Goal: Information Seeking & Learning: Learn about a topic

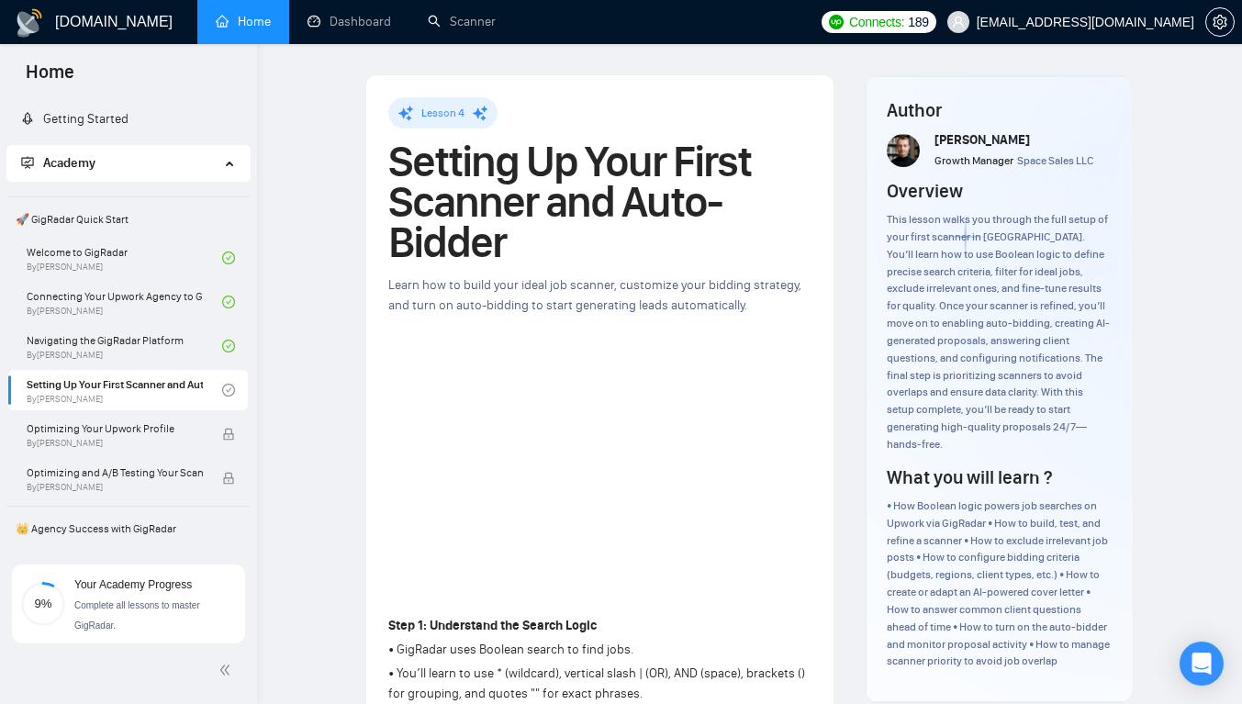
scroll to position [250, 0]
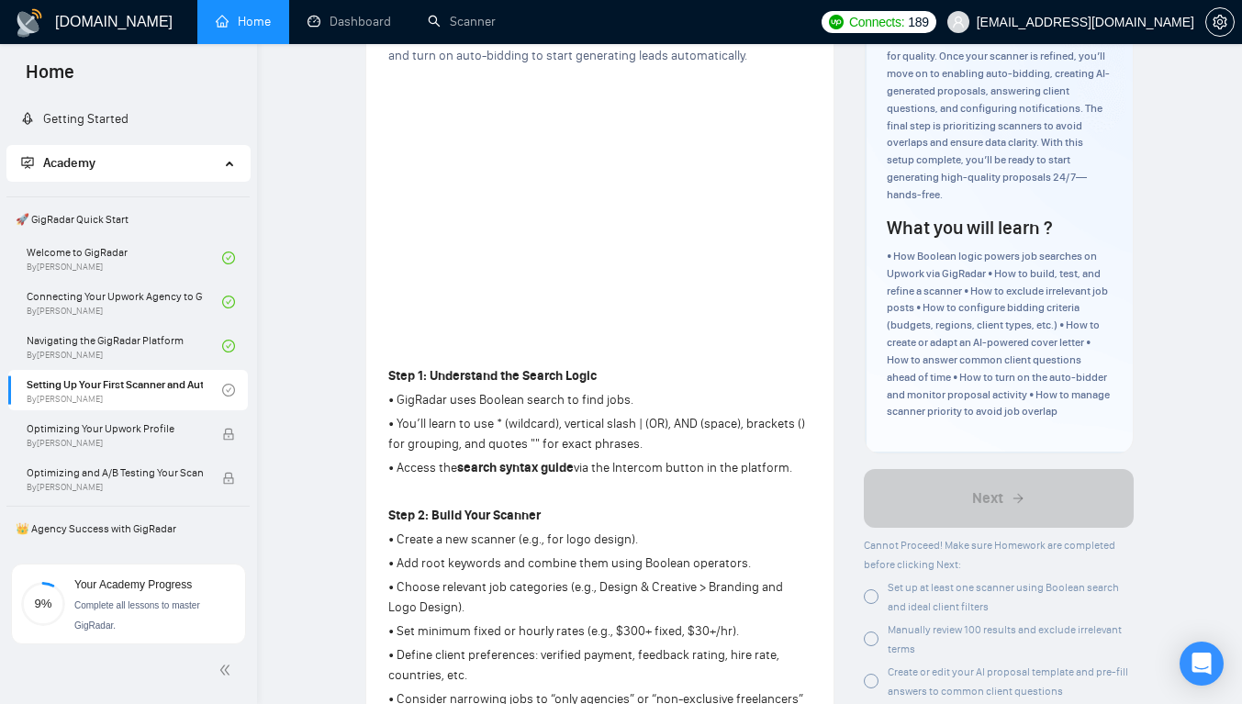
click at [447, 23] on link "Scanner" at bounding box center [462, 22] width 68 height 16
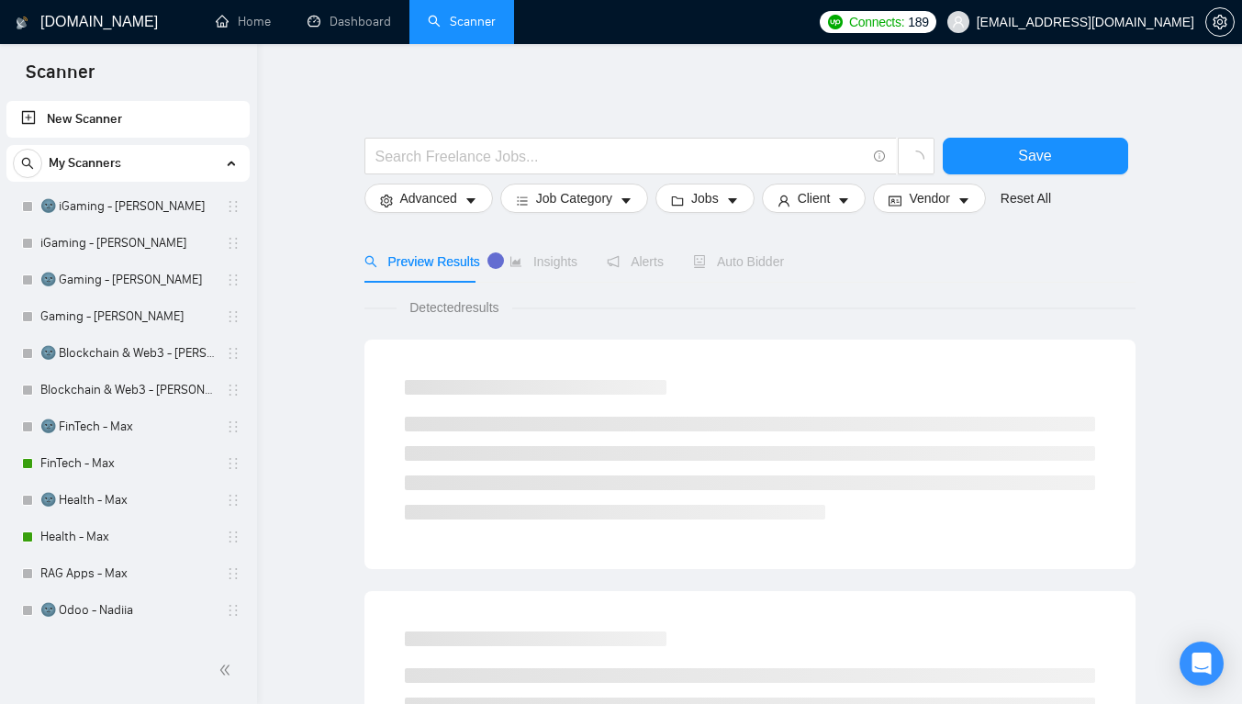
click at [1191, 650] on div "Open Intercom Messenger" at bounding box center [1201, 664] width 44 height 44
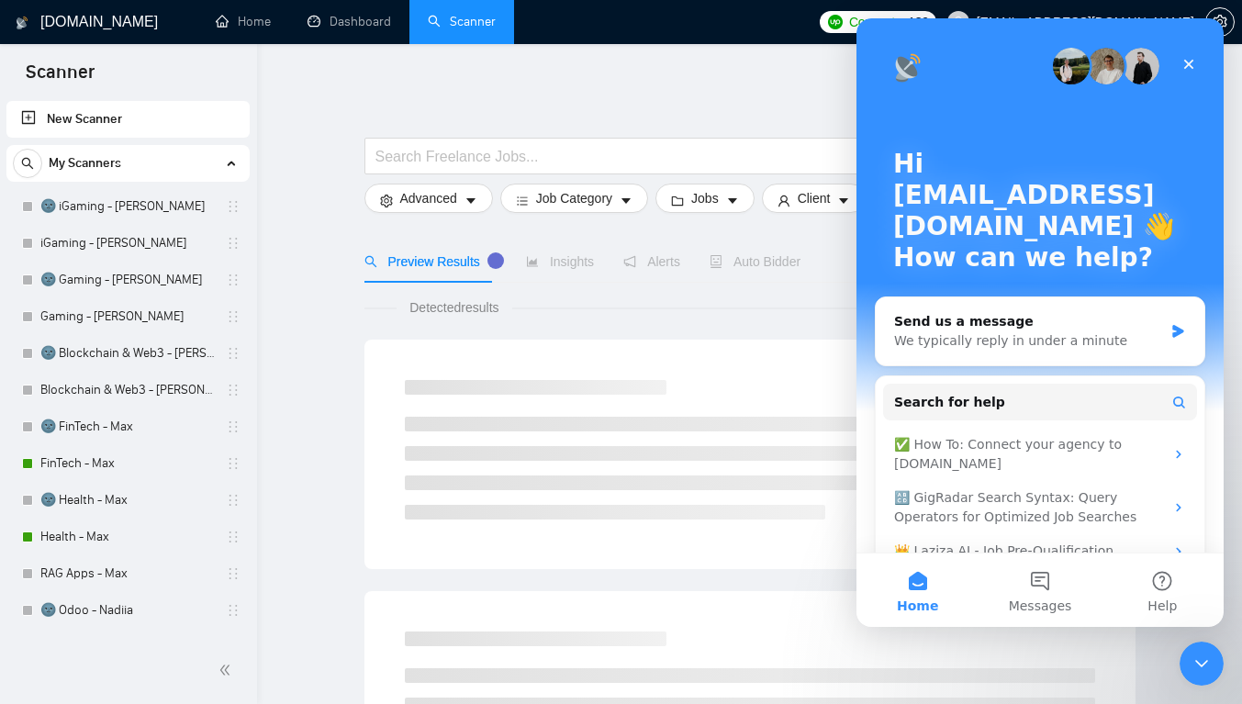
click at [928, 503] on div "🔠 GigRadar Search Syntax: Query Operators for Optimized Job Searches" at bounding box center [1029, 507] width 270 height 39
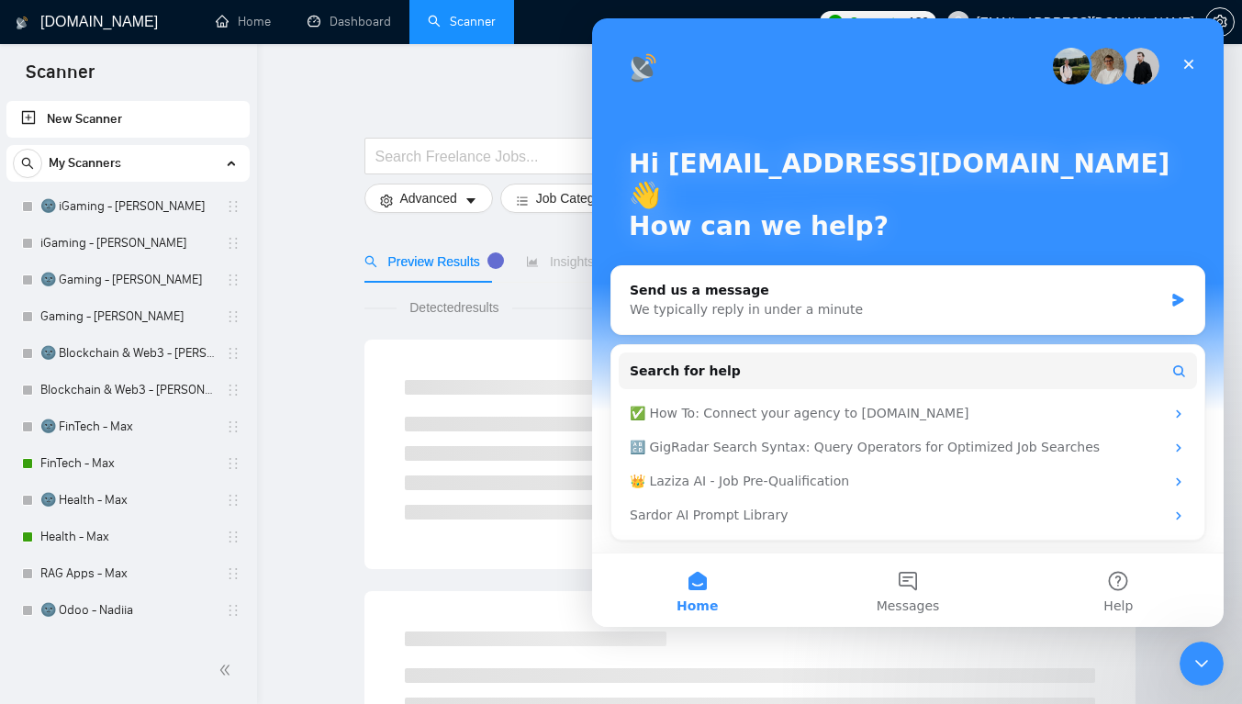
click at [910, 504] on main "Hi sheuumaimat2001@gmail.com 👋 How can we help? Send us a message We typically …" at bounding box center [907, 322] width 631 height 608
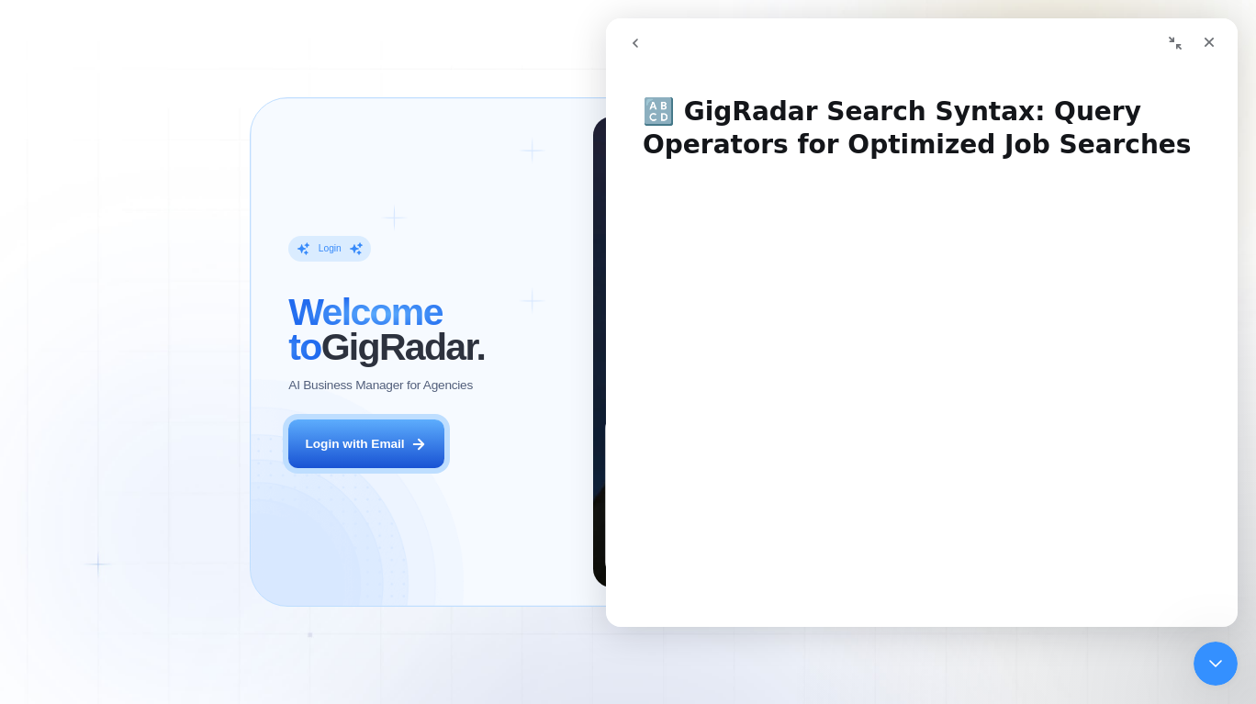
click at [1208, 44] on icon "Close" at bounding box center [1208, 42] width 15 height 15
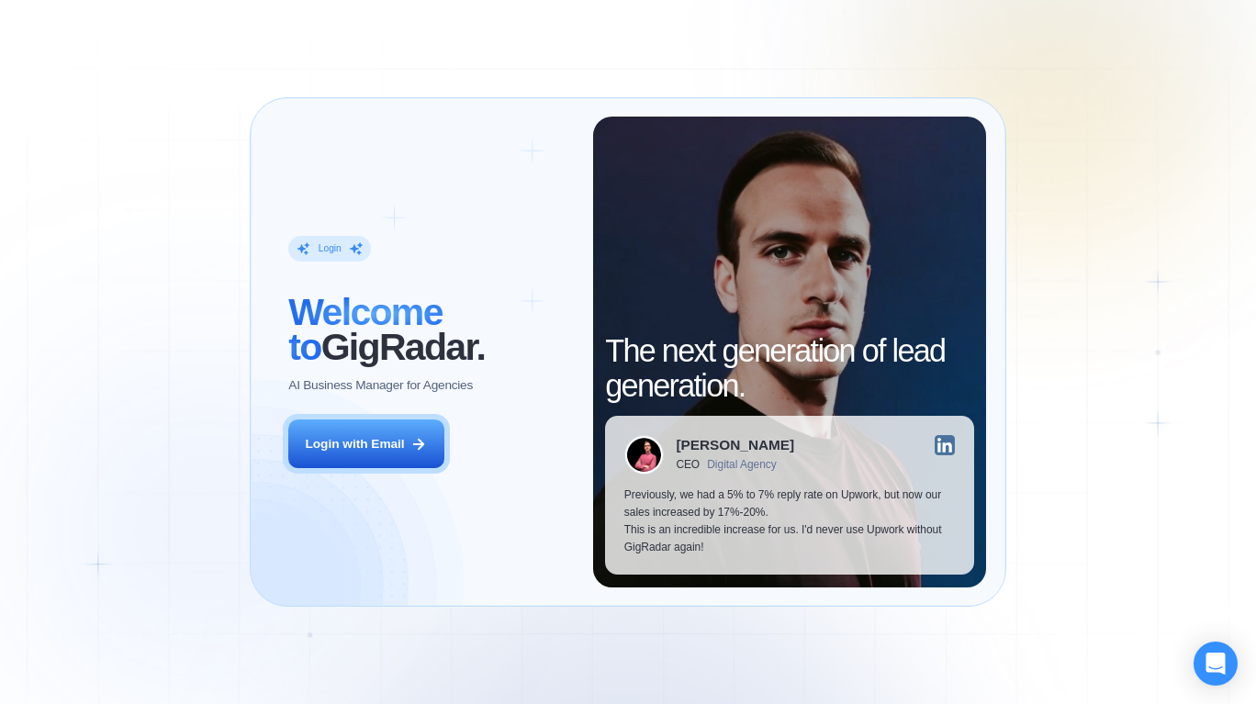
click at [1201, 648] on div "Open Intercom Messenger" at bounding box center [1215, 664] width 44 height 44
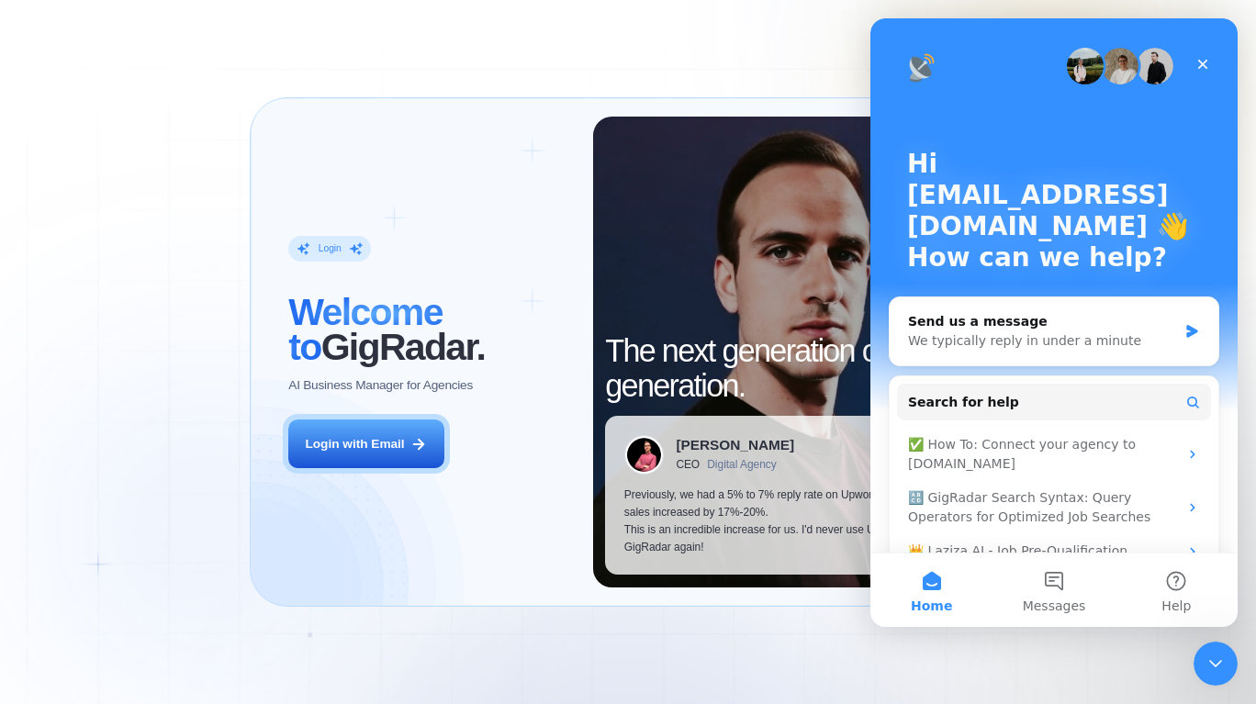
click at [927, 595] on button "Home" at bounding box center [931, 589] width 122 height 73
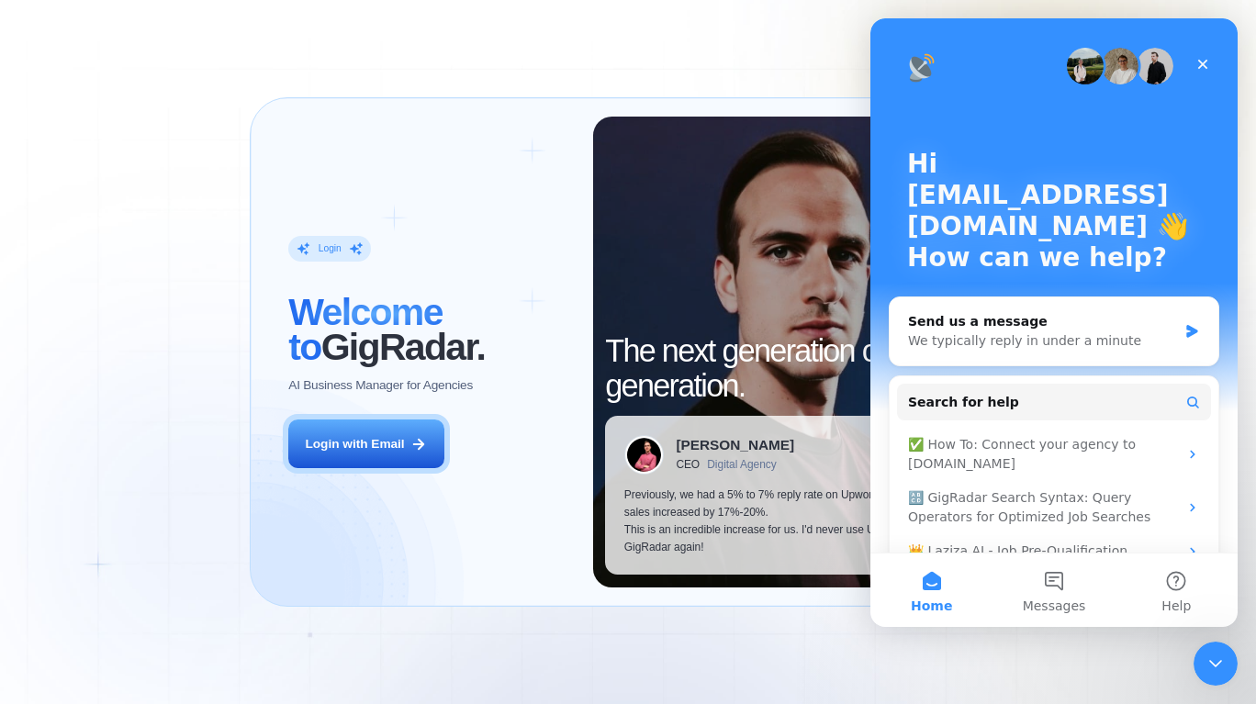
click at [1206, 65] on icon "Close" at bounding box center [1202, 64] width 15 height 15
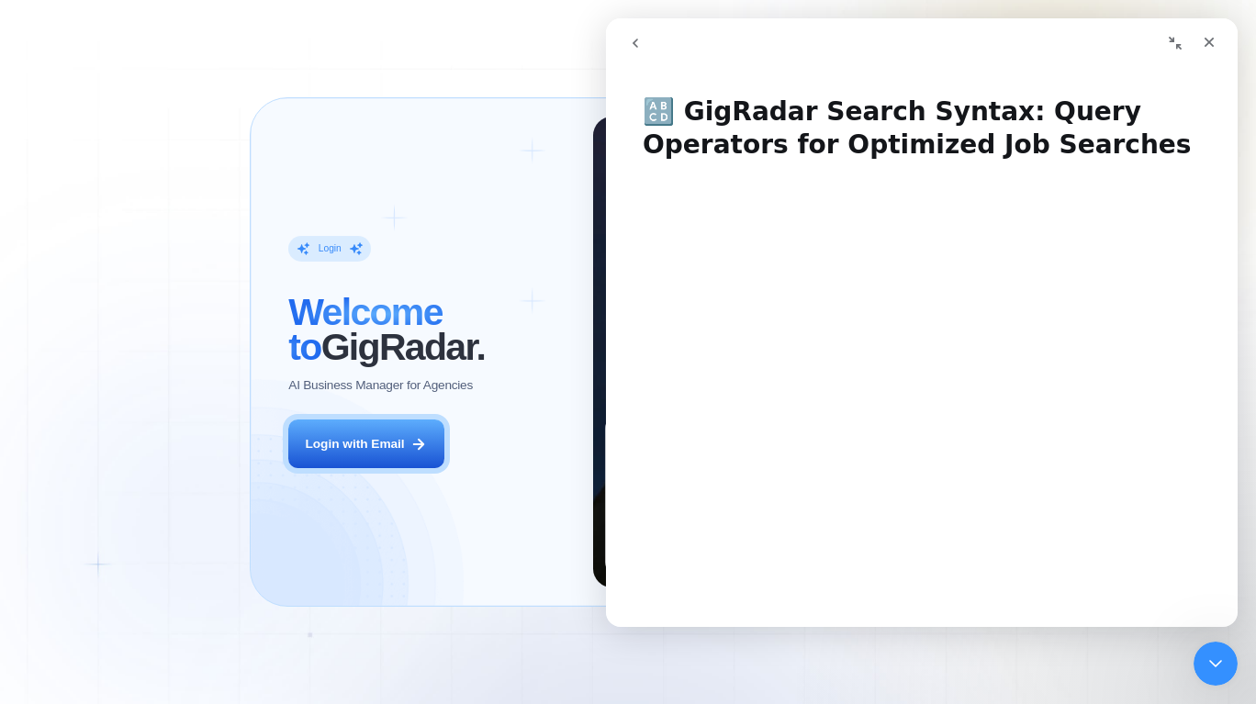
click at [1208, 37] on icon "Close" at bounding box center [1208, 42] width 15 height 15
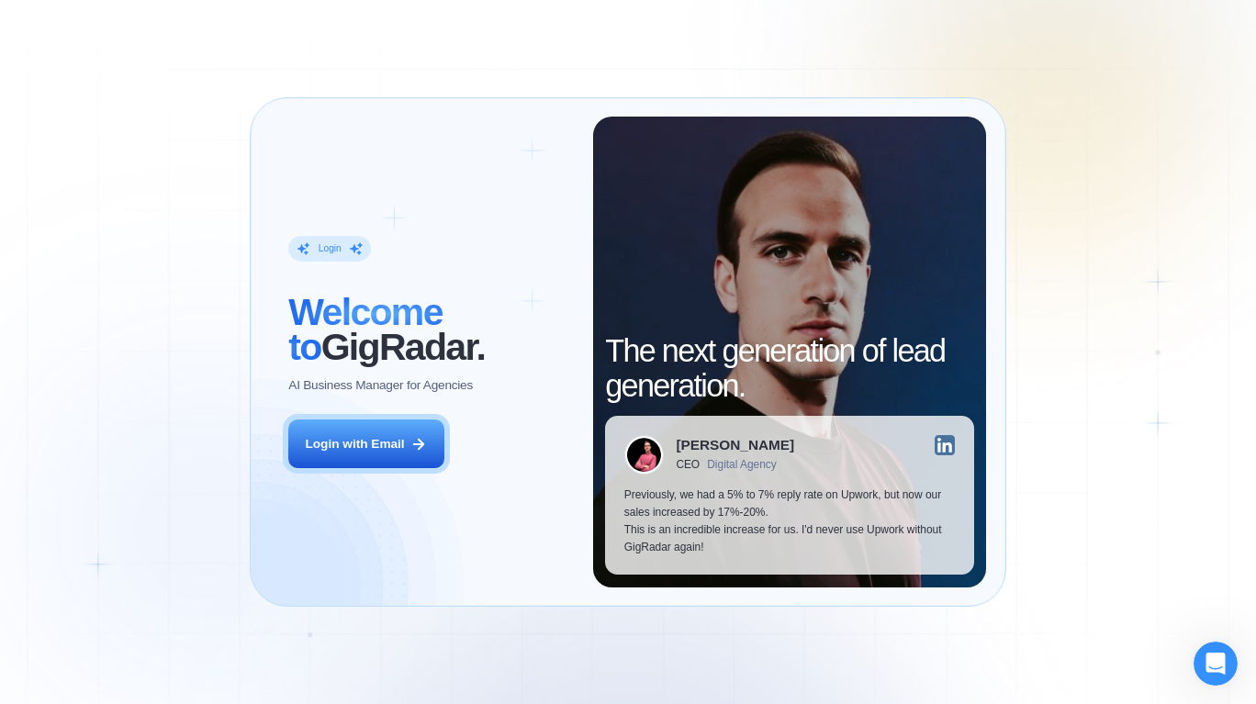
click at [334, 438] on div "Login with Email" at bounding box center [354, 444] width 99 height 17
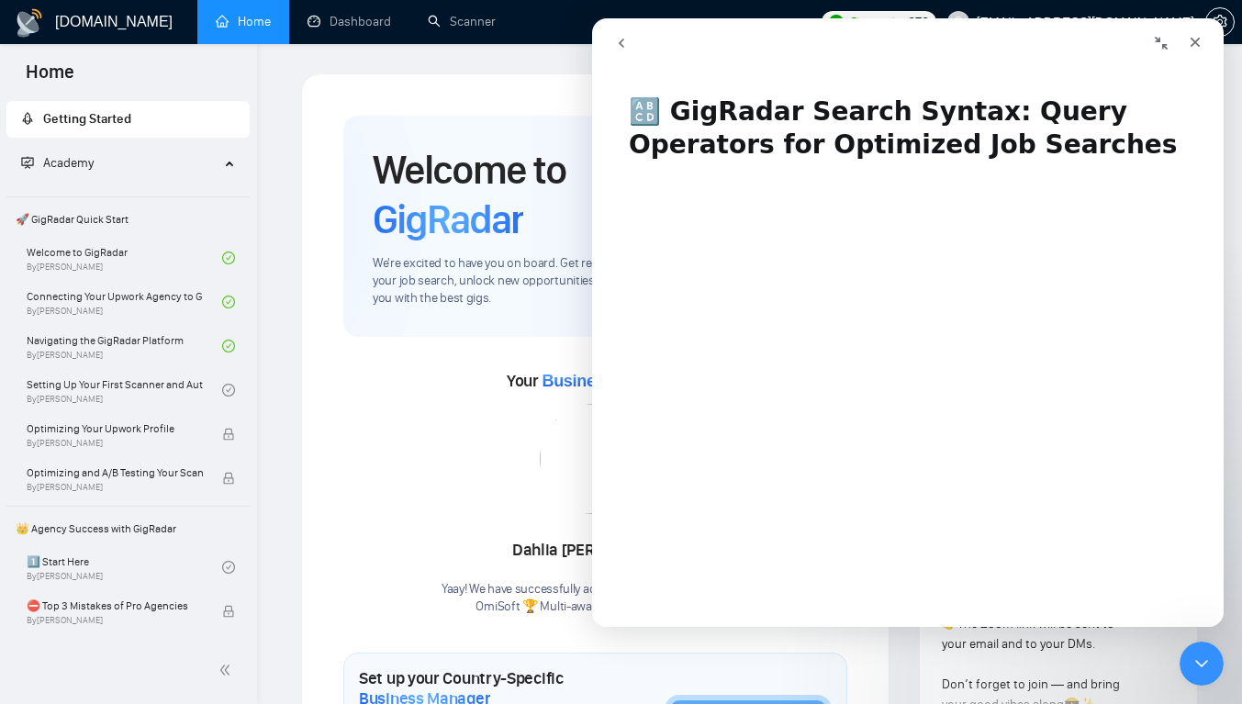
click at [1203, 37] on div "Close" at bounding box center [1194, 42] width 33 height 33
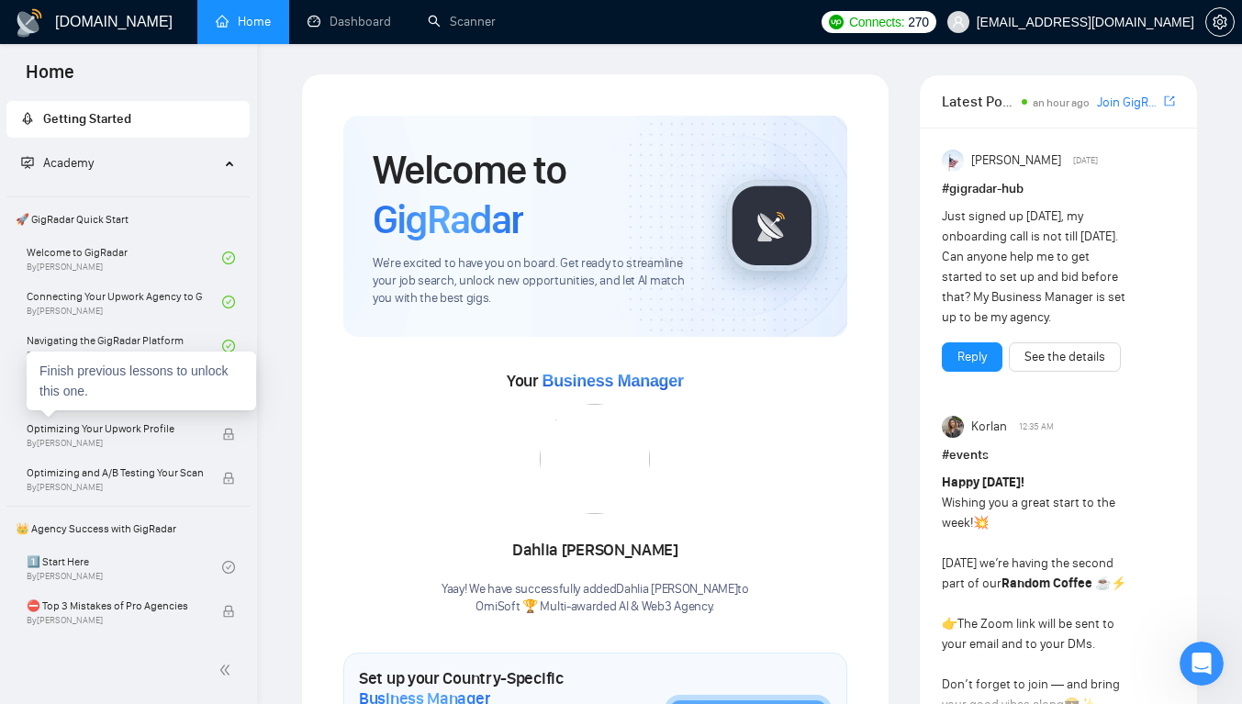
click at [195, 391] on div "Finish previous lessons to unlock this one." at bounding box center [141, 381] width 229 height 59
click at [230, 379] on div "Setting Up Your First Scanner and Auto-Bidder By [PERSON_NAME]" at bounding box center [128, 390] width 240 height 40
drag, startPoint x: 221, startPoint y: 380, endPoint x: 438, endPoint y: 229, distance: 263.8
click at [242, 346] on div "🚀 GigRadar Quick Start Welcome to GigRadar By [PERSON_NAME] Connecting Your Upw…" at bounding box center [127, 349] width 243 height 297
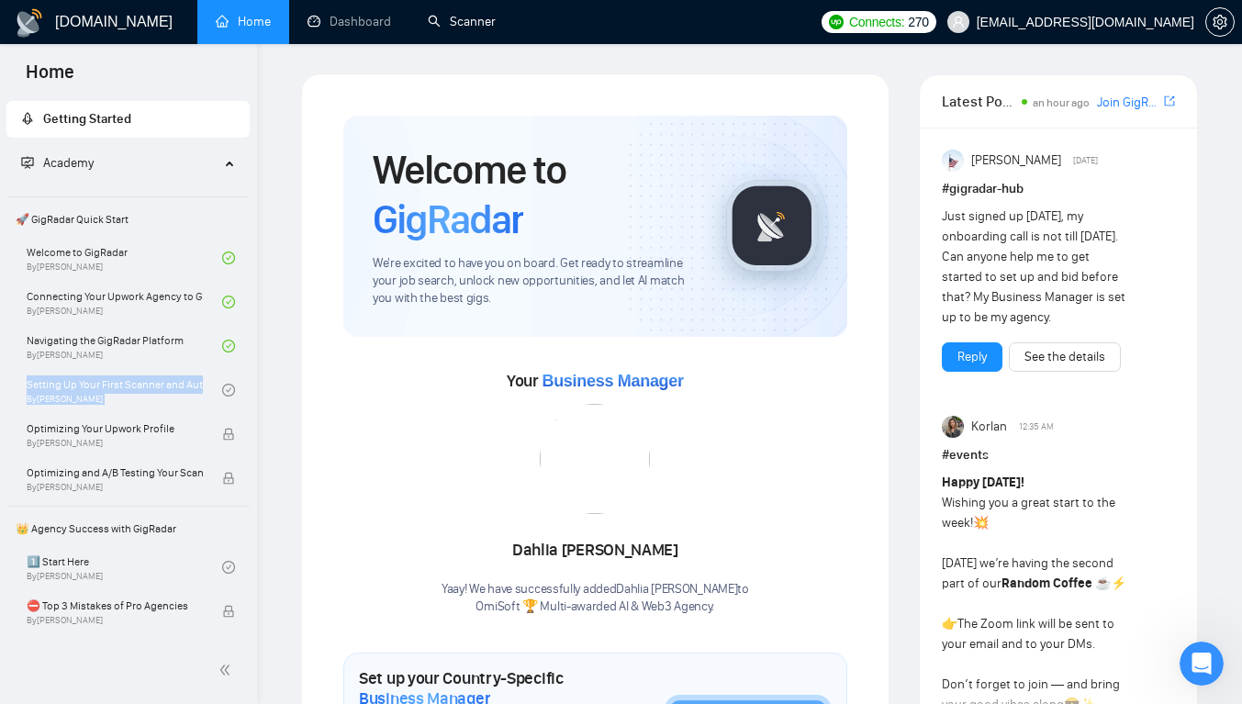
click at [465, 23] on link "Scanner" at bounding box center [462, 22] width 68 height 16
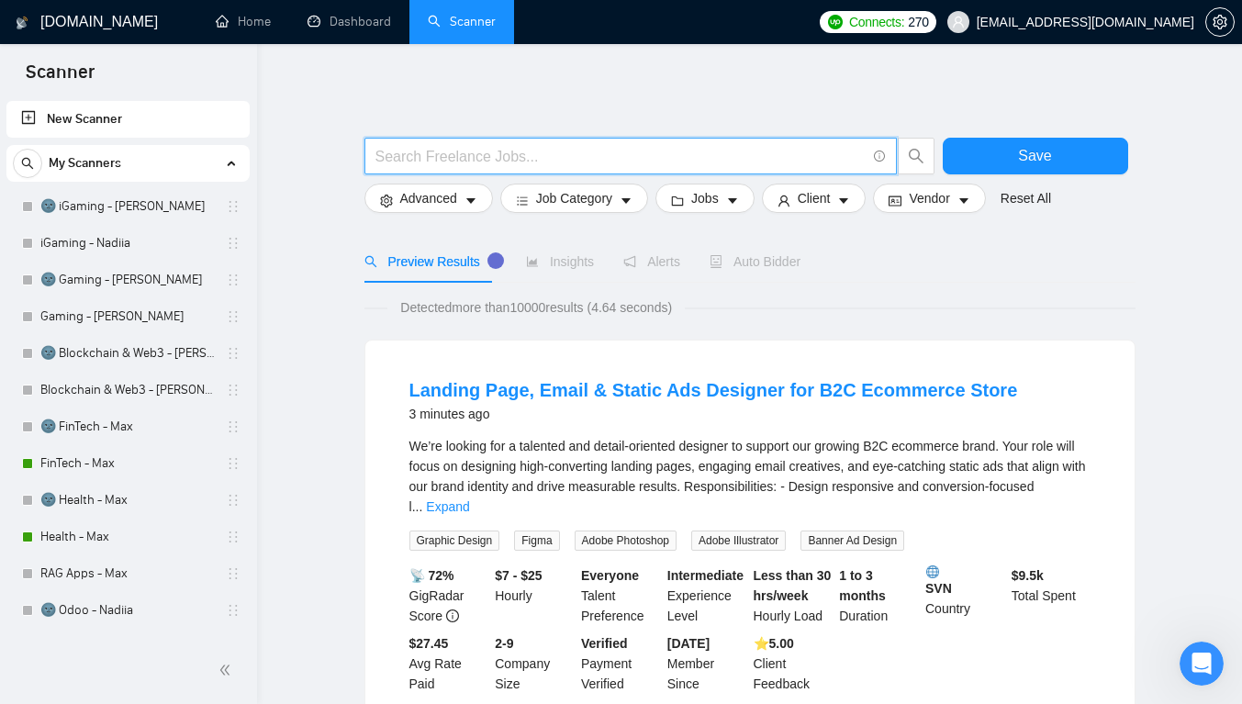
click at [471, 153] on input "text" at bounding box center [620, 156] width 490 height 23
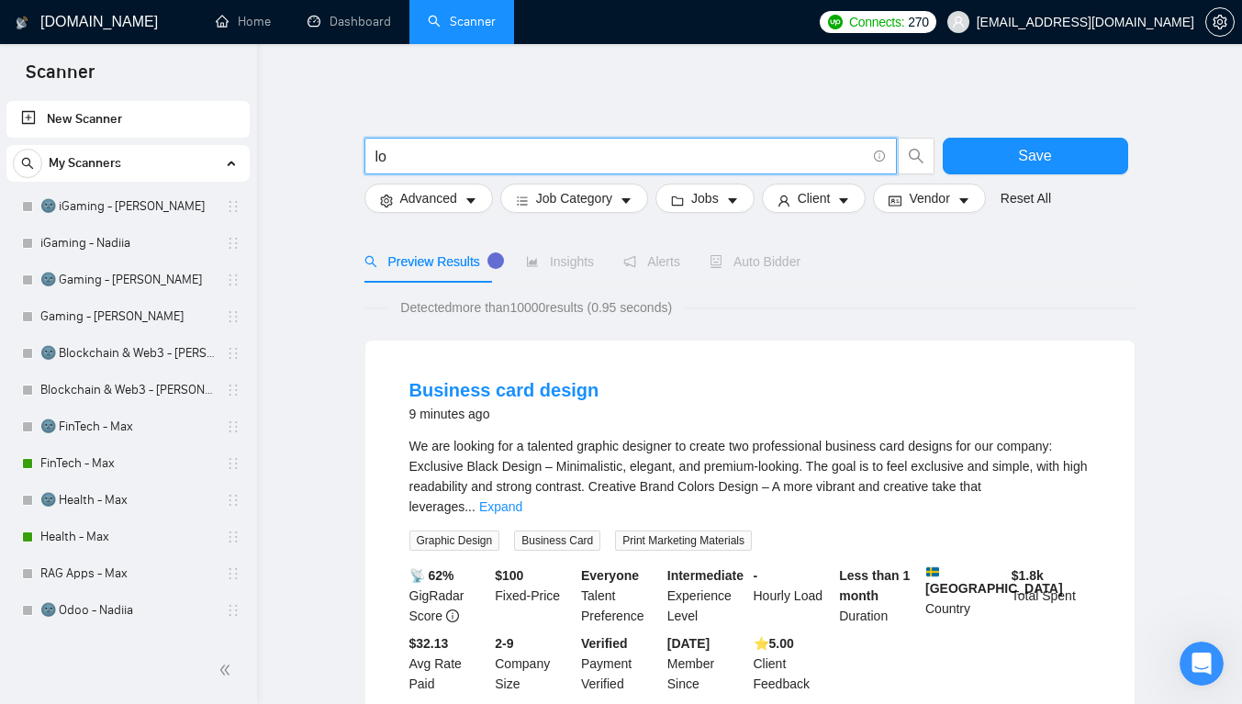
type input "l"
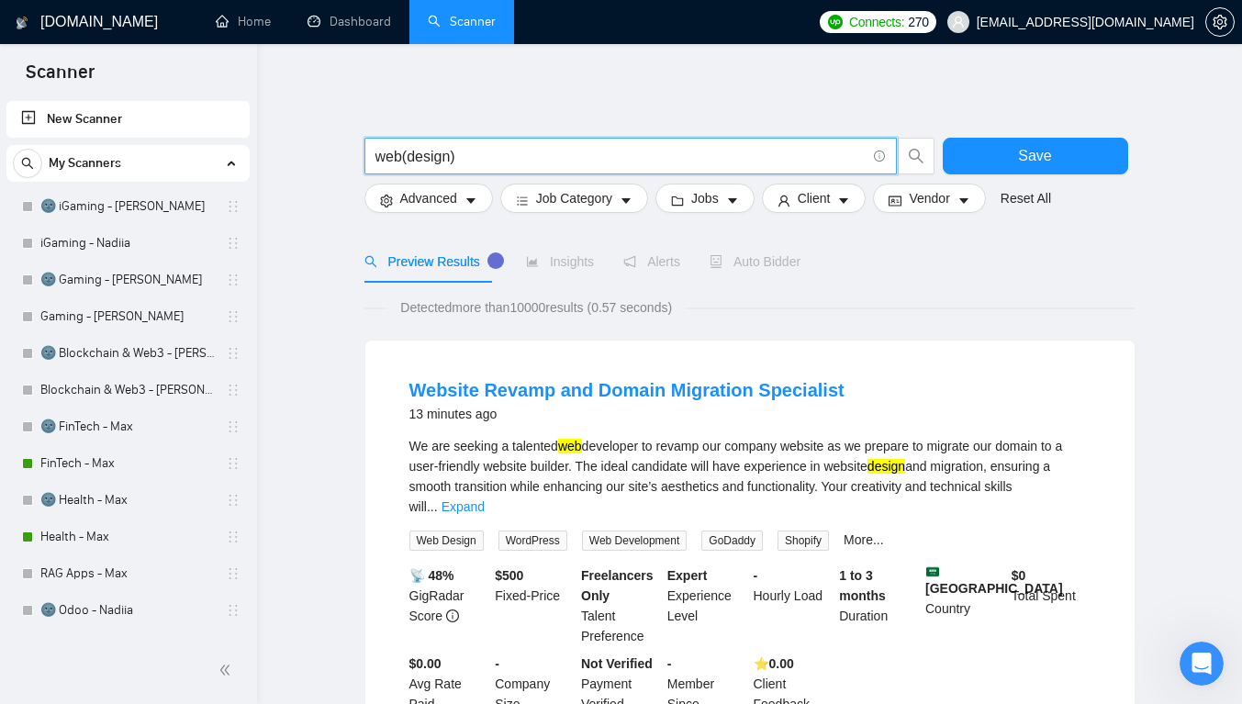
type input "web(design)"
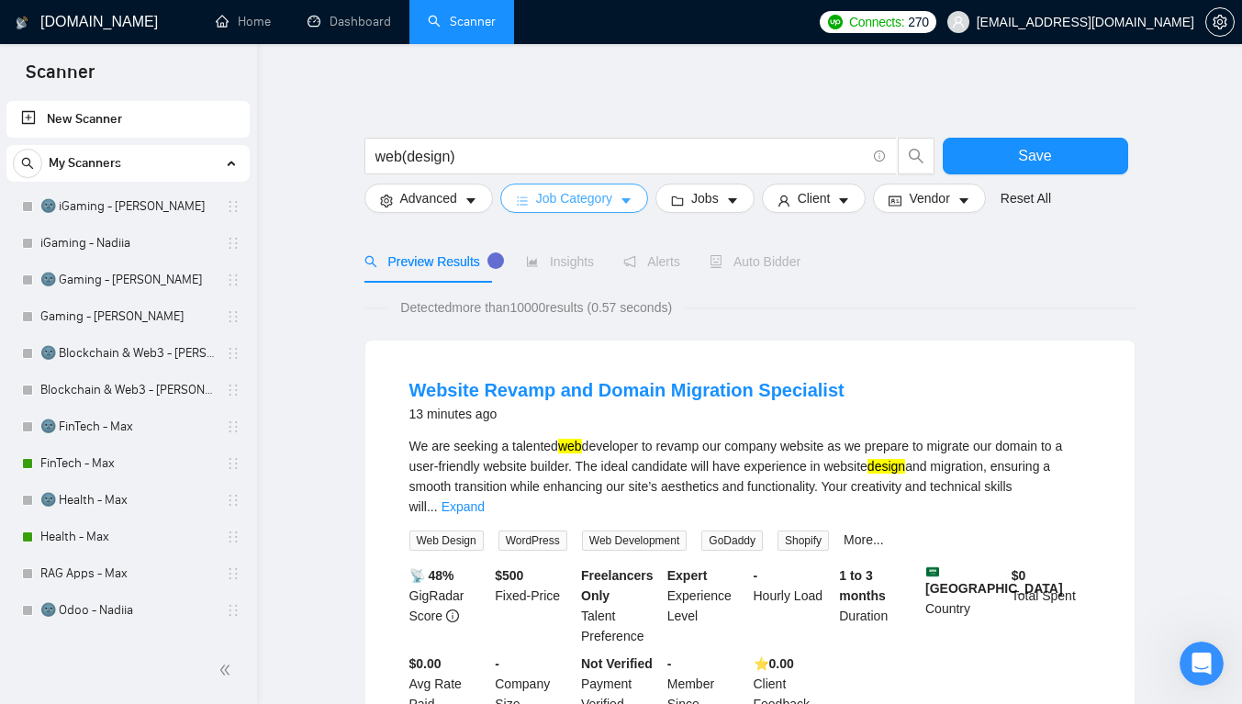
click at [548, 200] on span "Job Category" at bounding box center [574, 198] width 76 height 20
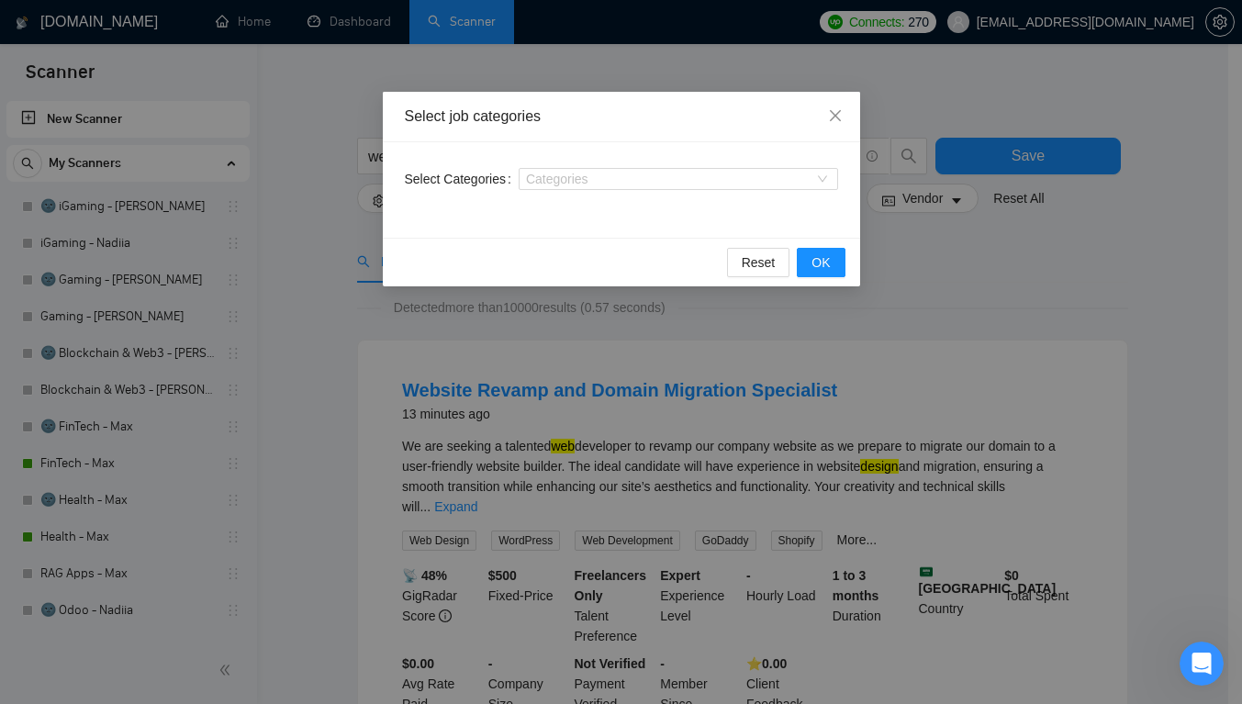
click at [548, 183] on div at bounding box center [669, 179] width 292 height 15
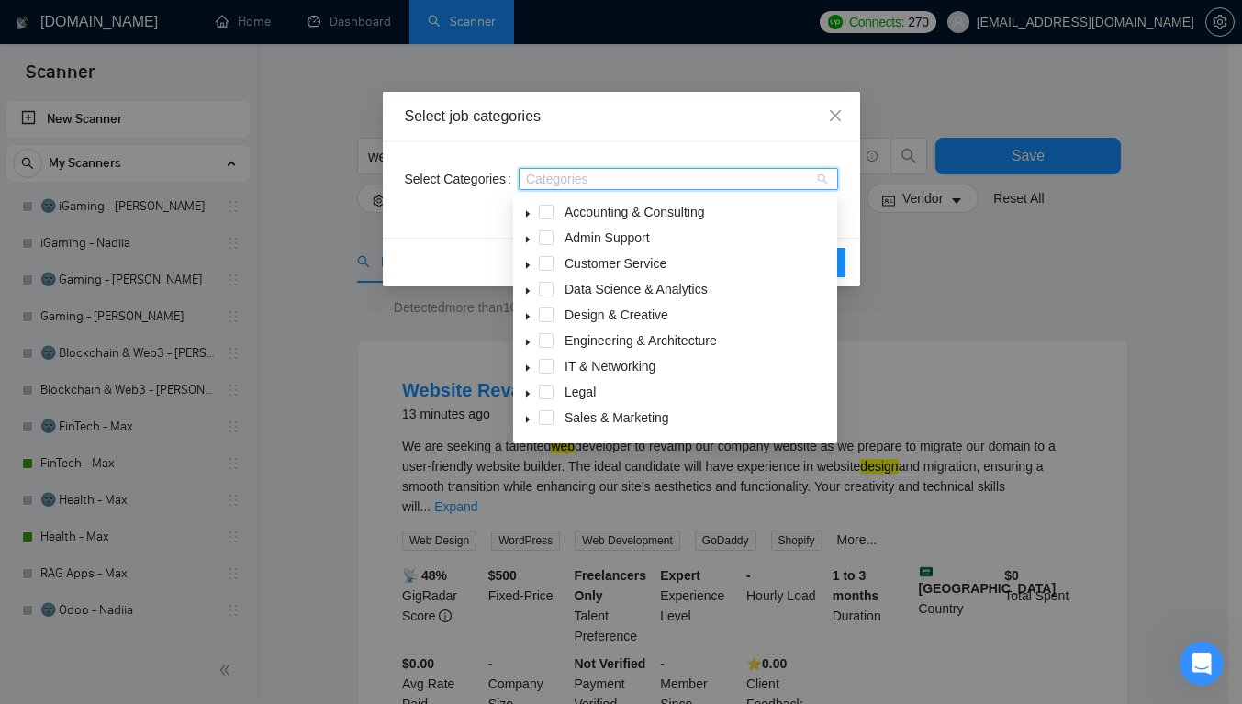
click at [593, 54] on div "Select job categories Select Categories Categories Reset OK" at bounding box center [621, 352] width 1242 height 704
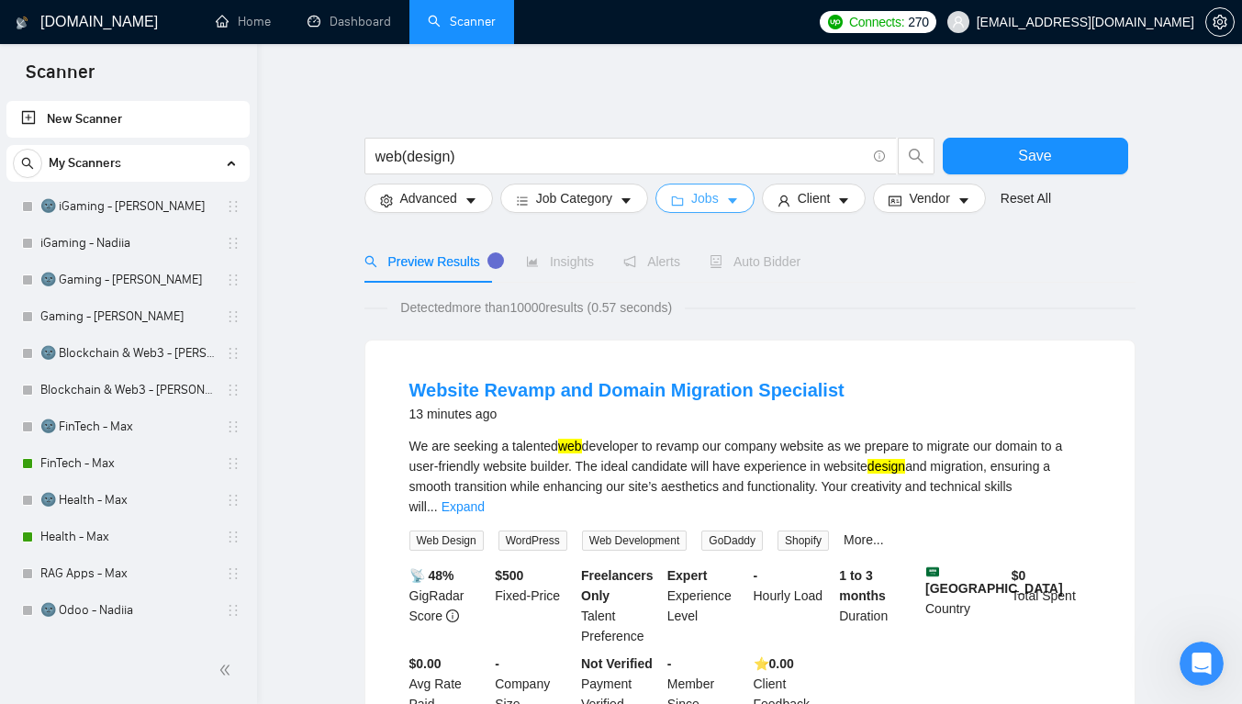
click at [687, 204] on button "Jobs" at bounding box center [704, 198] width 99 height 29
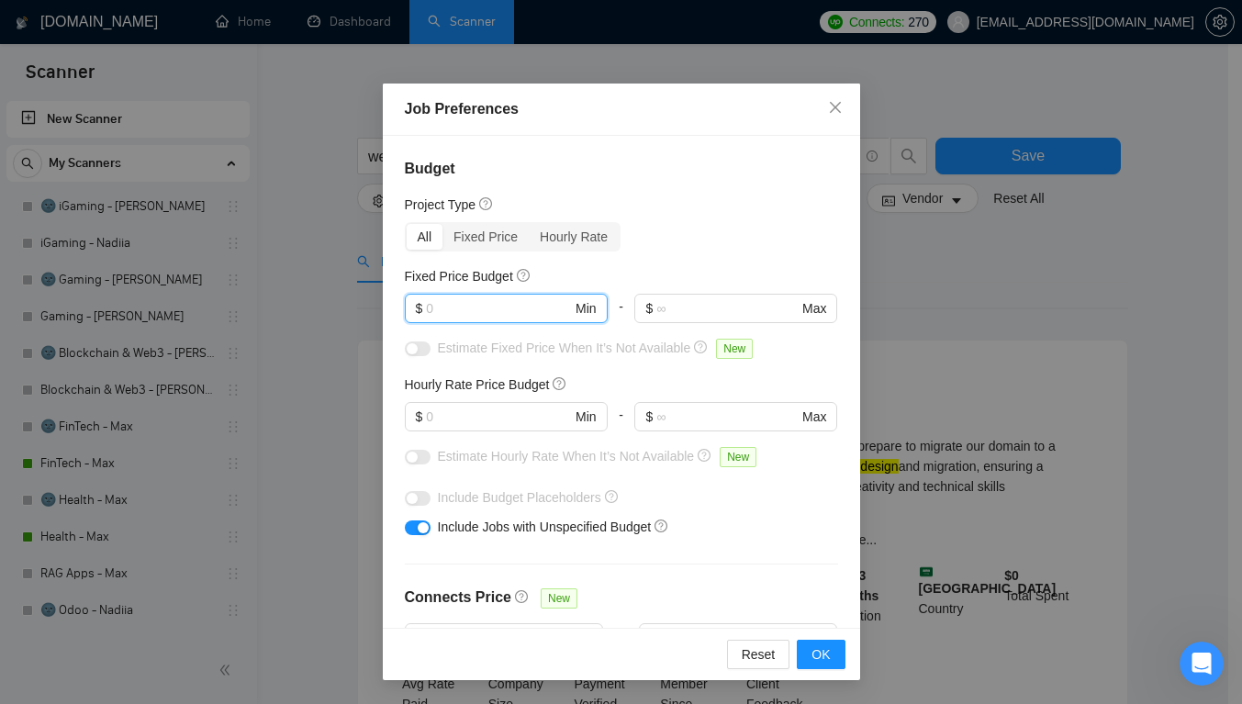
click at [513, 313] on input "text" at bounding box center [499, 308] width 146 height 20
click at [515, 313] on input "text" at bounding box center [499, 308] width 146 height 20
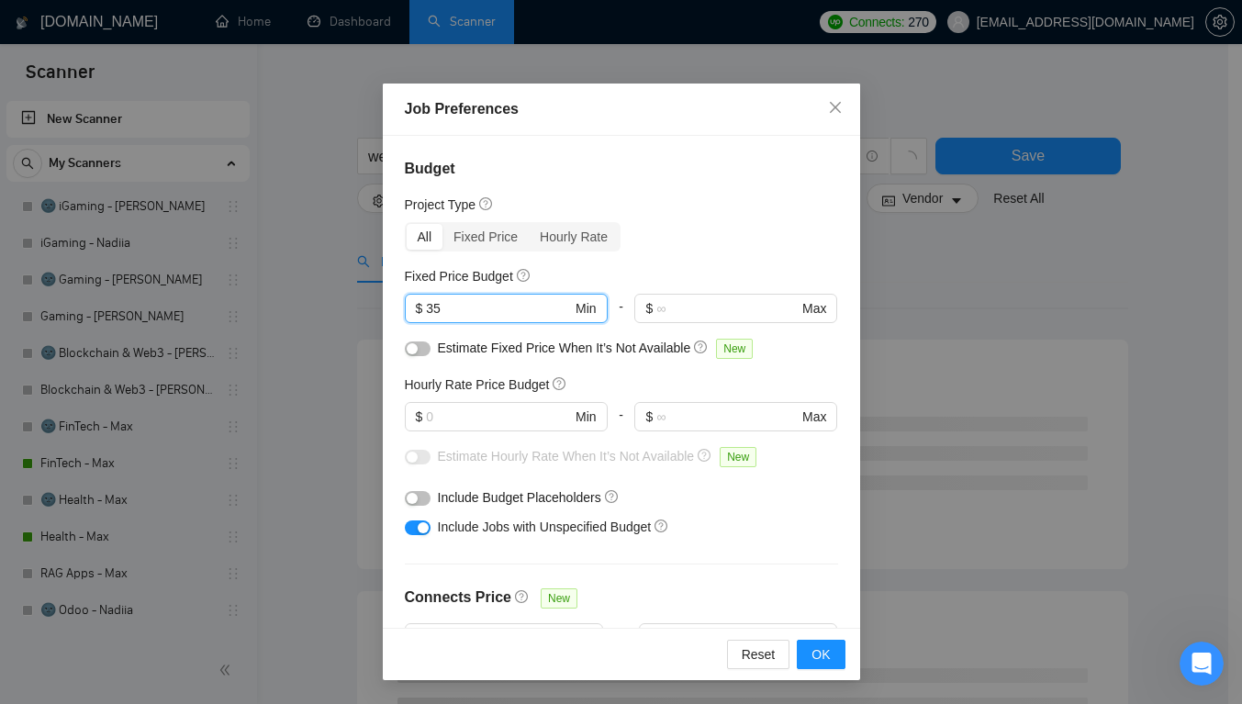
type input "35"
click at [454, 419] on input "text" at bounding box center [499, 417] width 146 height 20
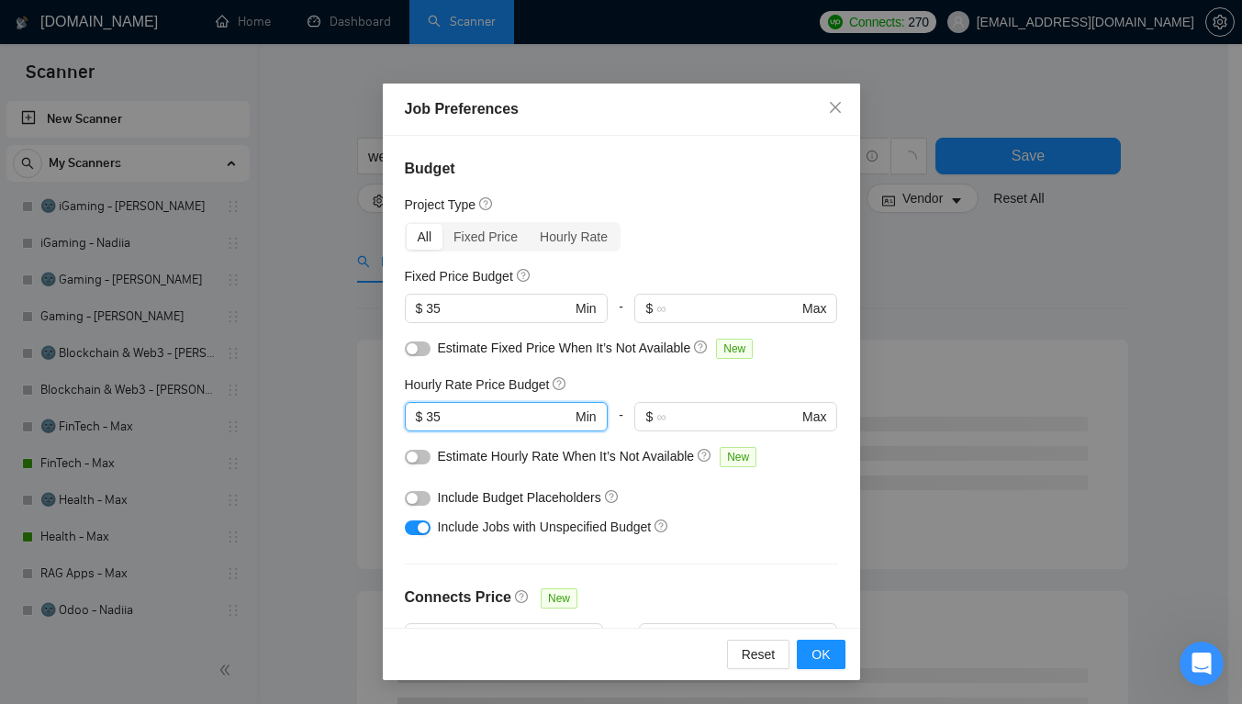
type input "35"
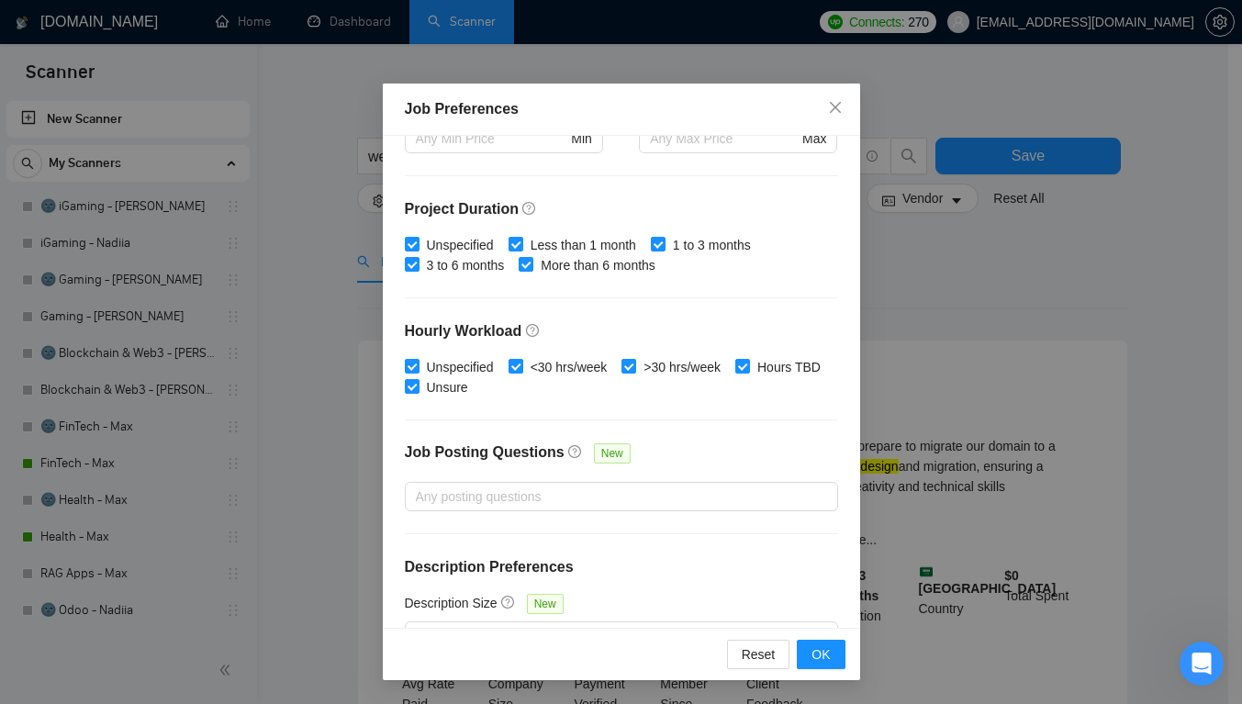
scroll to position [491, 0]
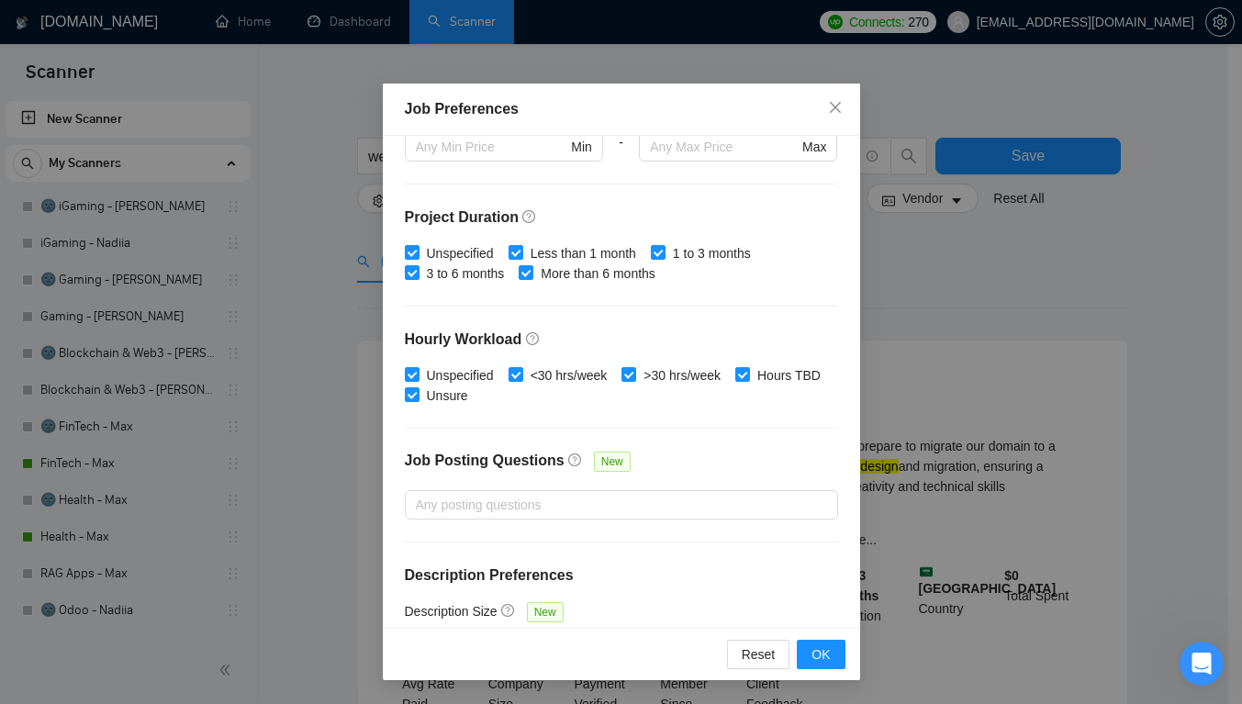
click at [720, 511] on div at bounding box center [612, 505] width 406 height 22
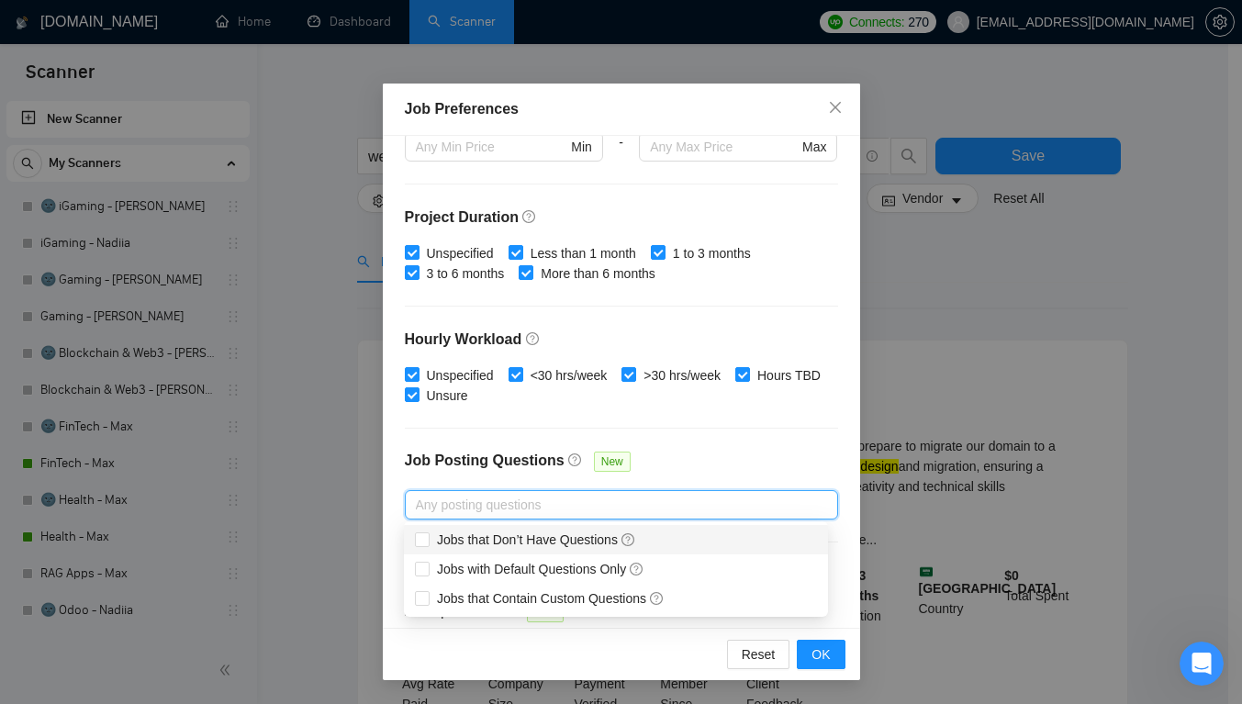
click at [755, 432] on div "Budget Project Type All Fixed Price Hourly Rate Fixed Price Budget $ 35 Min - $…" at bounding box center [621, 382] width 477 height 493
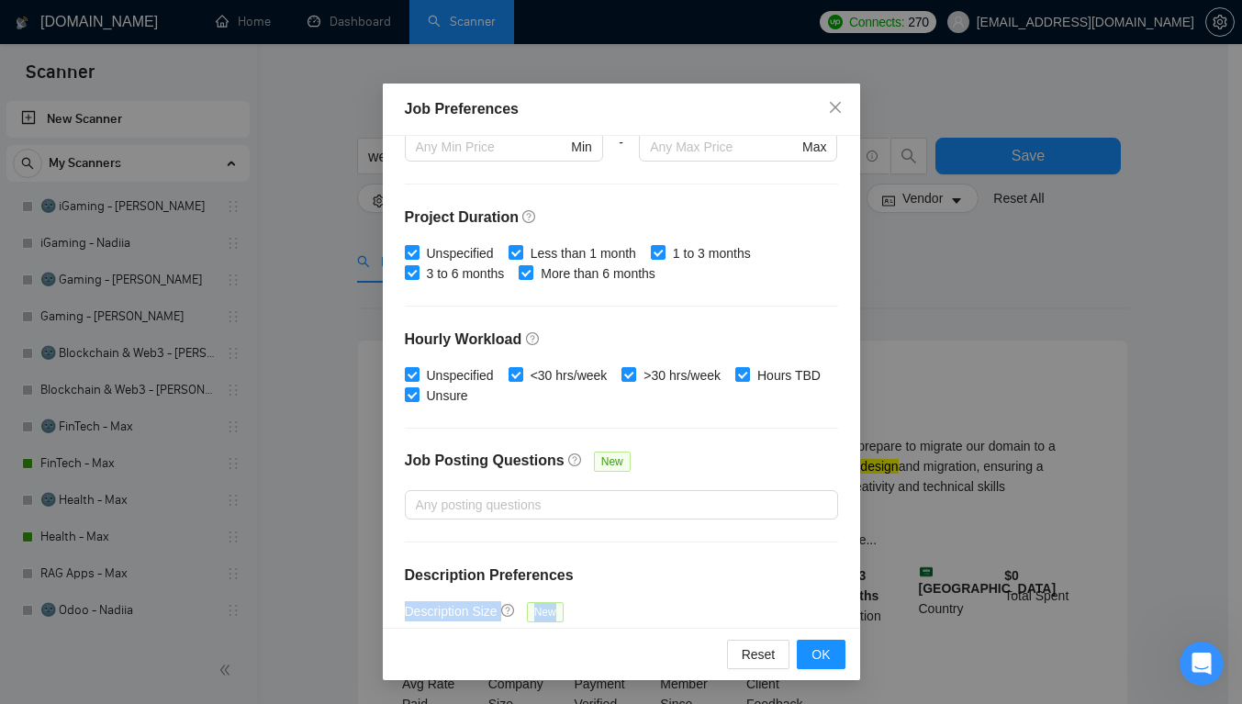
drag, startPoint x: 850, startPoint y: 574, endPoint x: 853, endPoint y: 585, distance: 11.4
click at [853, 585] on div "Budget Project Type All Fixed Price Hourly Rate Fixed Price Budget $ 35 Min - $…" at bounding box center [621, 382] width 477 height 493
click at [817, 653] on span "OK" at bounding box center [820, 654] width 18 height 20
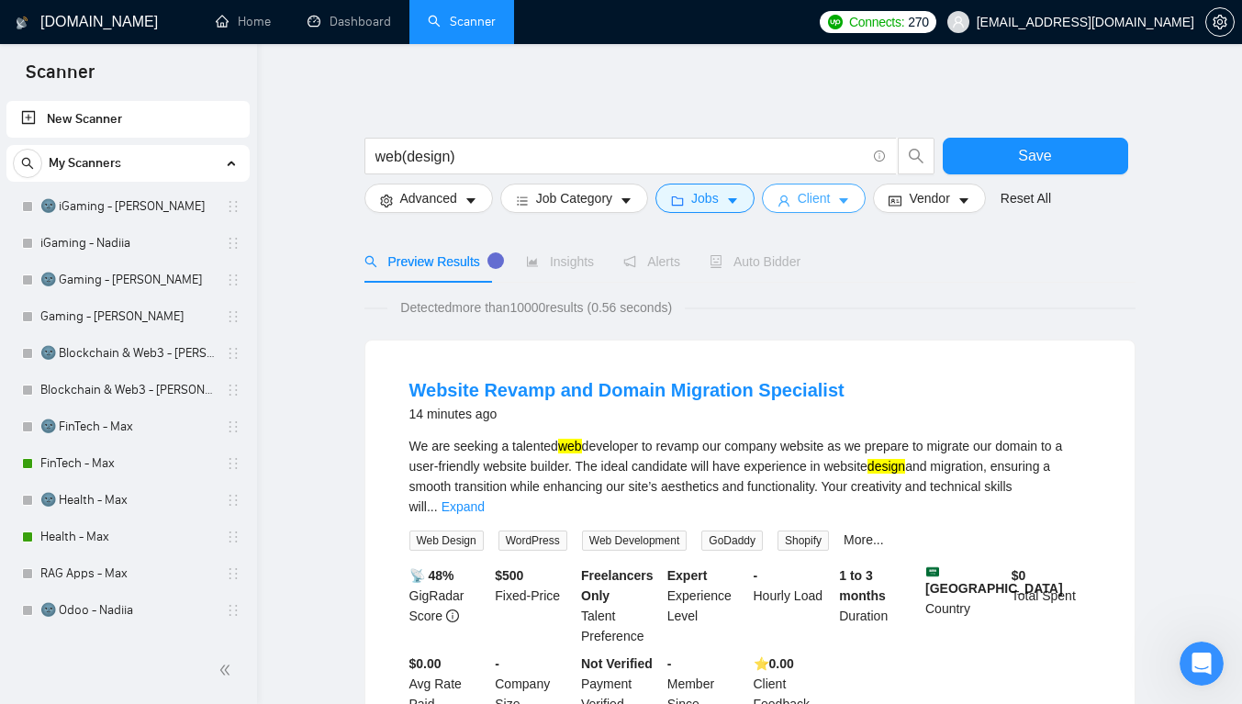
click at [798, 186] on button "Client" at bounding box center [814, 198] width 105 height 29
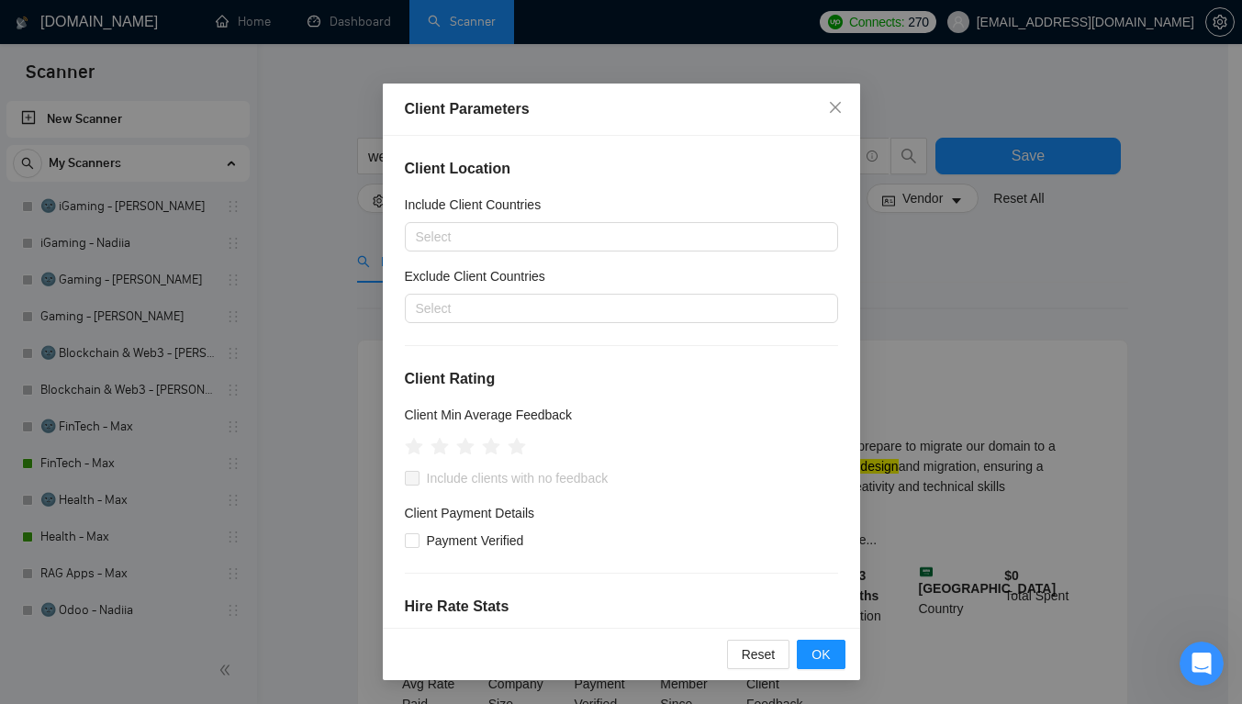
click at [631, 248] on div "Select" at bounding box center [621, 236] width 433 height 29
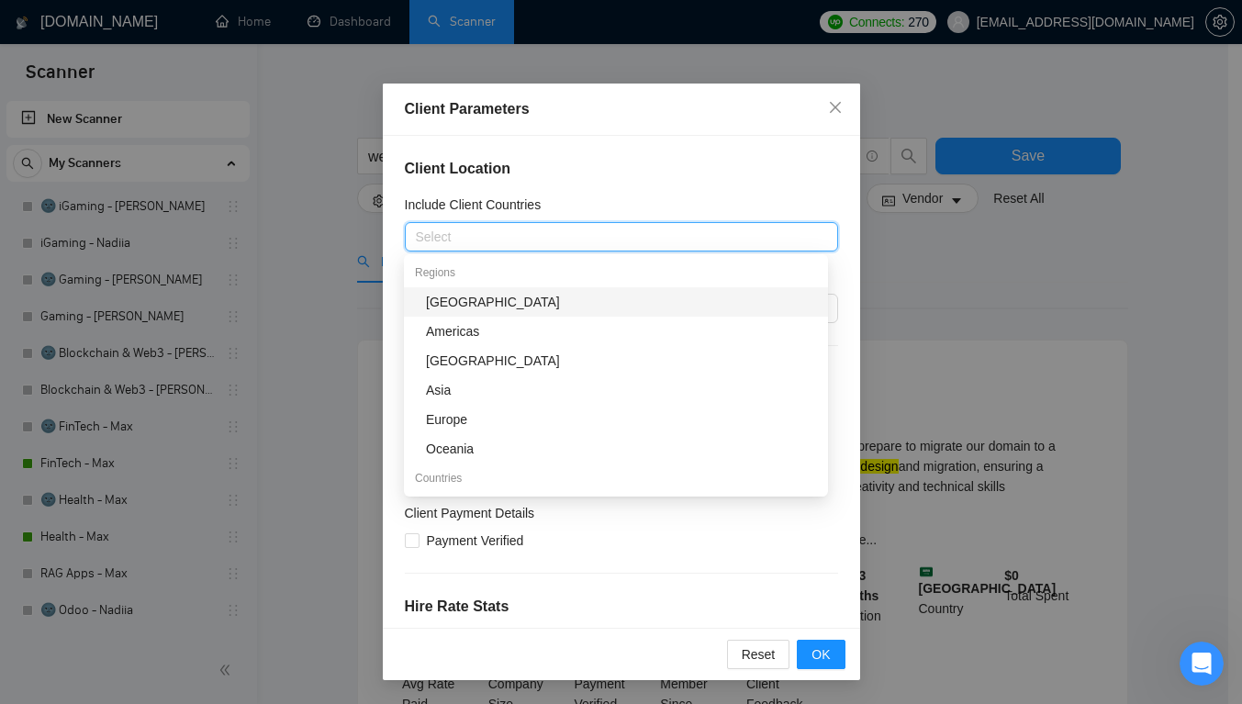
click at [617, 263] on div "Regions" at bounding box center [616, 272] width 424 height 29
click at [613, 269] on div "Regions" at bounding box center [616, 272] width 424 height 29
click at [627, 340] on div "Americas" at bounding box center [621, 331] width 391 height 20
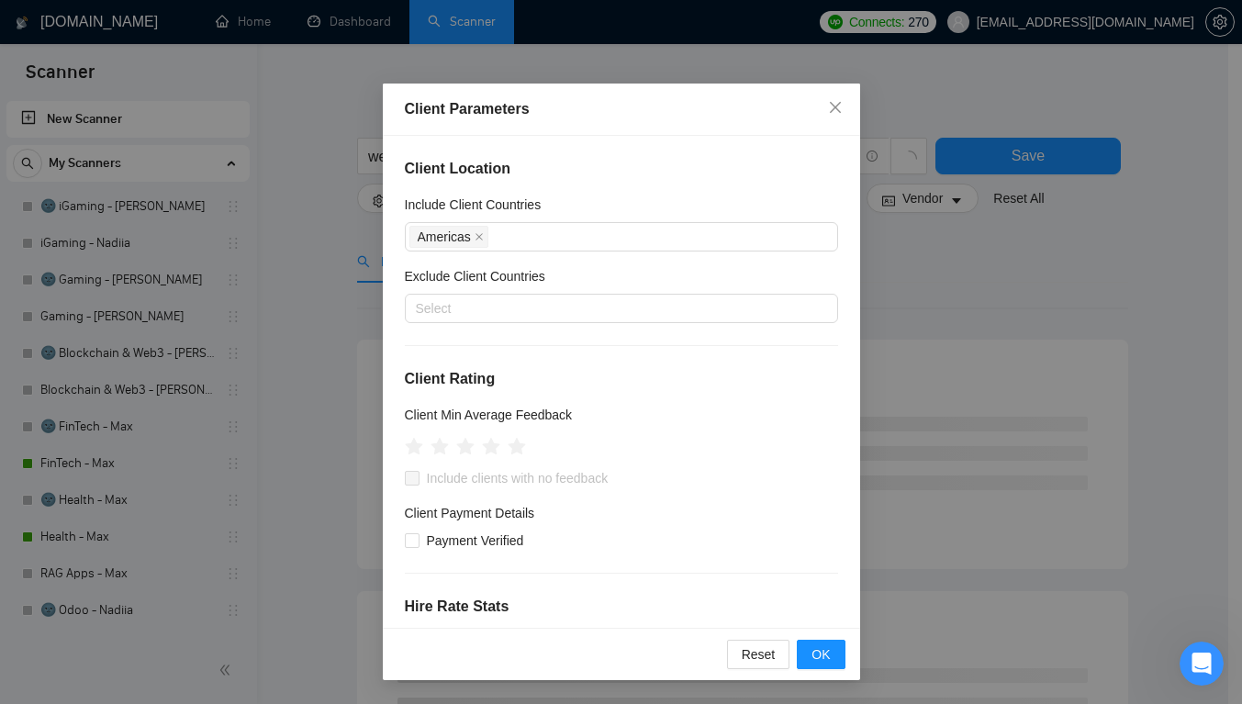
click at [917, 401] on div "Client Parameters Client Location Include Client Countries [GEOGRAPHIC_DATA] Ex…" at bounding box center [621, 352] width 1242 height 704
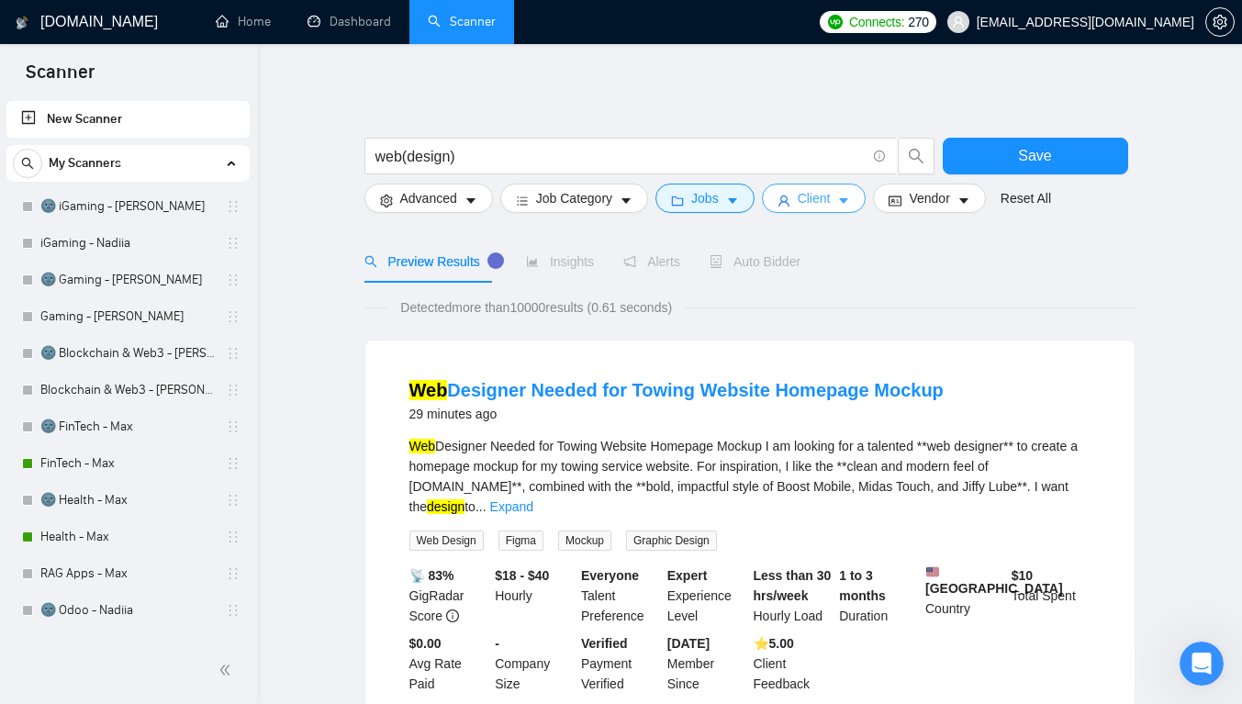
click at [800, 200] on span "Client" at bounding box center [814, 198] width 33 height 20
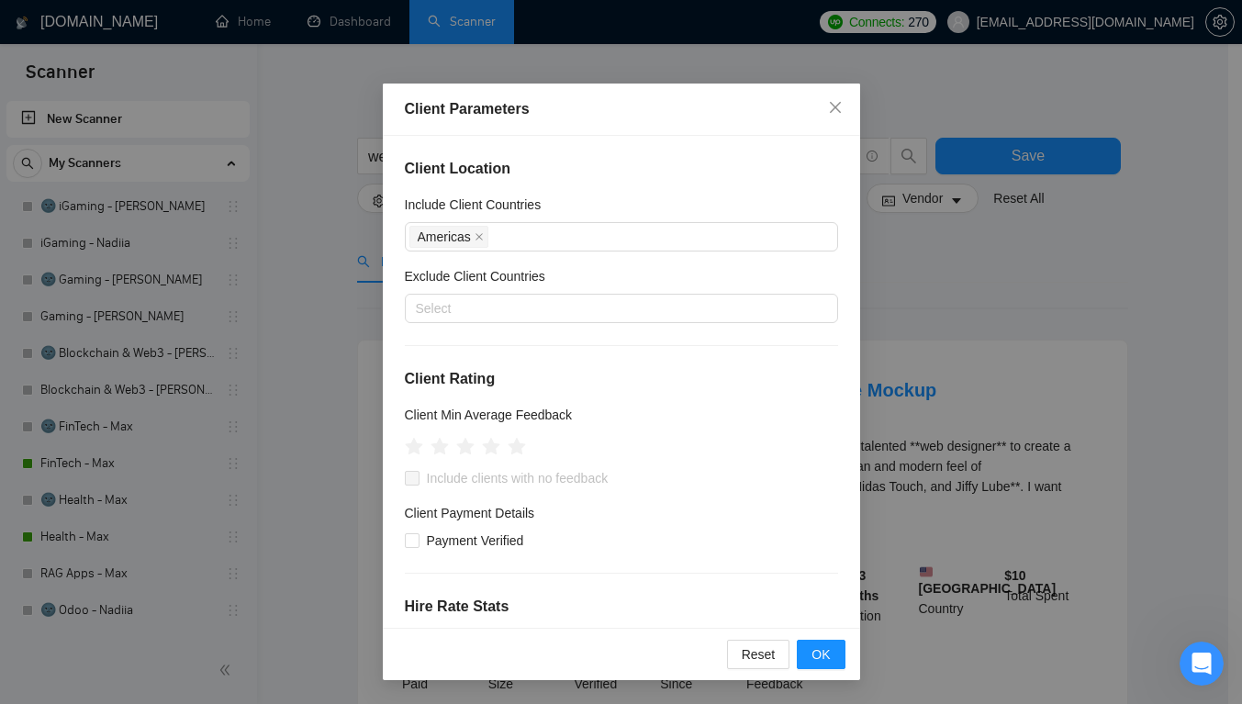
click at [756, 312] on div at bounding box center [612, 308] width 406 height 22
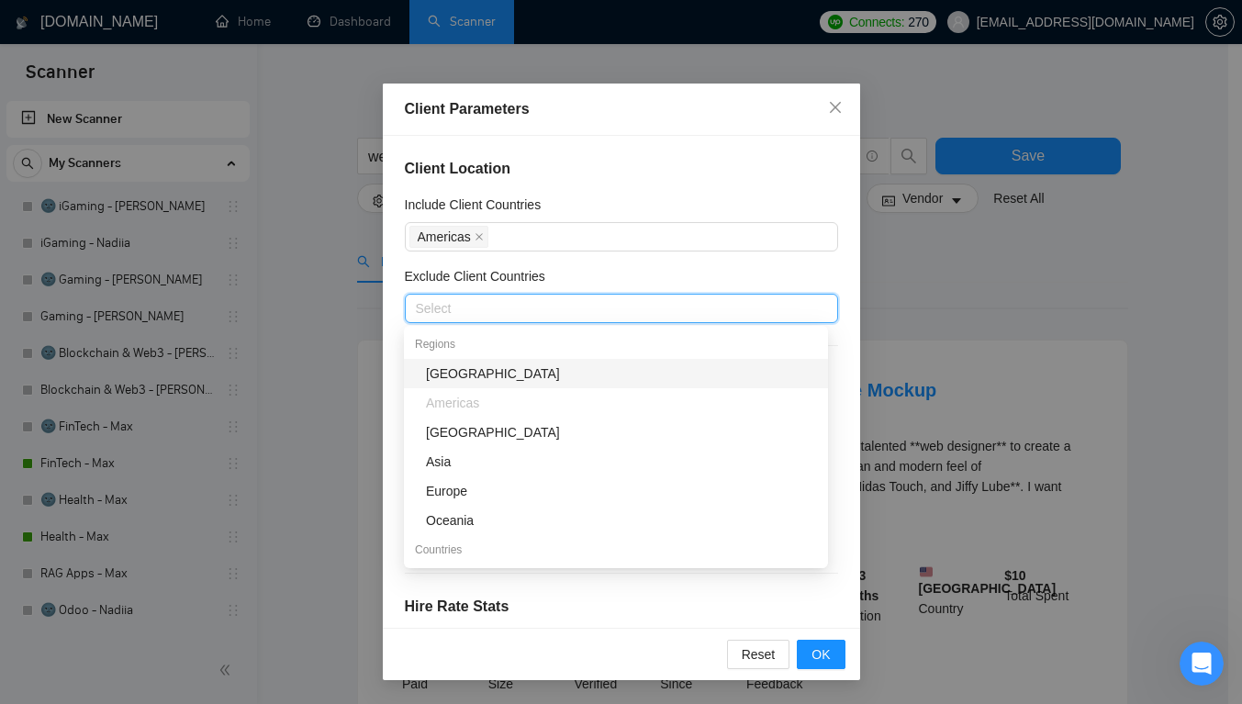
click at [971, 293] on div "Client Parameters Client Location Include Client Countries [GEOGRAPHIC_DATA] Ex…" at bounding box center [621, 352] width 1242 height 704
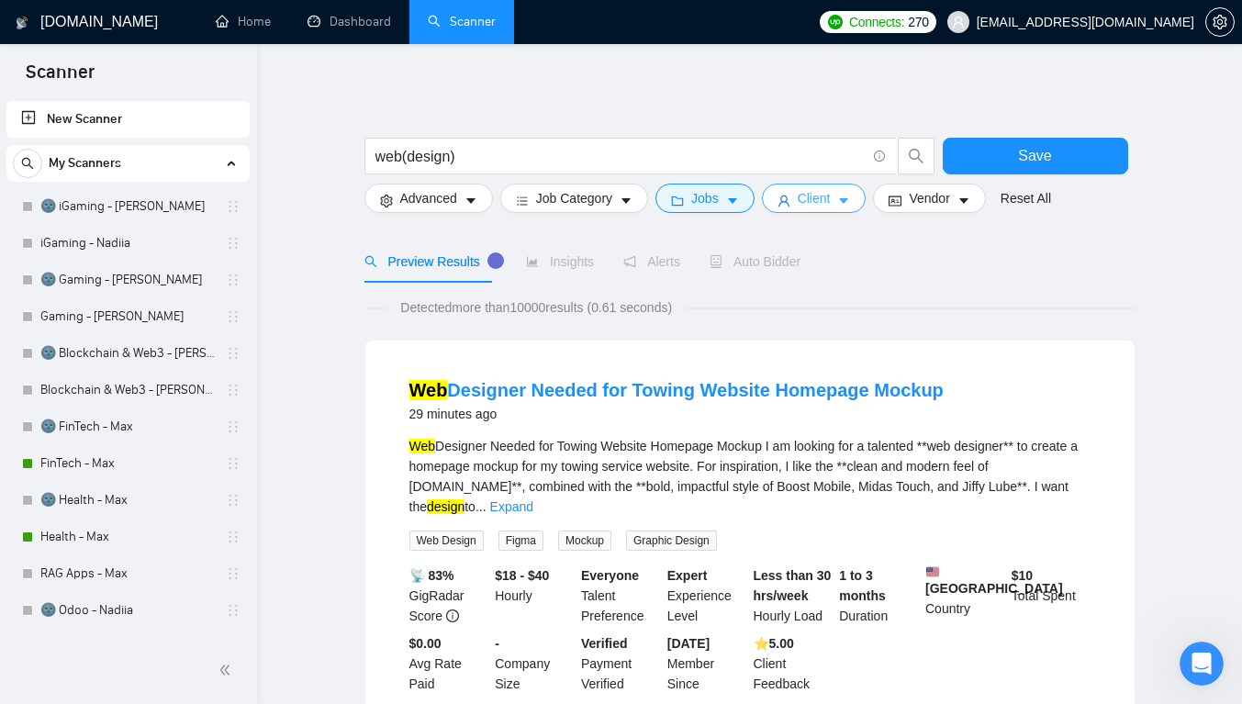
click at [812, 205] on span "Client" at bounding box center [814, 198] width 33 height 20
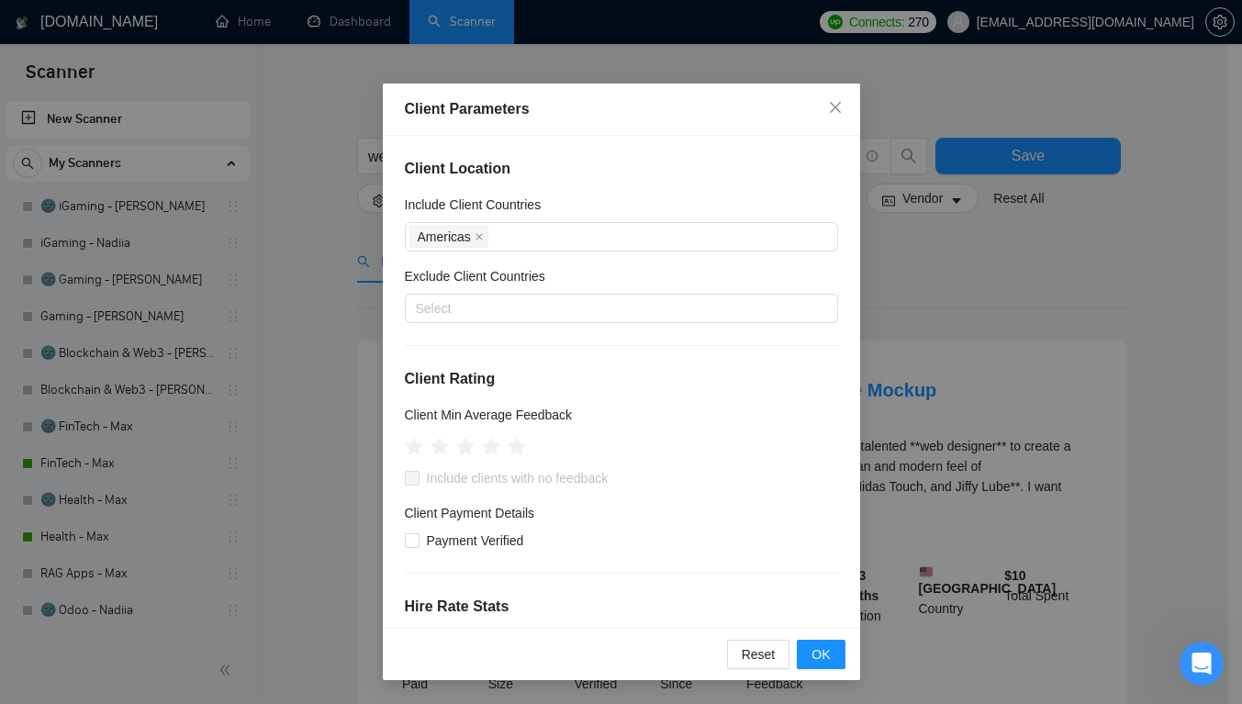
click at [481, 545] on span "Payment Verified" at bounding box center [475, 540] width 112 height 20
click at [418, 545] on input "Payment Verified" at bounding box center [411, 539] width 13 height 13
checkbox input "true"
click at [424, 445] on ul at bounding box center [465, 446] width 121 height 28
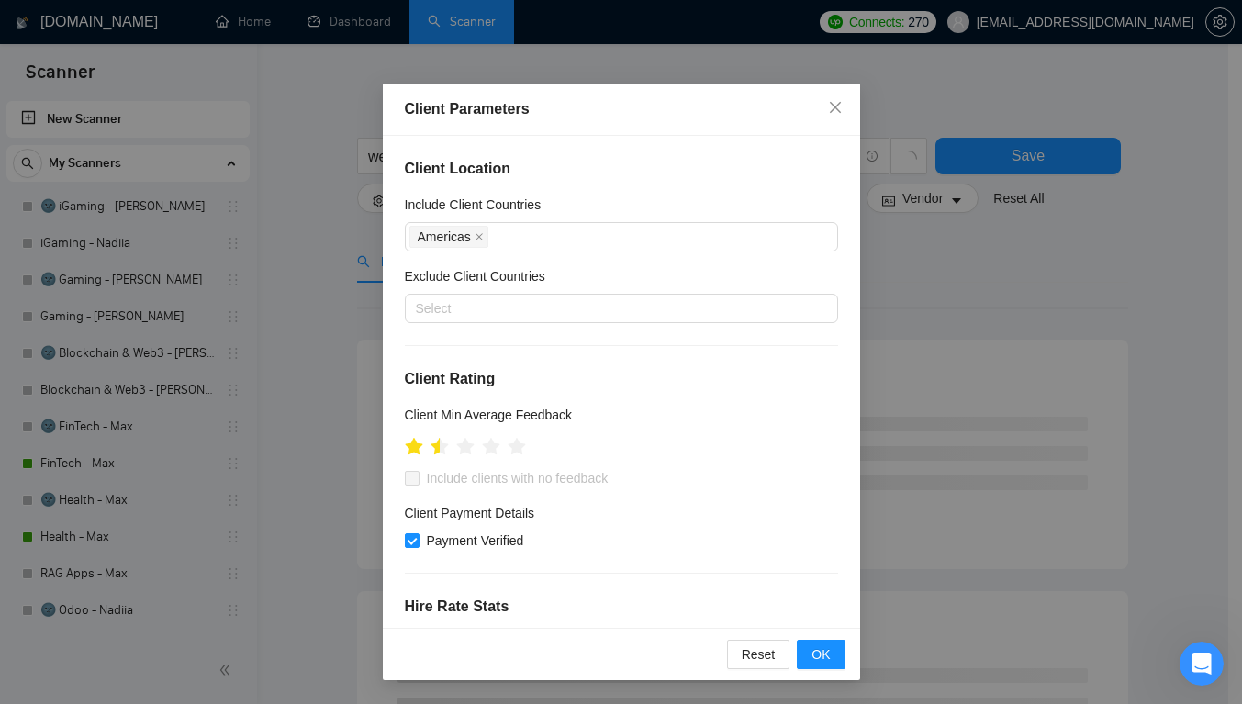
drag, startPoint x: 437, startPoint y: 447, endPoint x: 450, endPoint y: 447, distance: 12.8
click at [438, 447] on icon "star" at bounding box center [438, 446] width 17 height 17
click at [467, 445] on icon "star" at bounding box center [464, 446] width 17 height 17
click at [496, 440] on icon "star" at bounding box center [491, 447] width 18 height 18
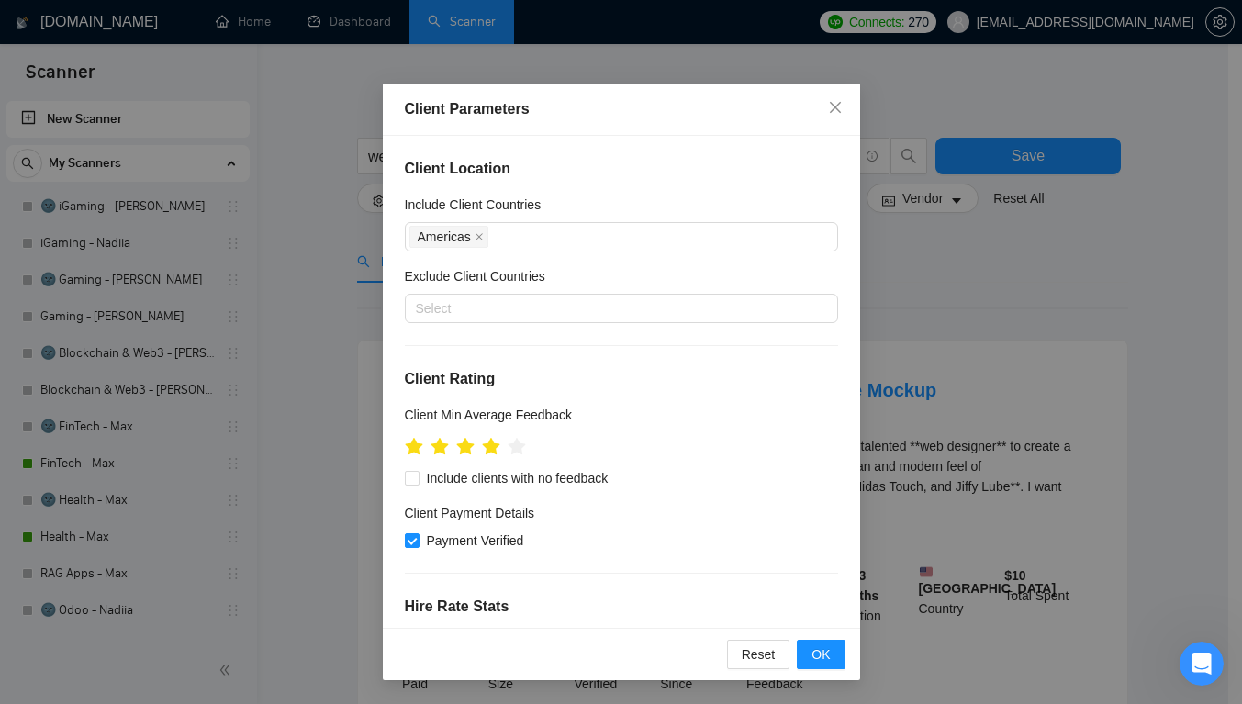
scroll to position [645, 0]
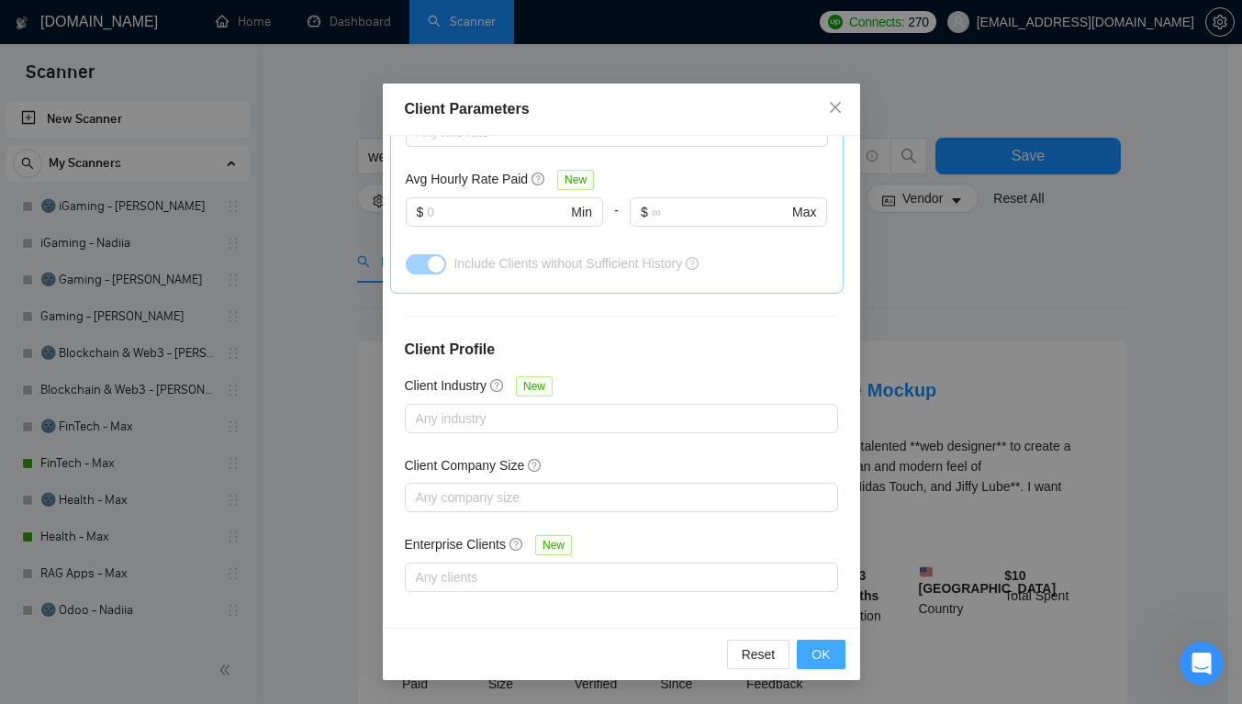
click at [818, 646] on span "OK" at bounding box center [820, 654] width 18 height 20
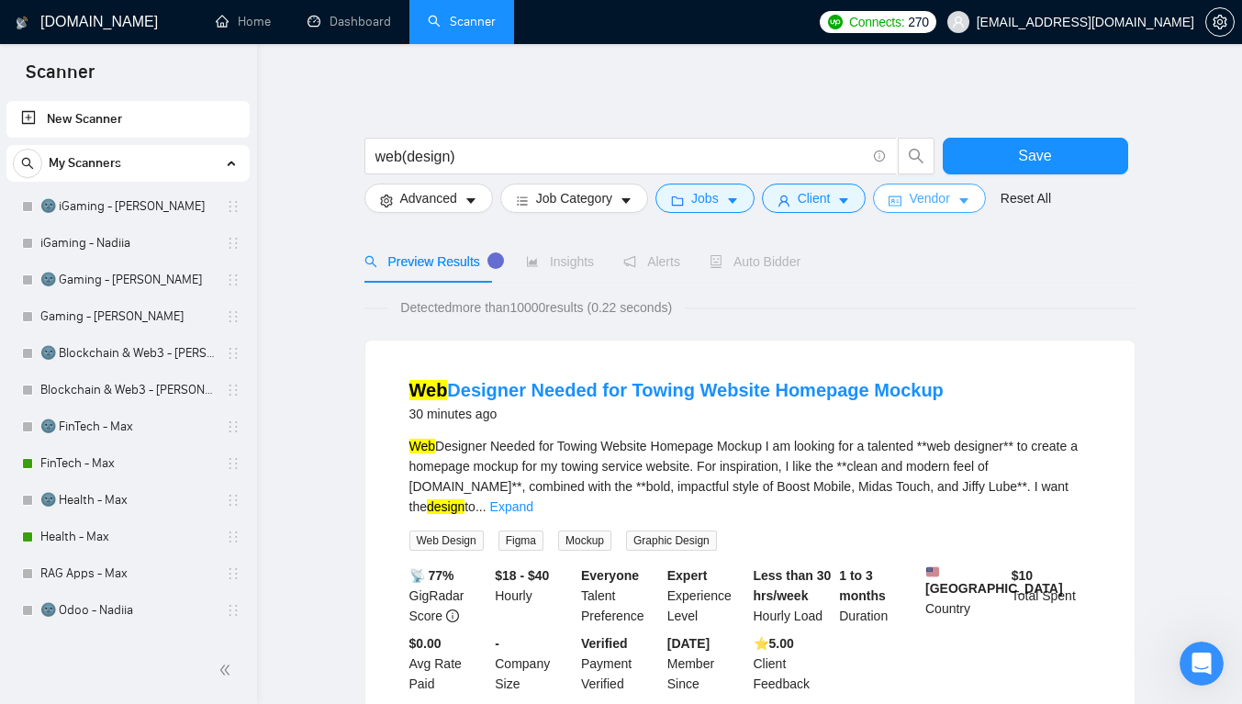
click at [925, 203] on span "Vendor" at bounding box center [929, 198] width 40 height 20
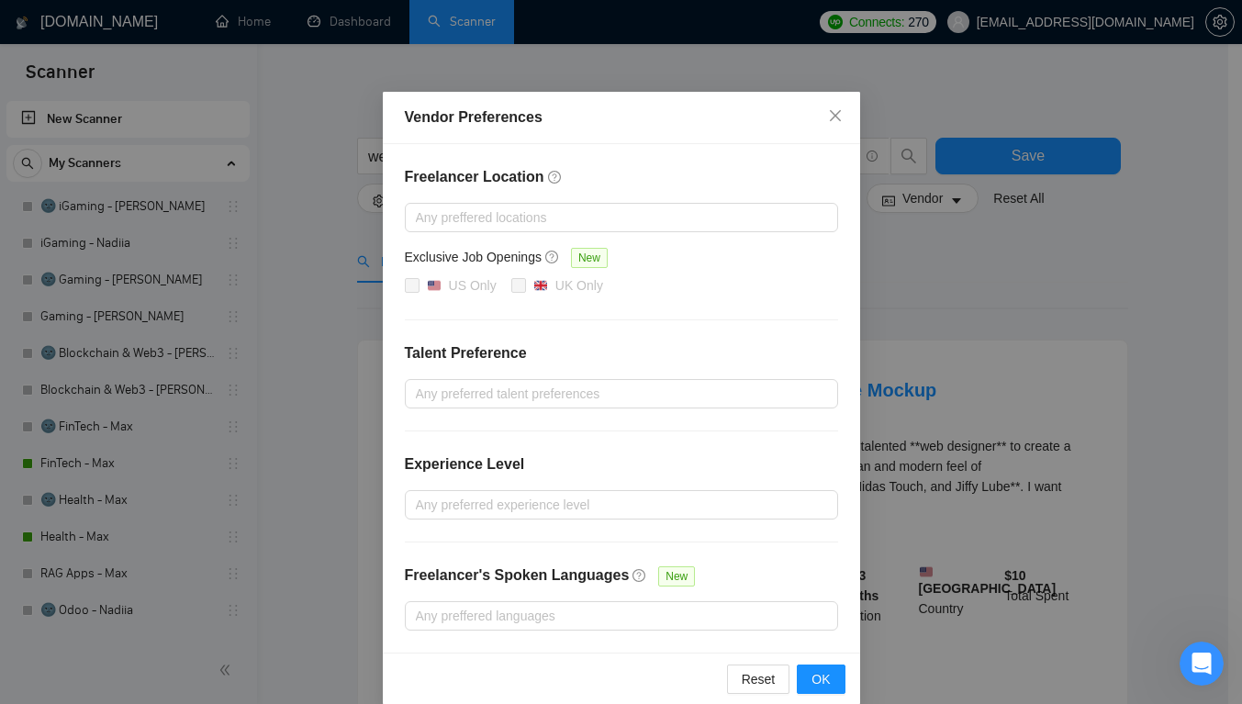
click at [675, 404] on div at bounding box center [612, 394] width 406 height 22
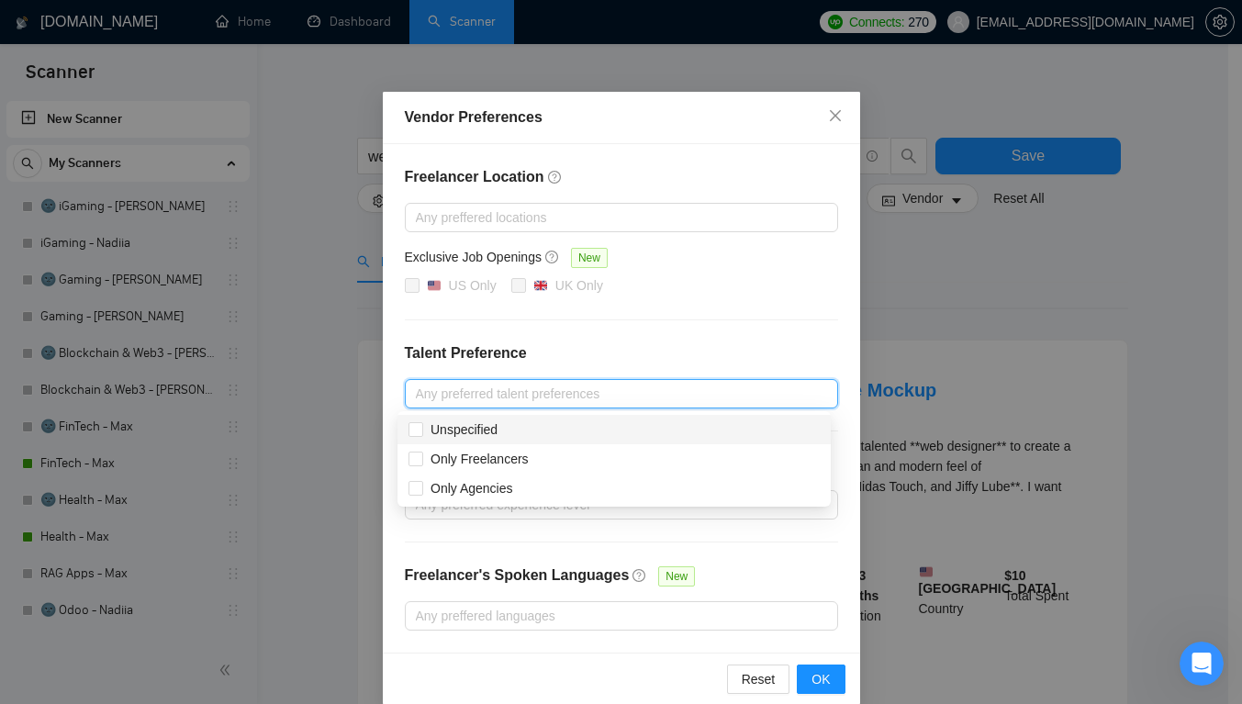
click at [584, 423] on div "Unspecified" at bounding box center [613, 429] width 411 height 20
checkbox input "true"
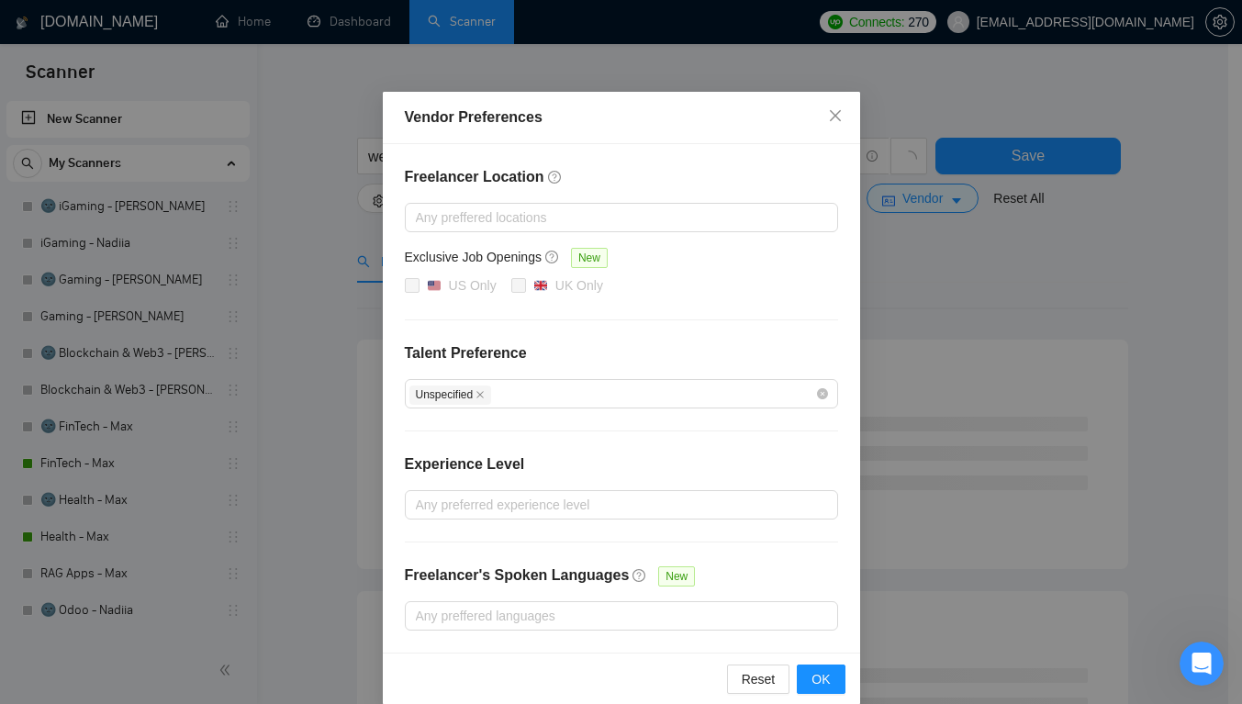
click at [672, 552] on div "Freelancer Location Any preffered locations Exclusive Job Openings New US Only …" at bounding box center [621, 398] width 477 height 508
click at [710, 514] on div at bounding box center [612, 505] width 406 height 22
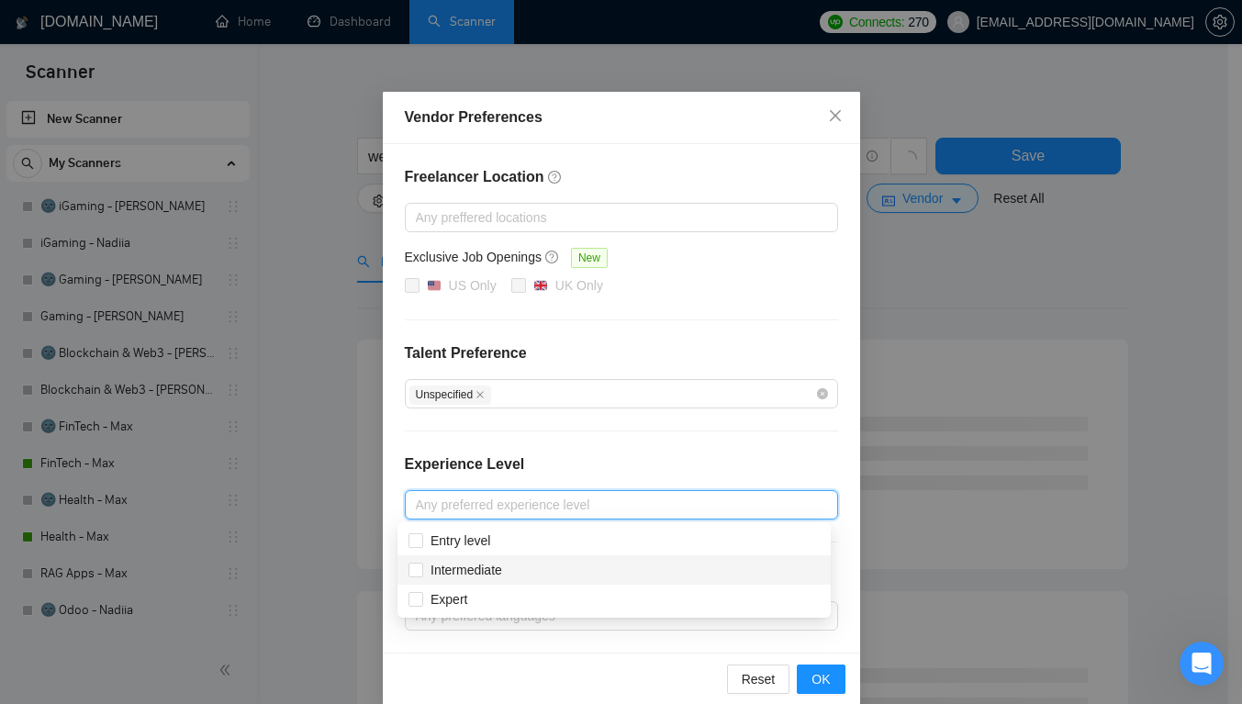
click at [604, 572] on div "Intermediate" at bounding box center [613, 570] width 411 height 20
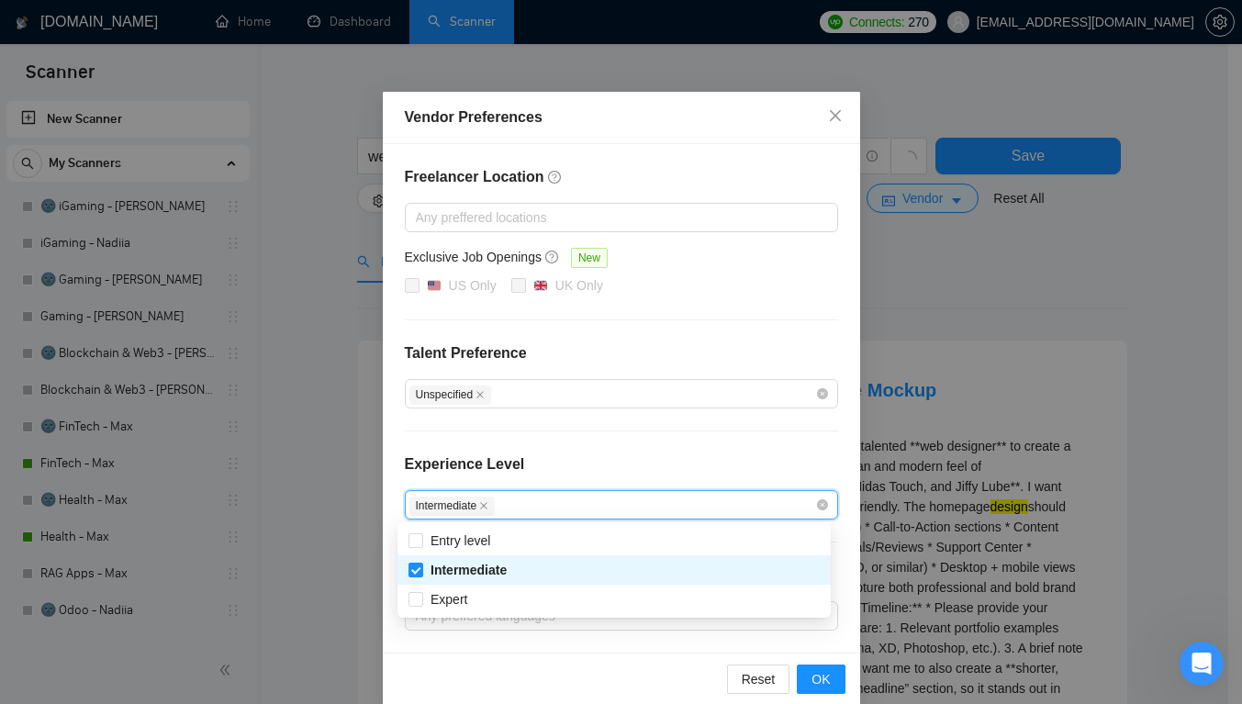
checkbox input "true"
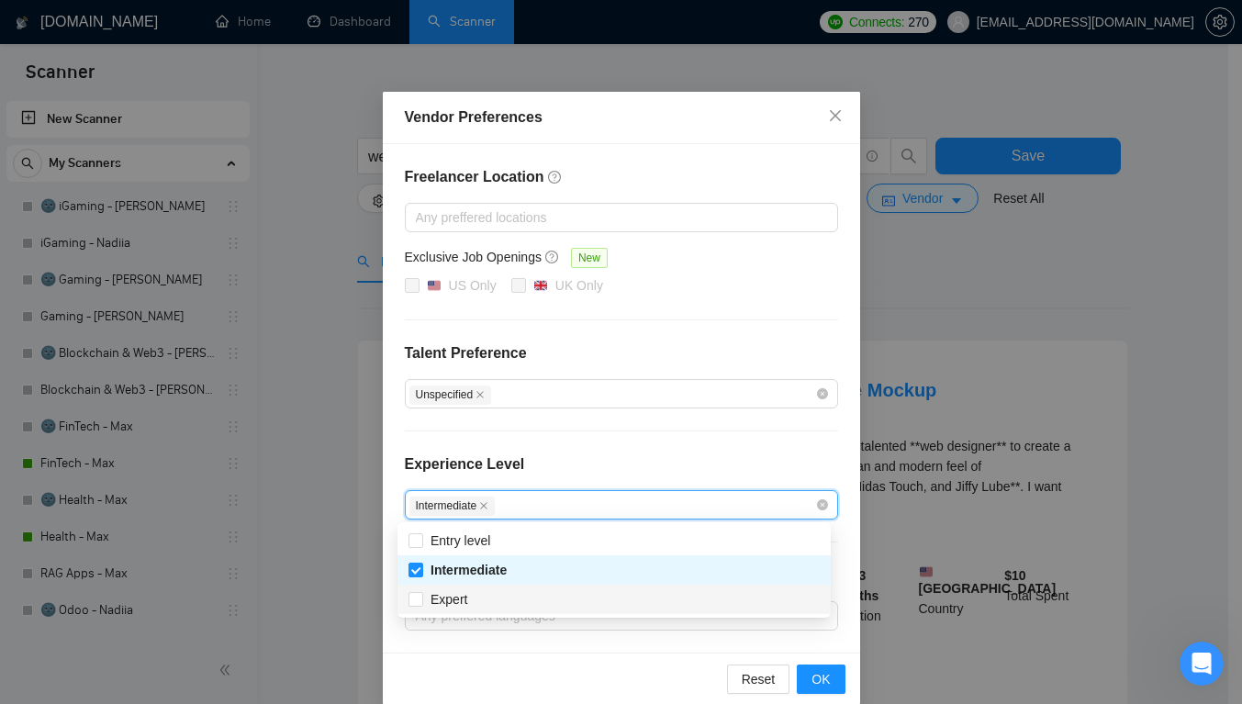
click at [584, 597] on div "Expert" at bounding box center [613, 599] width 411 height 20
checkbox input "true"
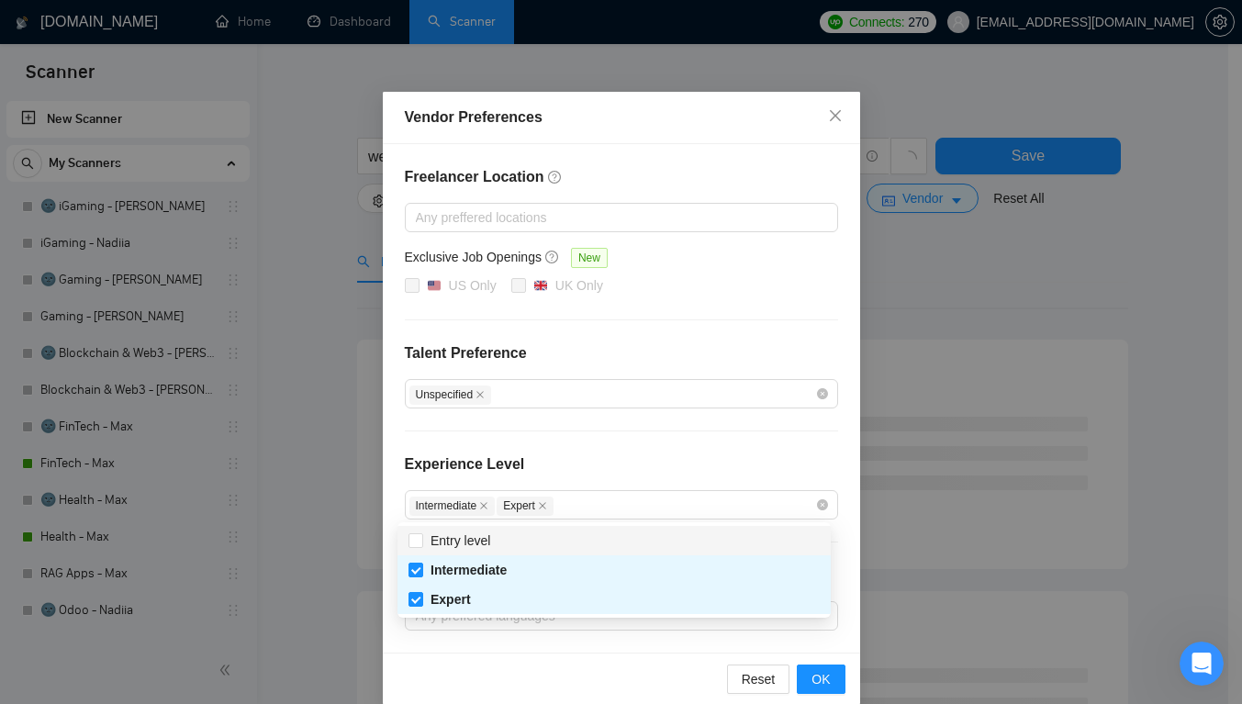
click at [904, 390] on div "Vendor Preferences Freelancer Location Any preffered locations Exclusive Job Op…" at bounding box center [621, 352] width 1242 height 704
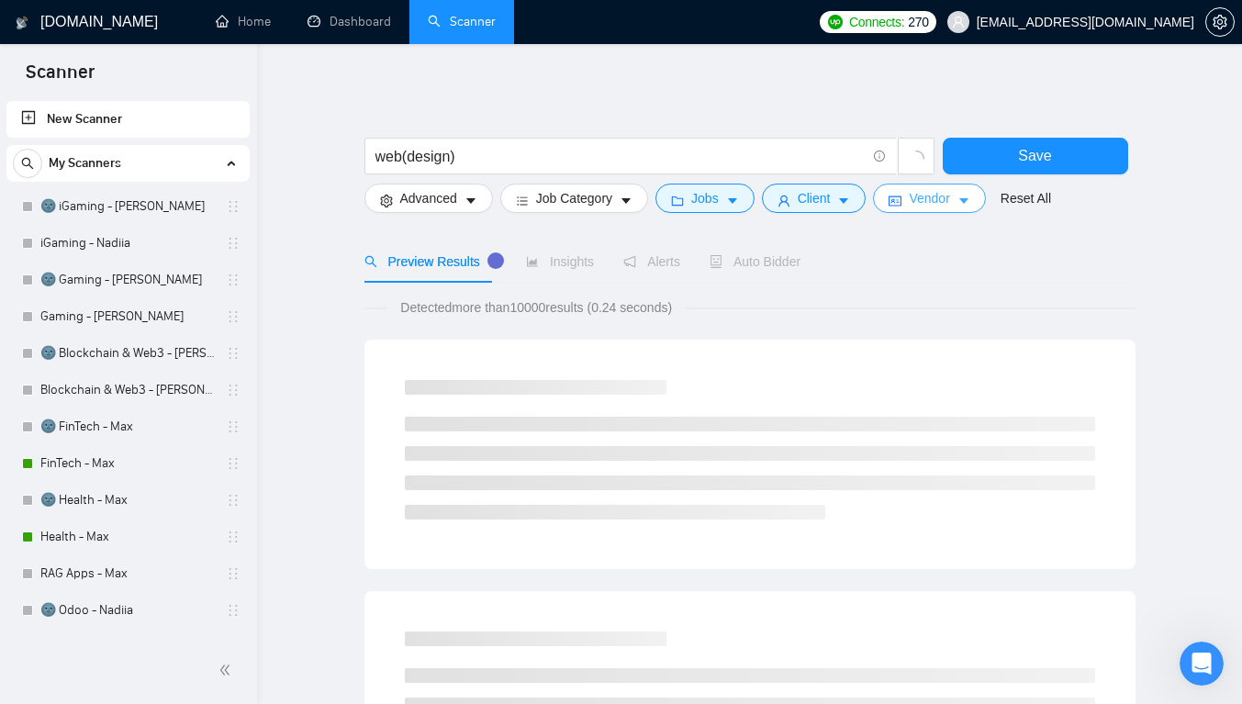
click at [909, 191] on span "Vendor" at bounding box center [929, 198] width 40 height 20
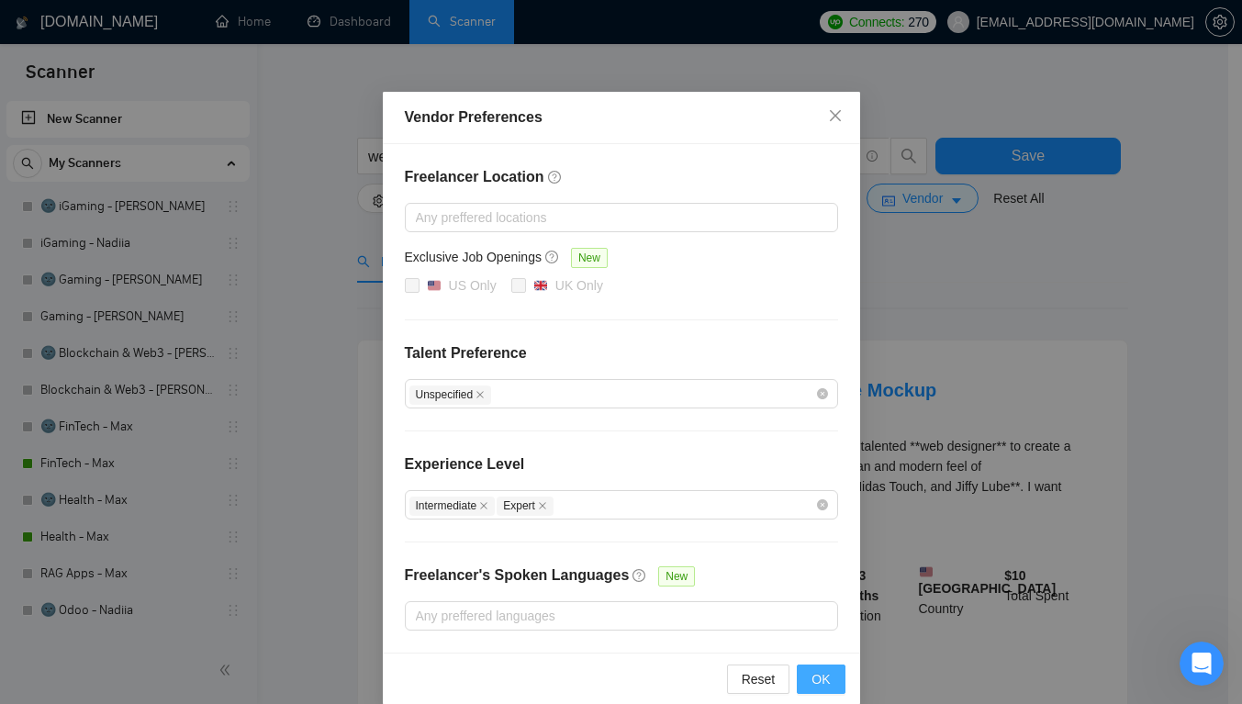
click at [802, 678] on button "OK" at bounding box center [821, 678] width 48 height 29
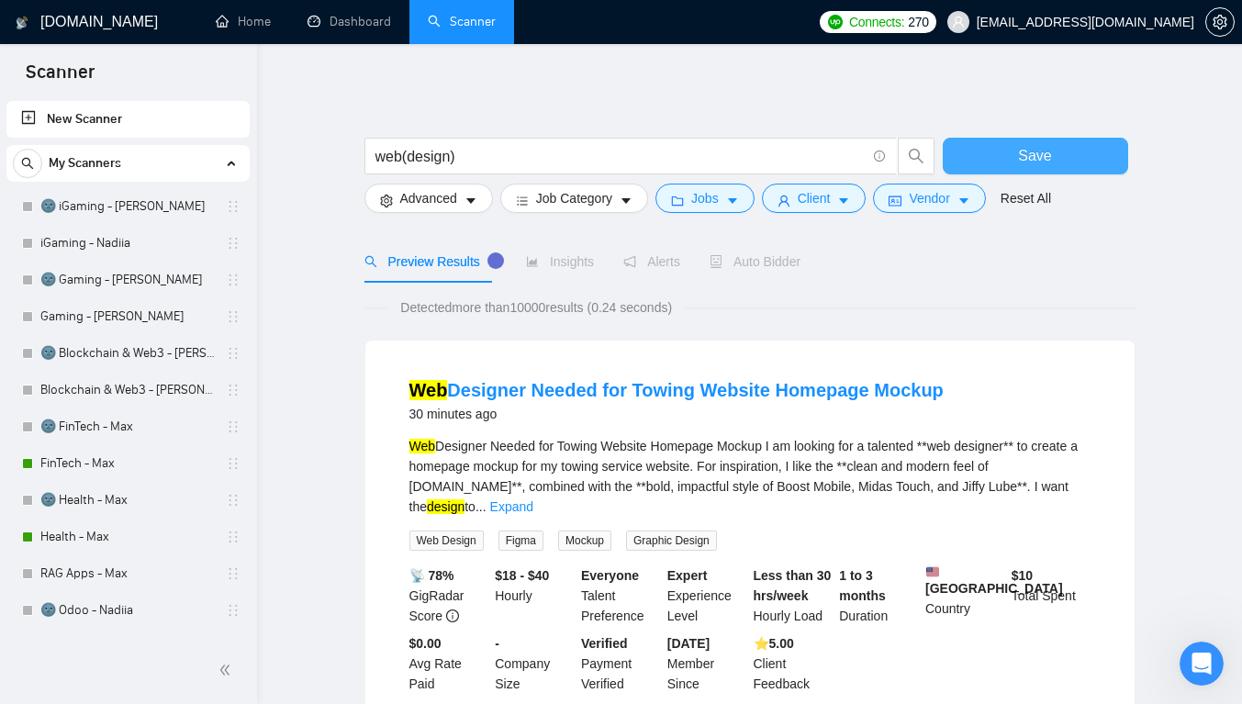
click at [996, 144] on button "Save" at bounding box center [1035, 156] width 185 height 37
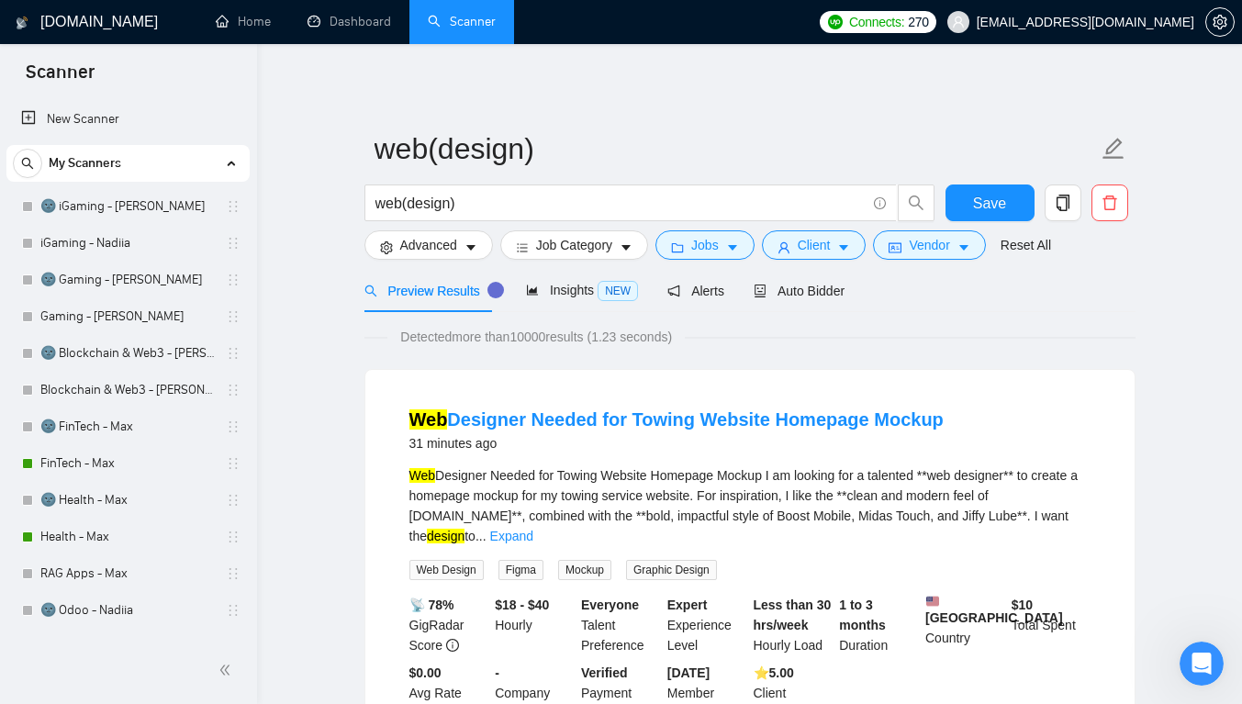
click at [533, 529] on link "Expand" at bounding box center [511, 536] width 43 height 15
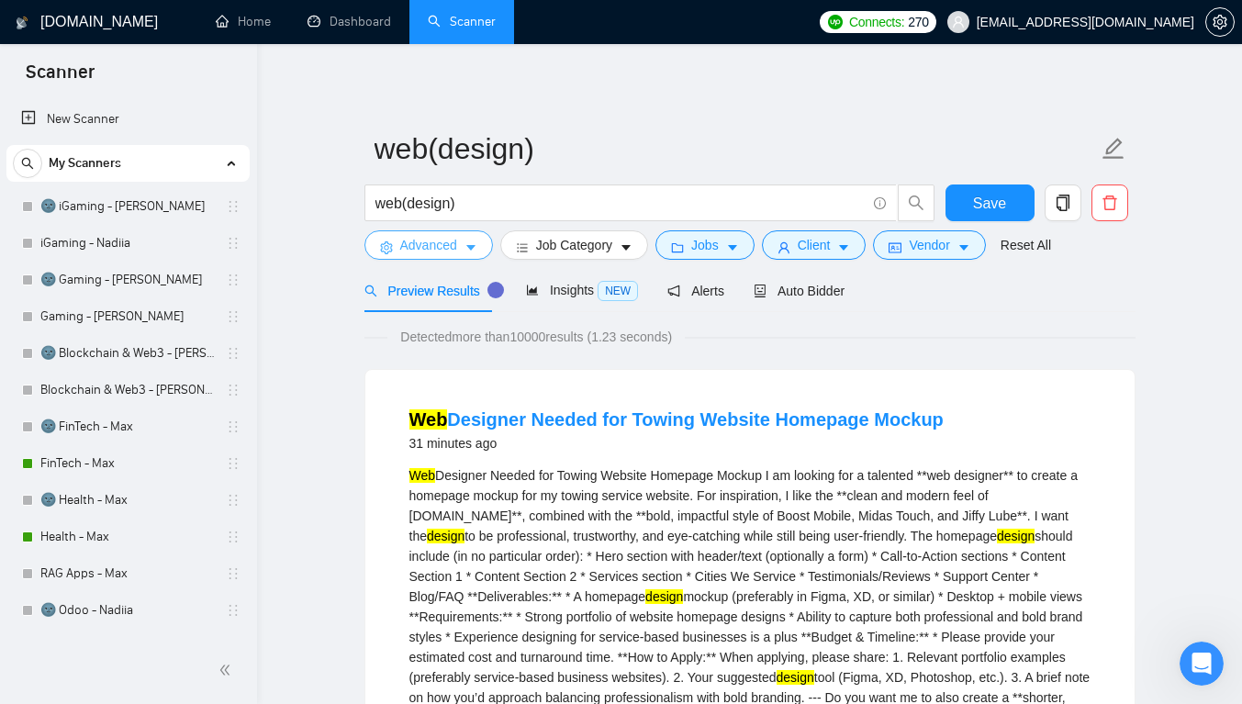
click at [413, 250] on span "Advanced" at bounding box center [428, 245] width 57 height 20
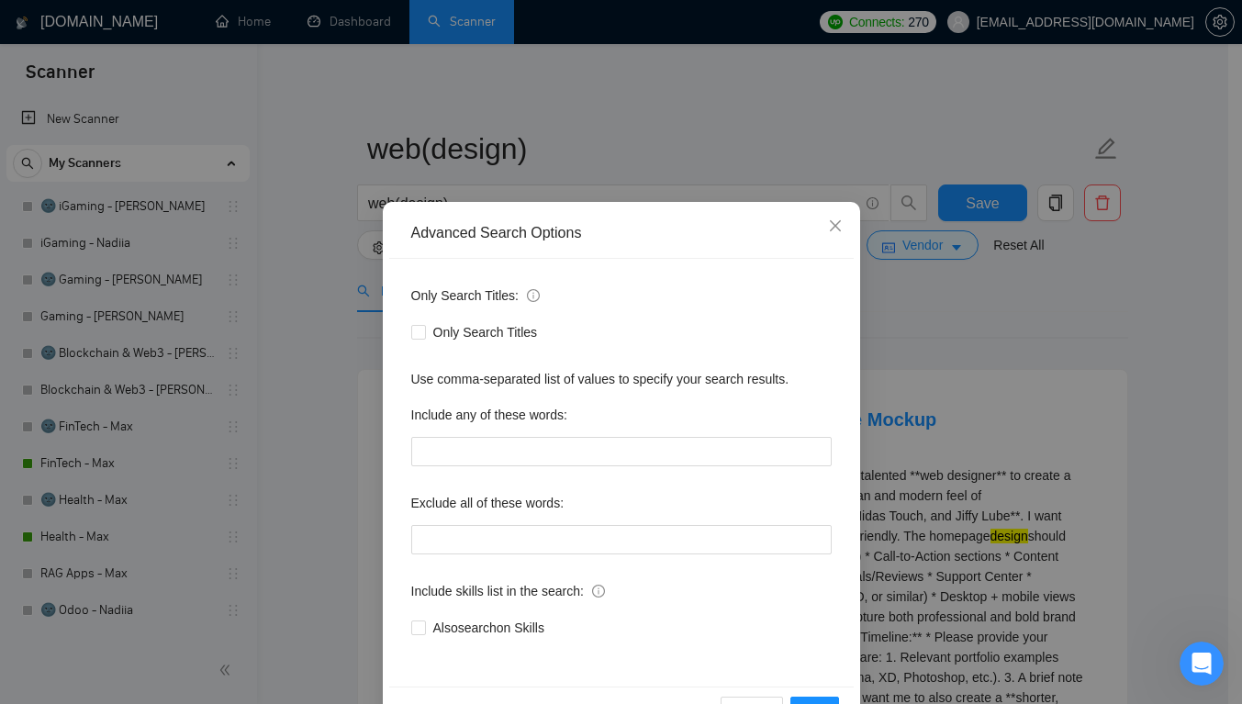
click at [888, 392] on div "Advanced Search Options Only Search Titles: Only Search Titles Use comma-separa…" at bounding box center [621, 352] width 1242 height 704
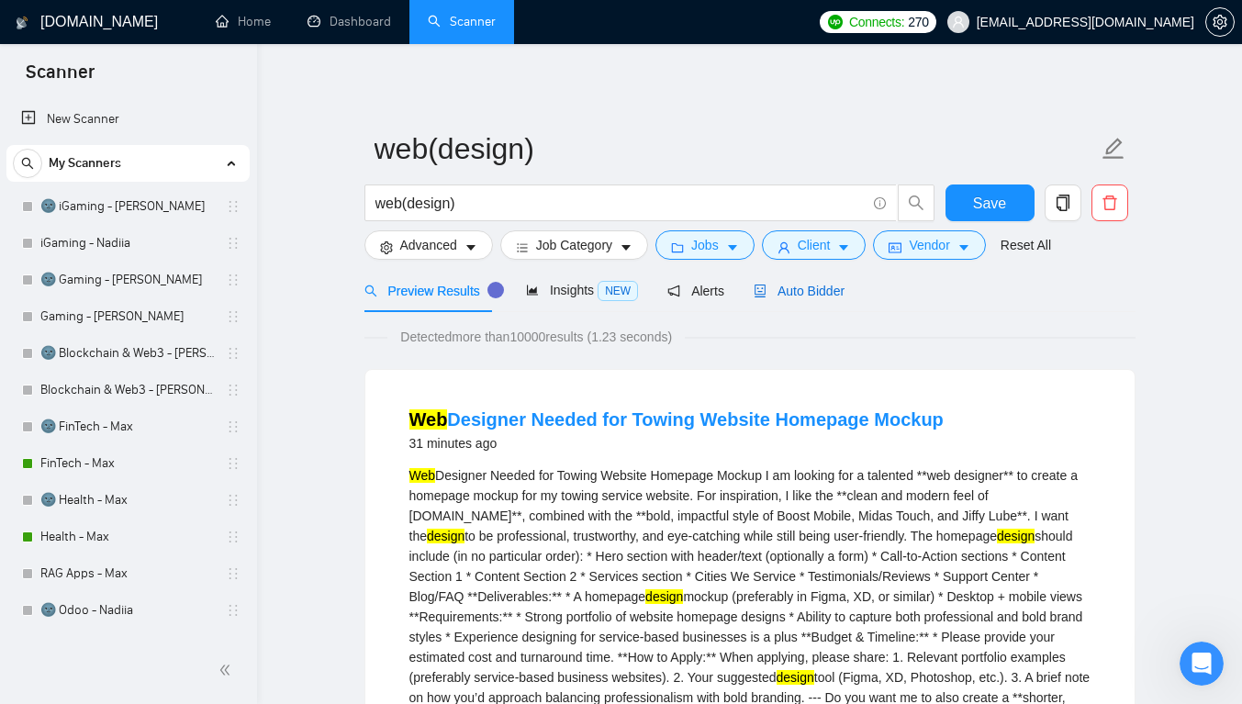
click at [786, 285] on span "Auto Bidder" at bounding box center [798, 291] width 91 height 15
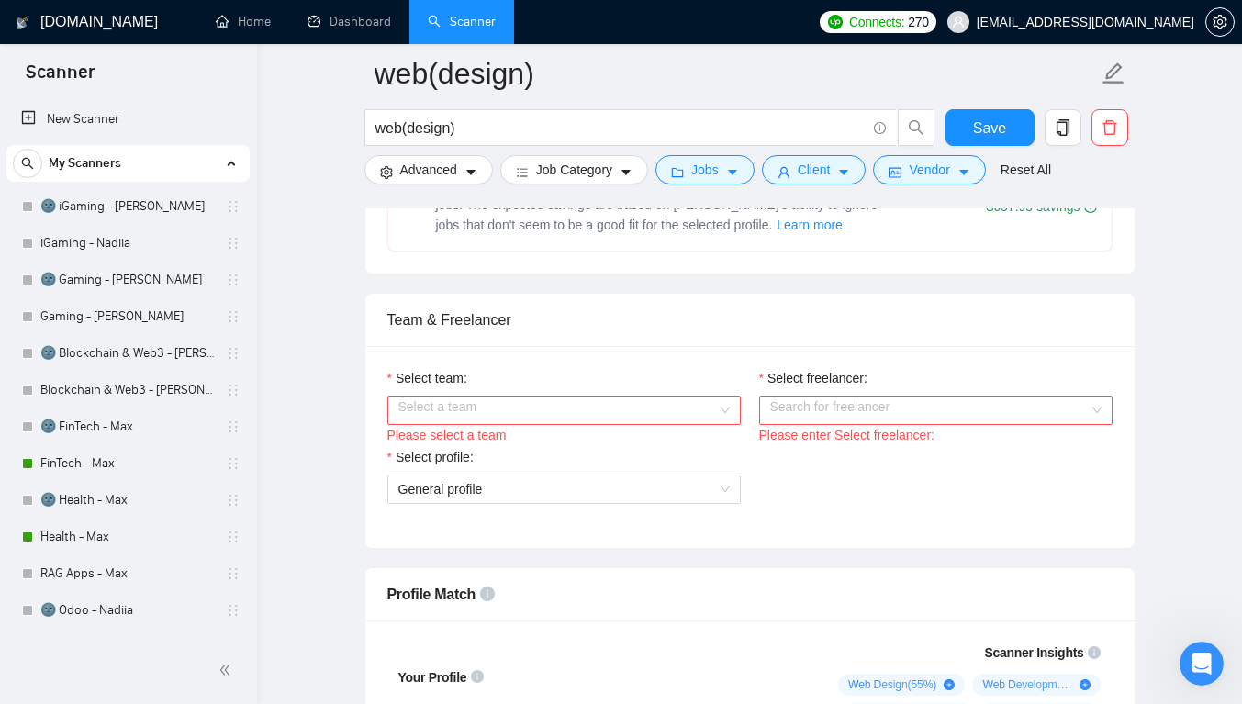
scroll to position [910, 0]
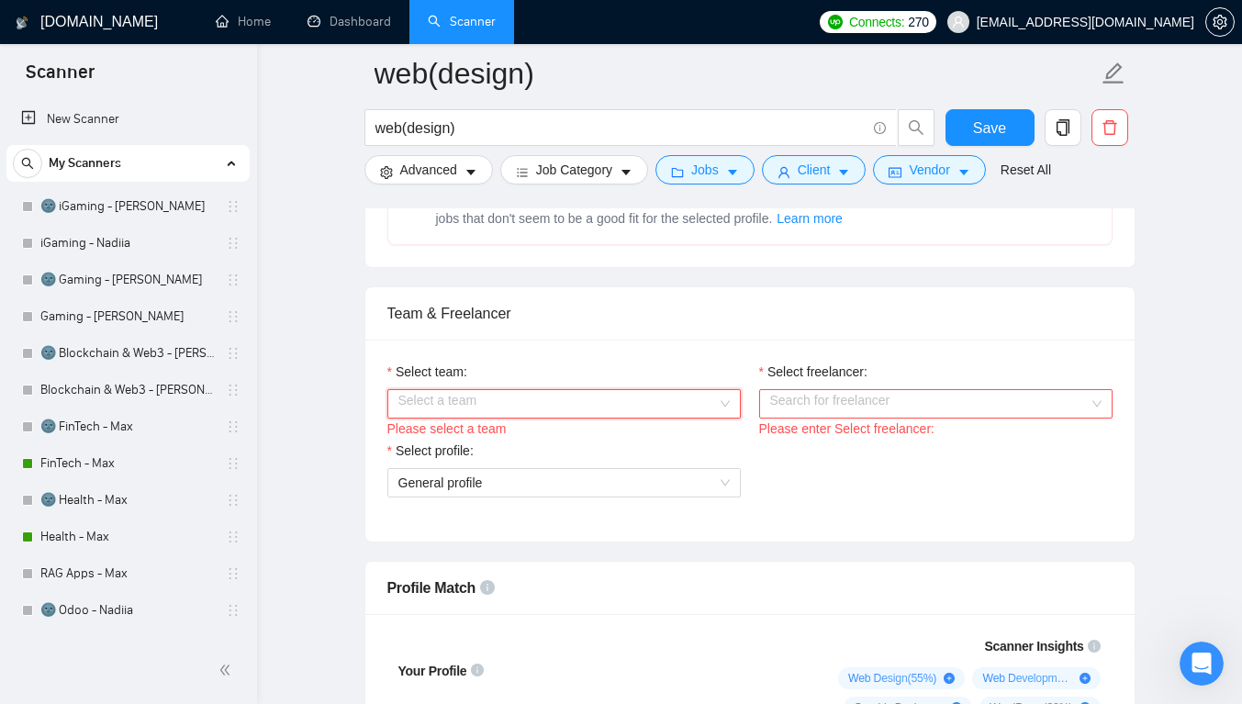
click at [590, 411] on input "Select team:" at bounding box center [557, 404] width 318 height 28
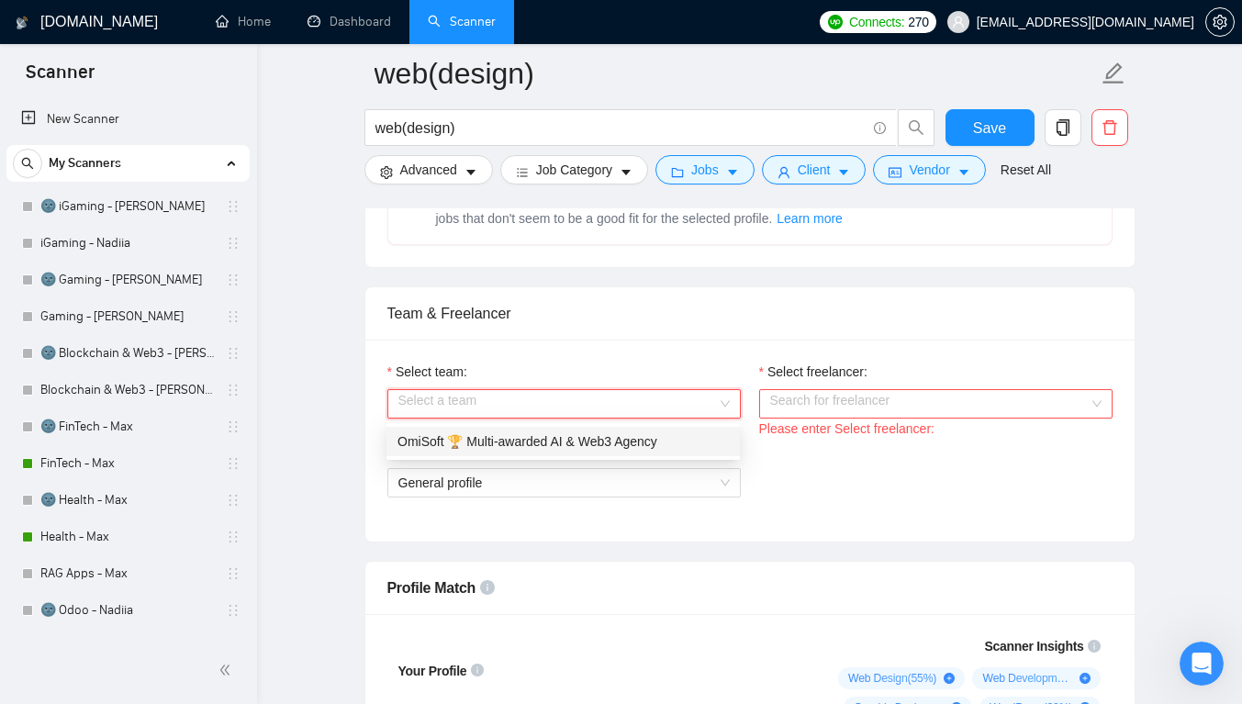
click at [595, 435] on div "OmiSoft 🏆 Multi-awarded AI & Web3 Agency" at bounding box center [562, 441] width 331 height 20
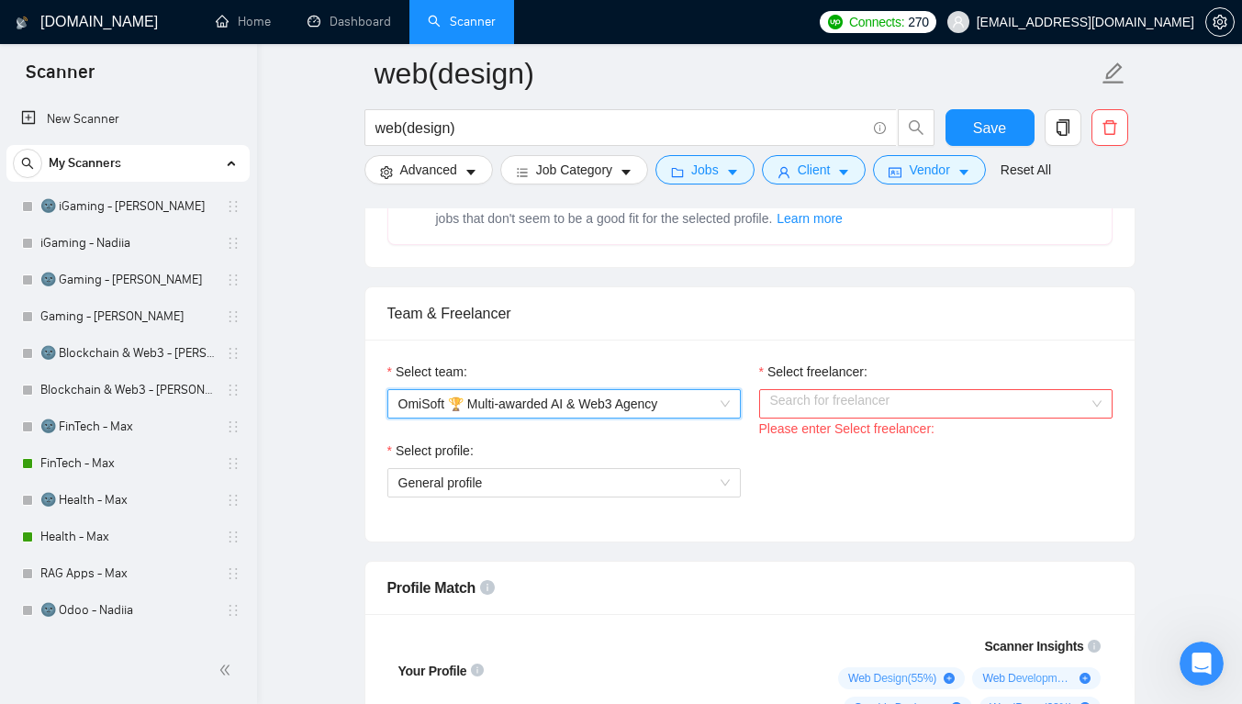
click at [810, 396] on input "Select freelancer:" at bounding box center [929, 404] width 318 height 28
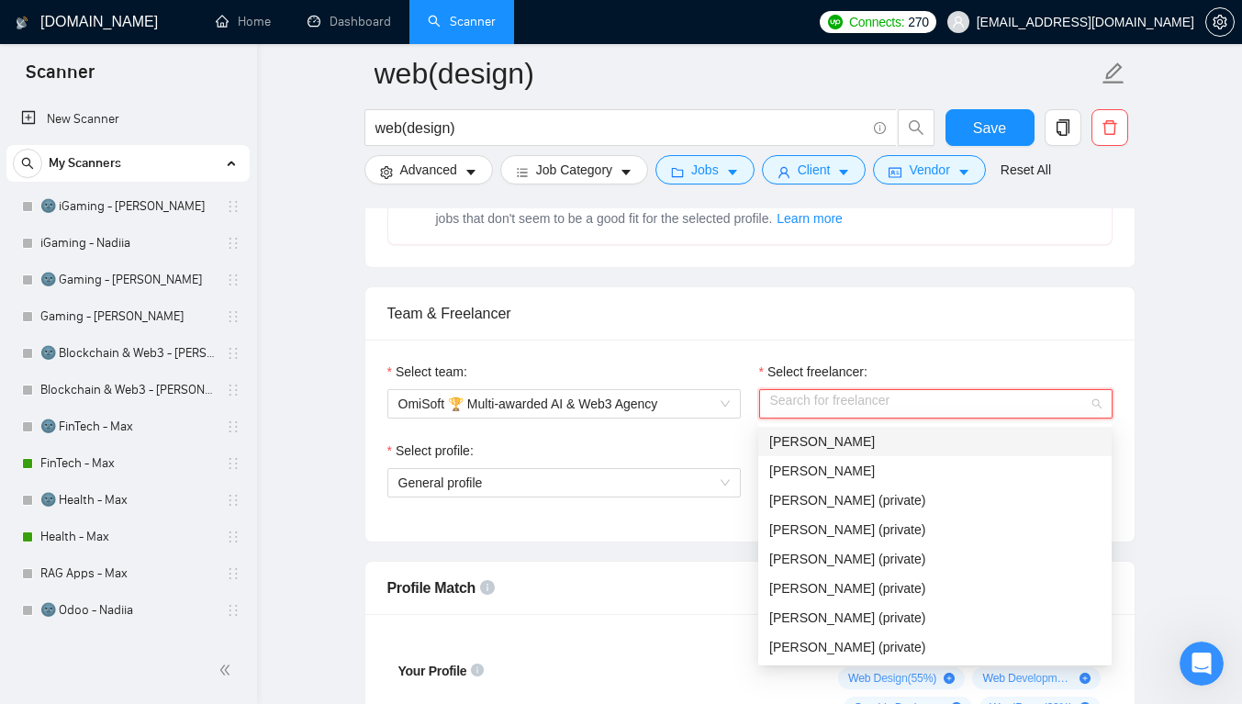
click at [859, 431] on div "[PERSON_NAME]" at bounding box center [934, 441] width 331 height 20
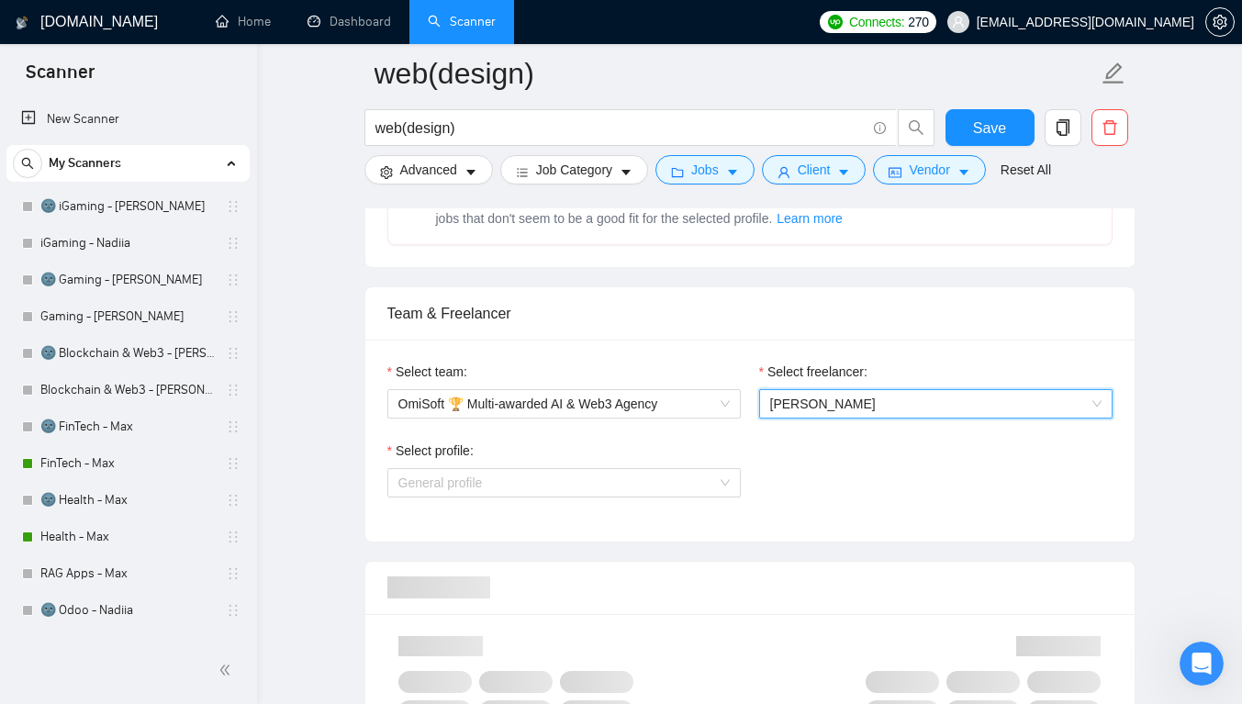
click at [605, 481] on span "General profile" at bounding box center [563, 483] width 331 height 28
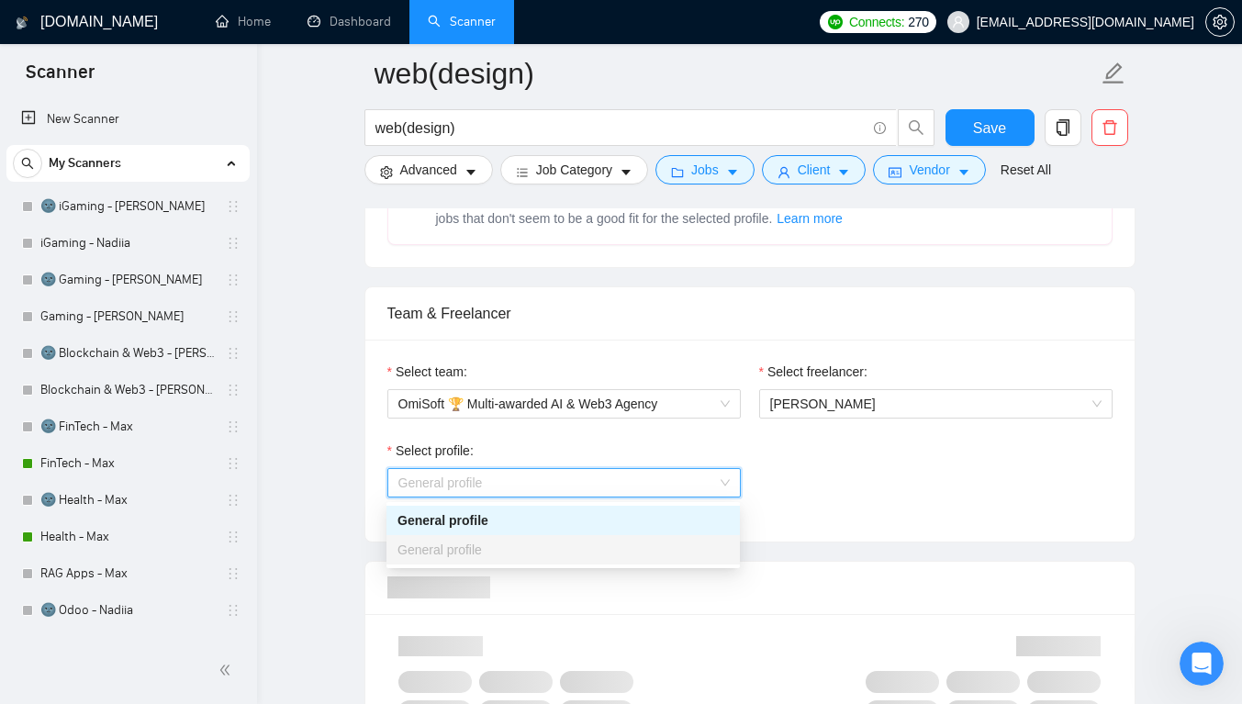
click at [608, 514] on div "General profile" at bounding box center [562, 520] width 331 height 20
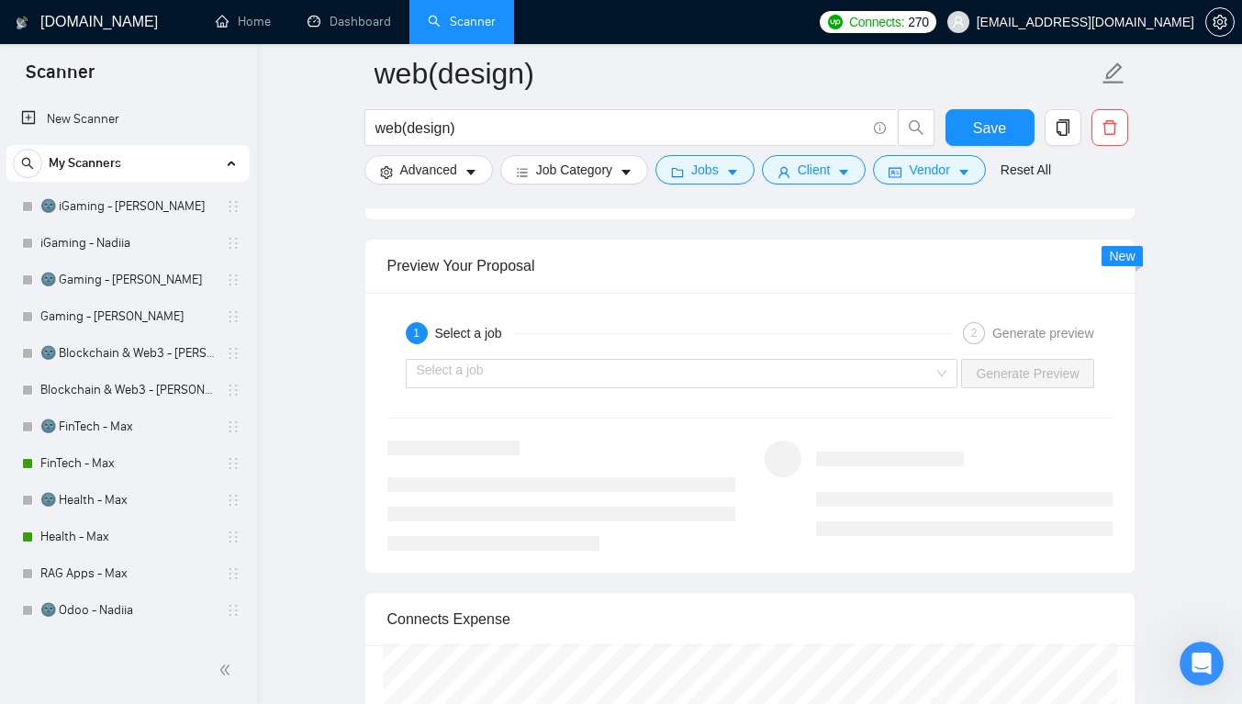
scroll to position [3556, 0]
click at [545, 375] on input "search" at bounding box center [676, 370] width 518 height 28
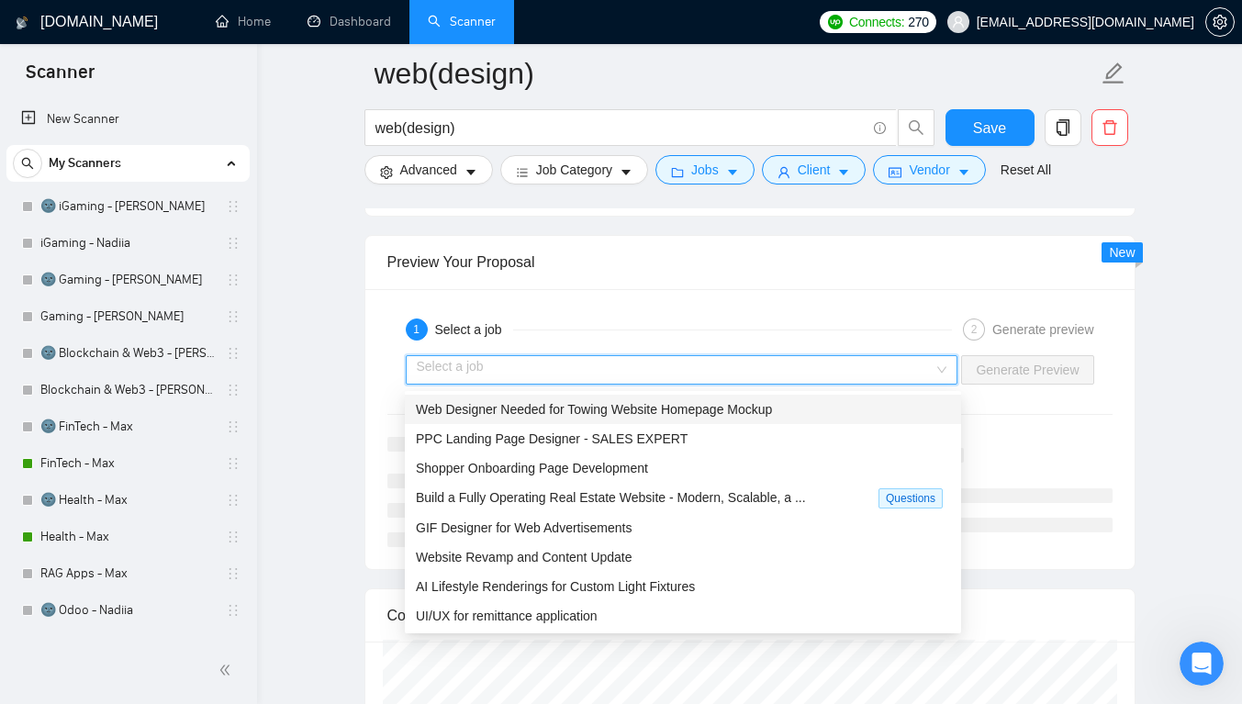
click at [575, 409] on span "Web Designer Needed for Towing Website Homepage Mockup" at bounding box center [594, 409] width 356 height 15
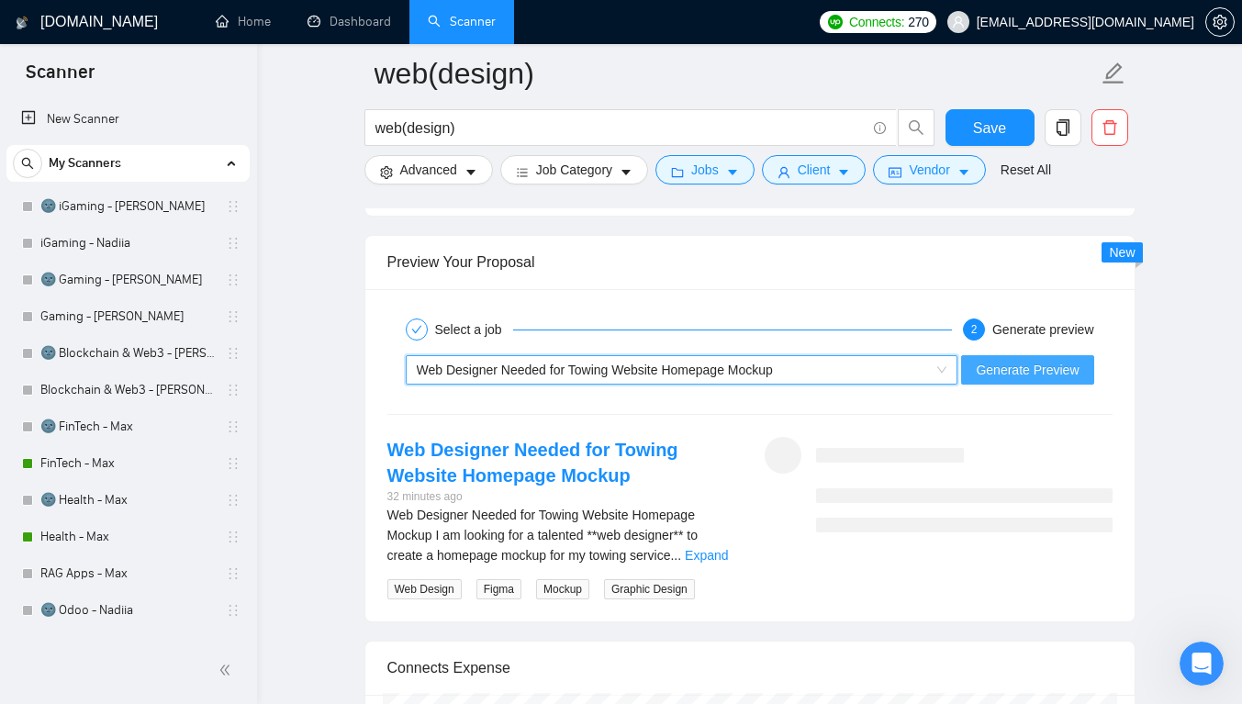
drag, startPoint x: 1011, startPoint y: 370, endPoint x: 1002, endPoint y: 364, distance: 10.7
click at [1005, 366] on span "Generate Preview" at bounding box center [1027, 370] width 103 height 20
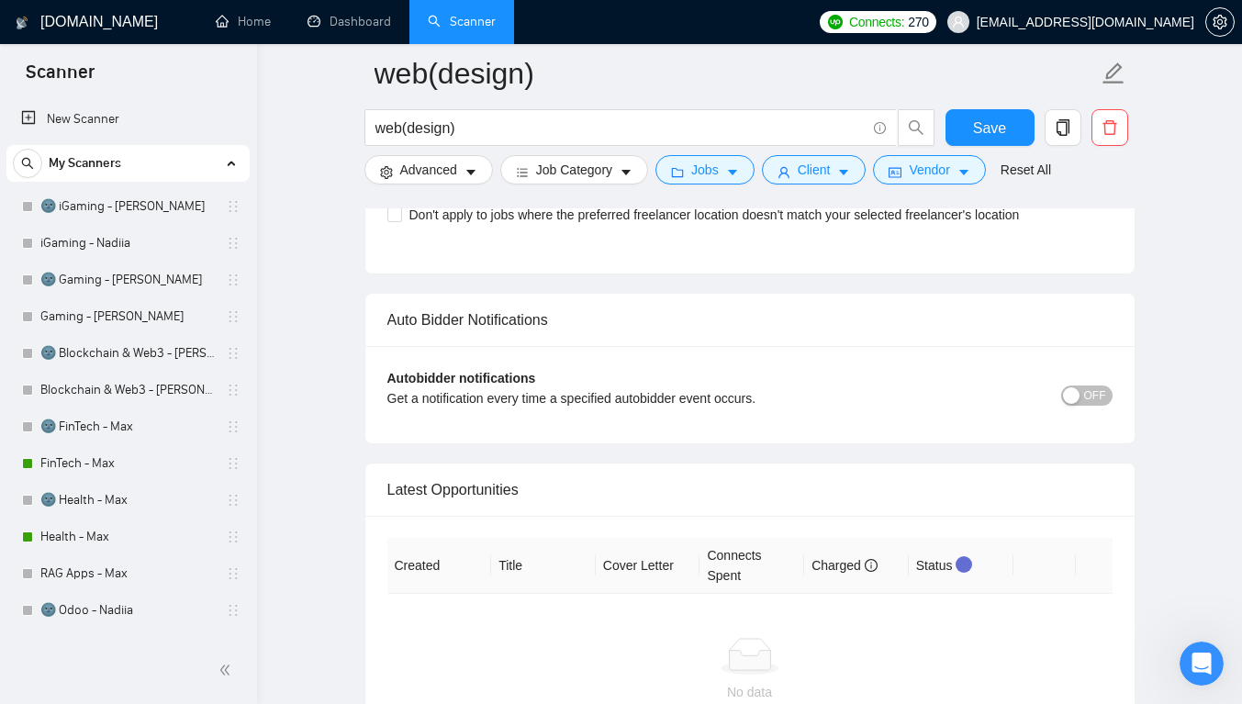
scroll to position [4437, 0]
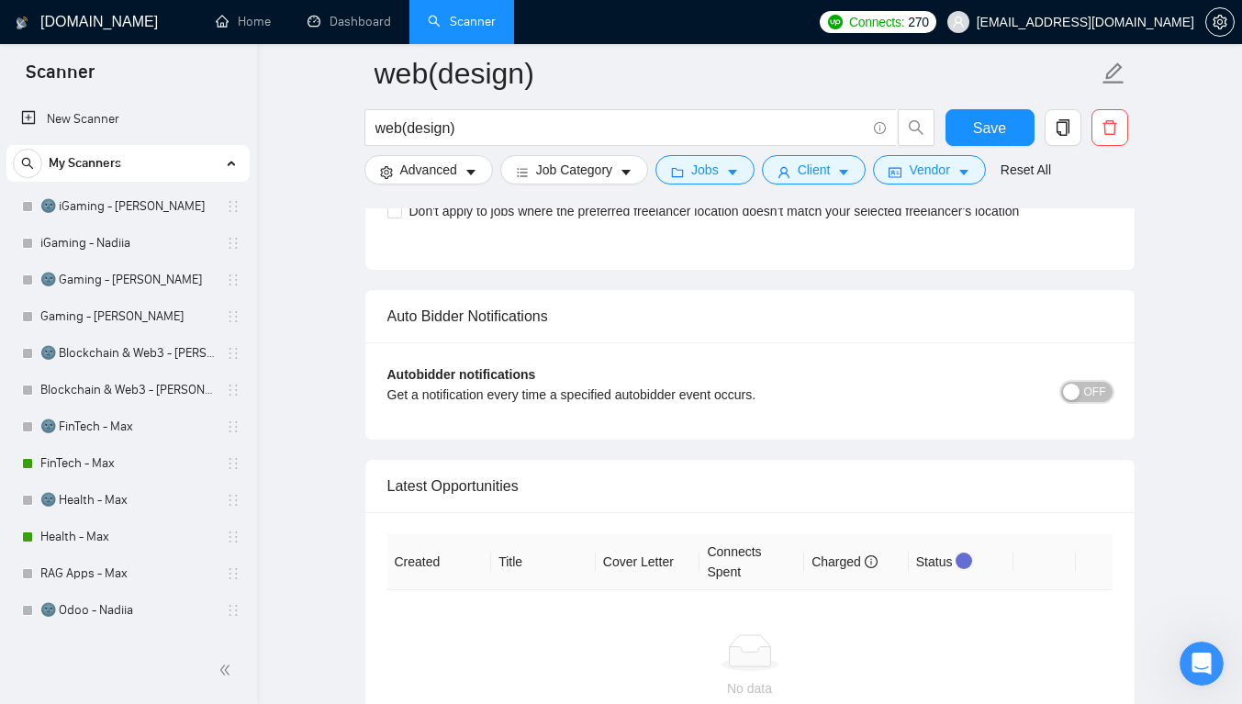
click at [1069, 392] on div "button" at bounding box center [1071, 392] width 17 height 17
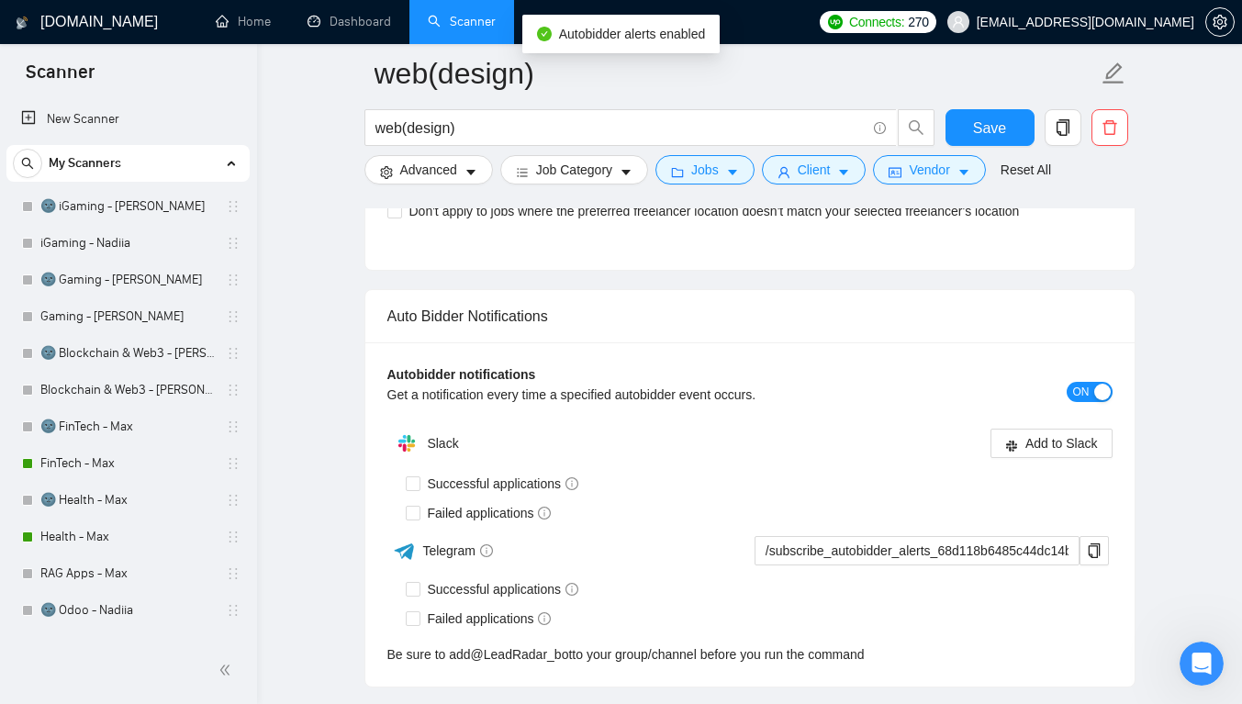
click at [504, 488] on span "Successful applications" at bounding box center [503, 484] width 166 height 20
click at [419, 488] on input "Successful applications" at bounding box center [412, 482] width 13 height 13
checkbox input "true"
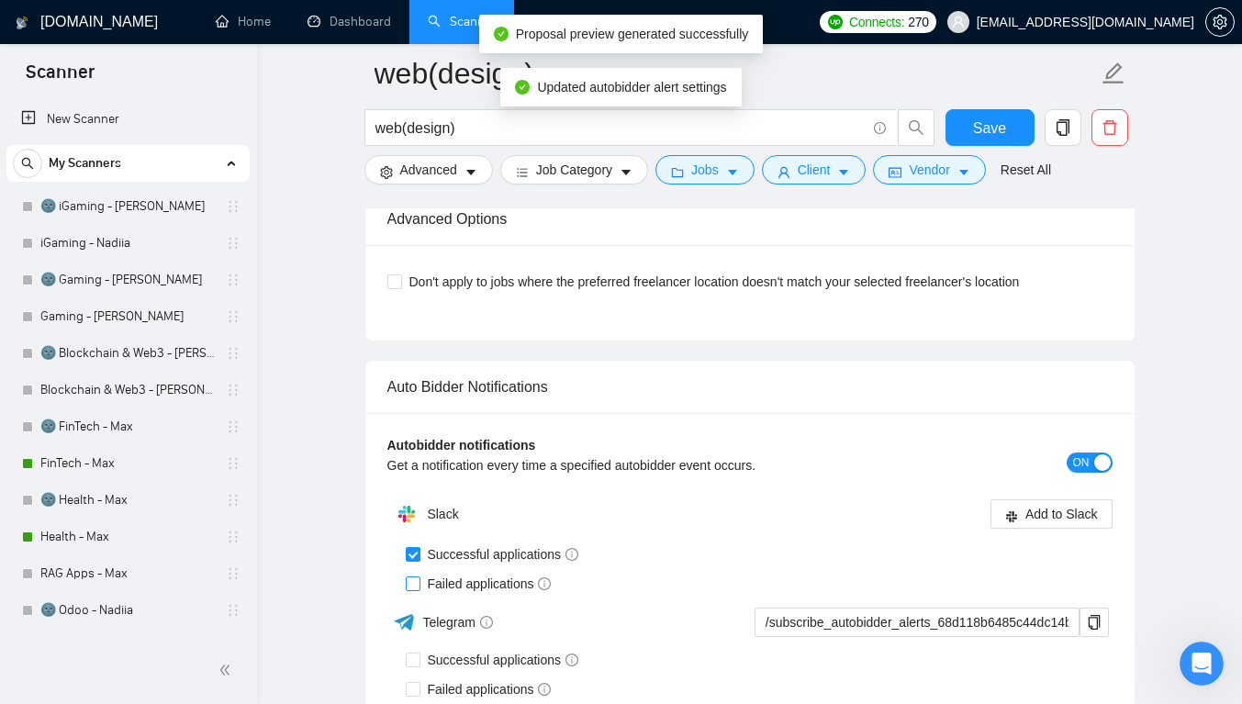
click at [411, 576] on input "Failed applications" at bounding box center [412, 582] width 13 height 13
checkbox input "true"
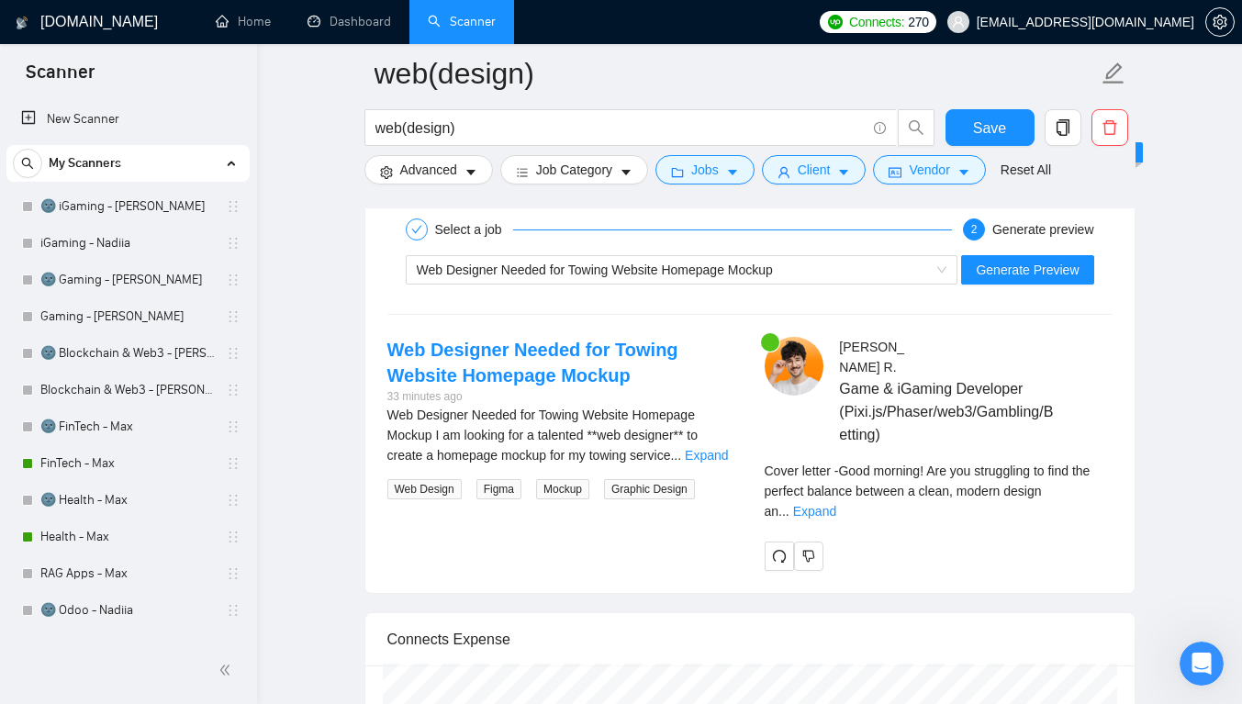
scroll to position [3668, 0]
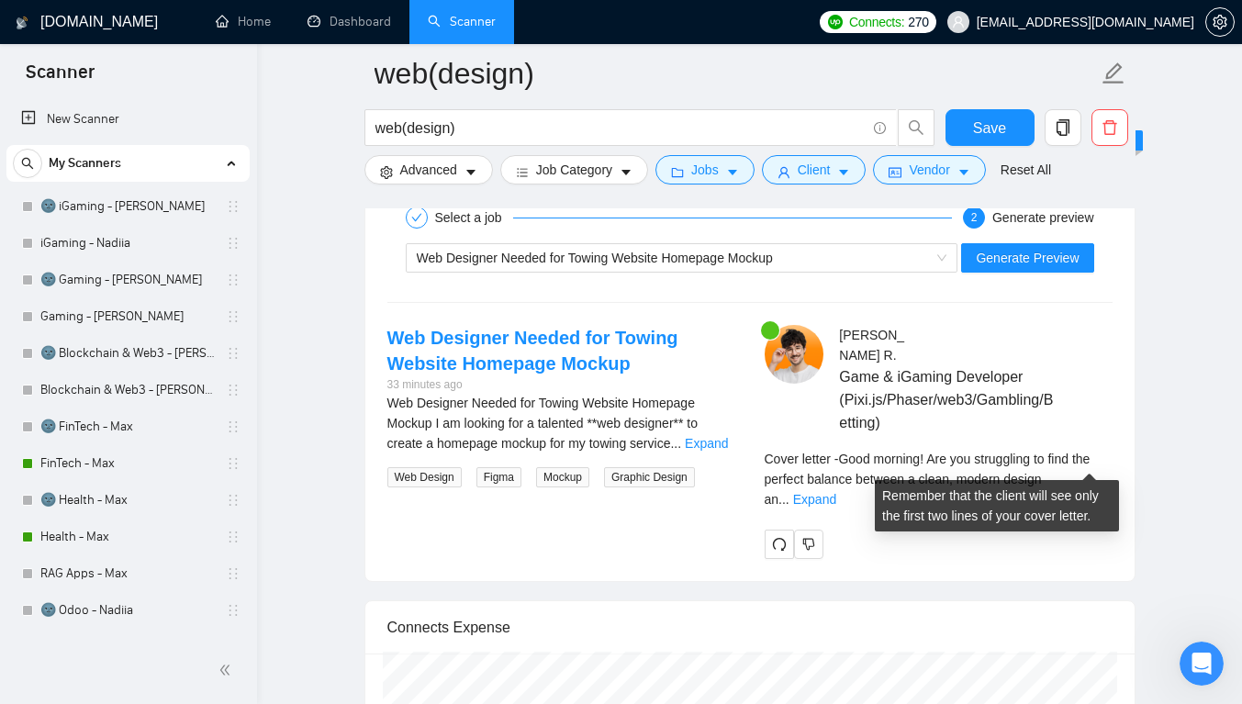
click at [836, 492] on link "Expand" at bounding box center [814, 499] width 43 height 15
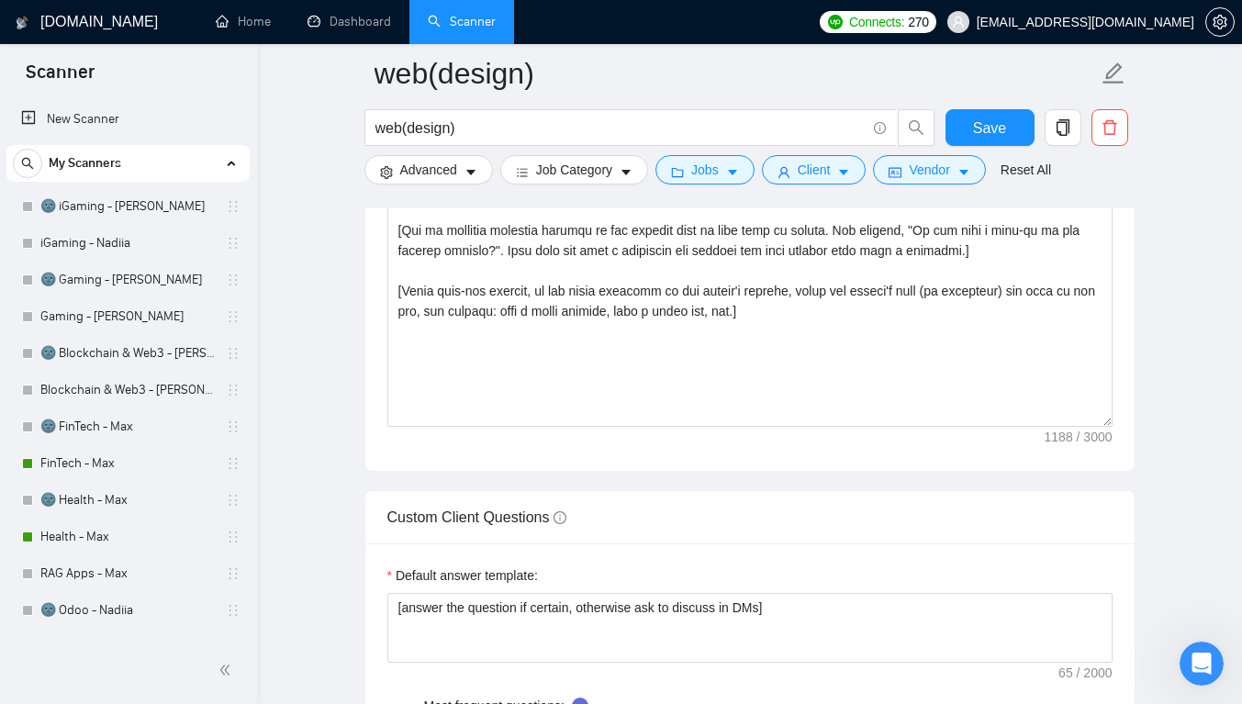
scroll to position [2393, 0]
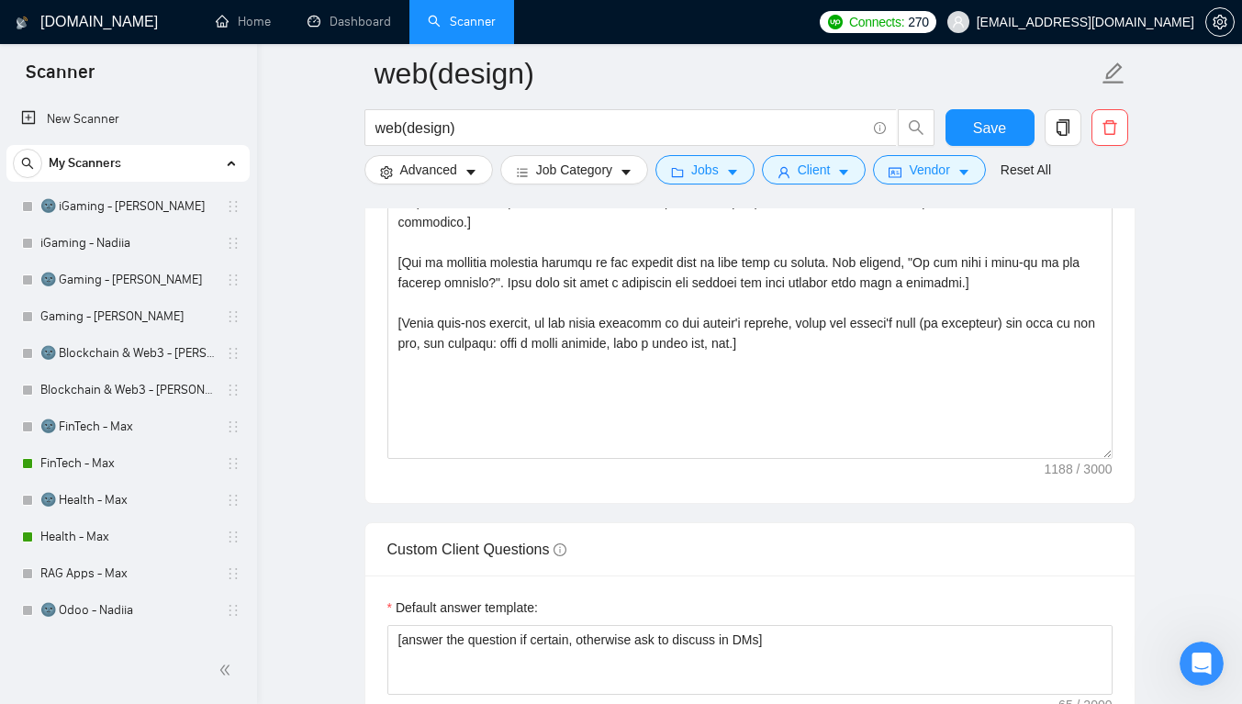
drag, startPoint x: 1236, startPoint y: 346, endPoint x: 1230, endPoint y: 298, distance: 48.2
click at [1230, 298] on div "[DOMAIN_NAME] Home Dashboard Scanner Connects: 270 [EMAIL_ADDRESS][DOMAIN_NAME]…" at bounding box center [749, 587] width 985 height 5961
drag, startPoint x: 991, startPoint y: 118, endPoint x: 1010, endPoint y: 145, distance: 32.3
click at [992, 120] on span "Save" at bounding box center [989, 128] width 33 height 23
click at [262, 29] on link "Home" at bounding box center [243, 22] width 55 height 16
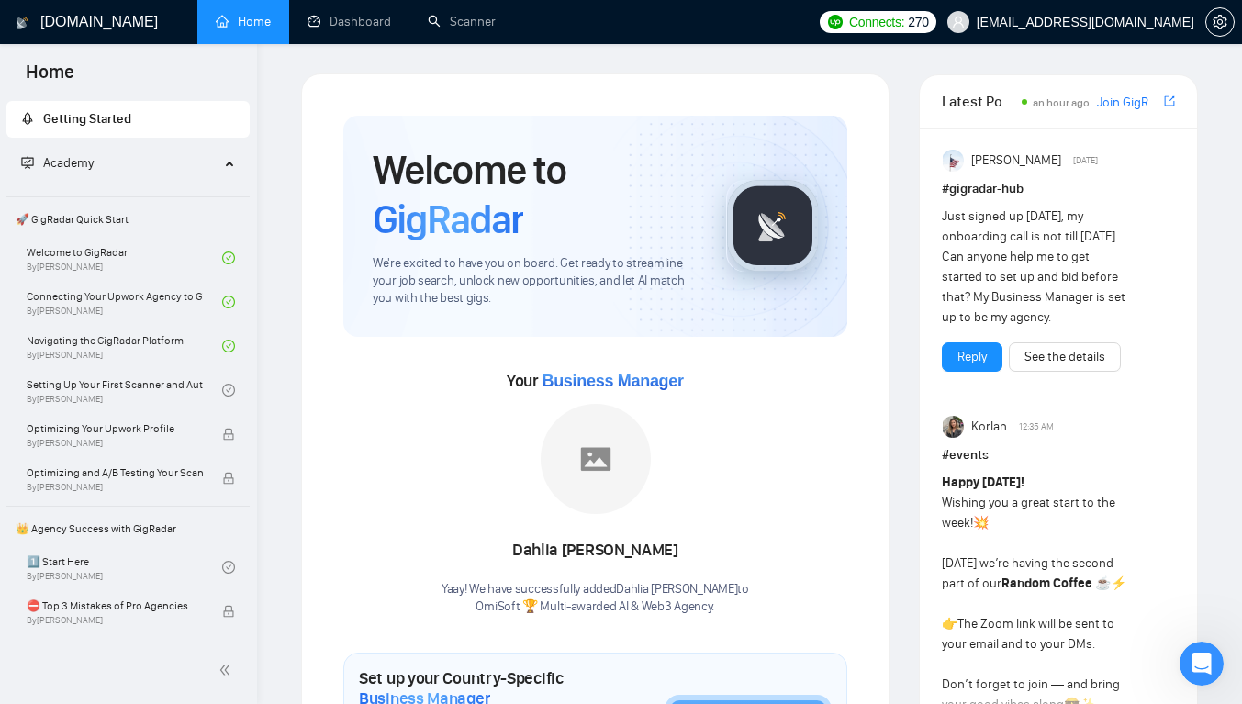
click at [174, 385] on link "Setting Up Your First Scanner and Auto-Bidder By [PERSON_NAME]" at bounding box center [124, 390] width 195 height 40
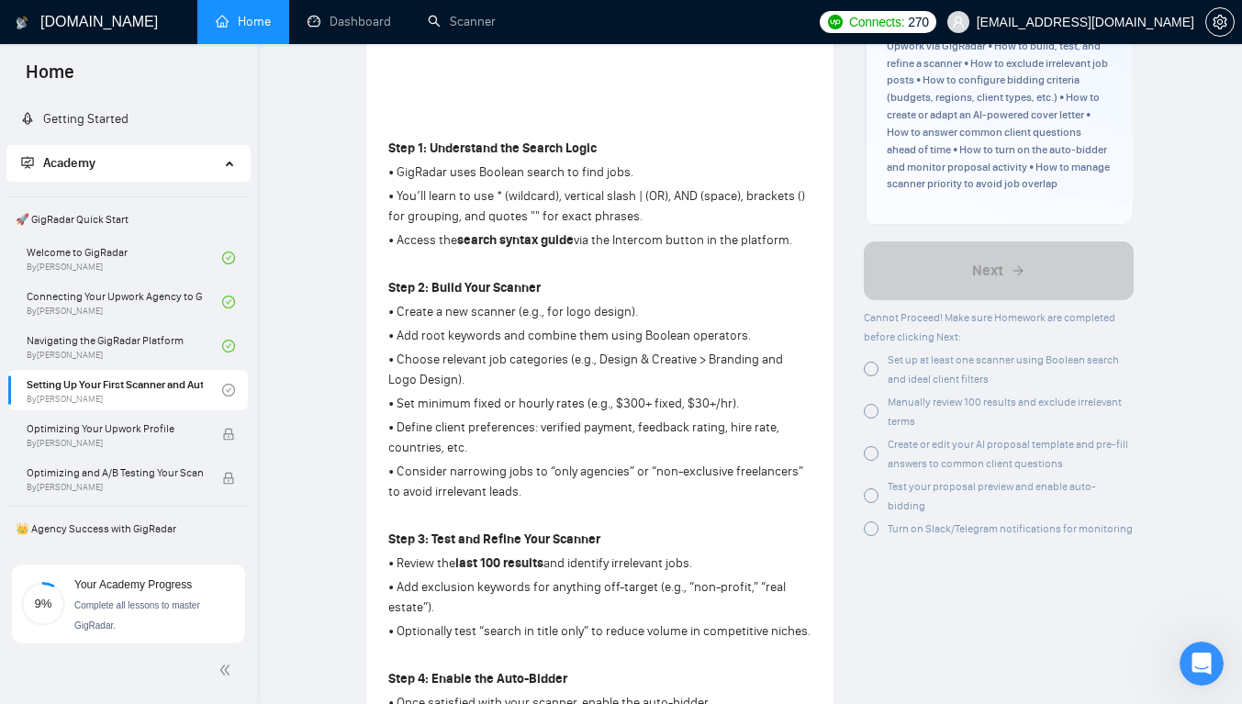
scroll to position [481, 0]
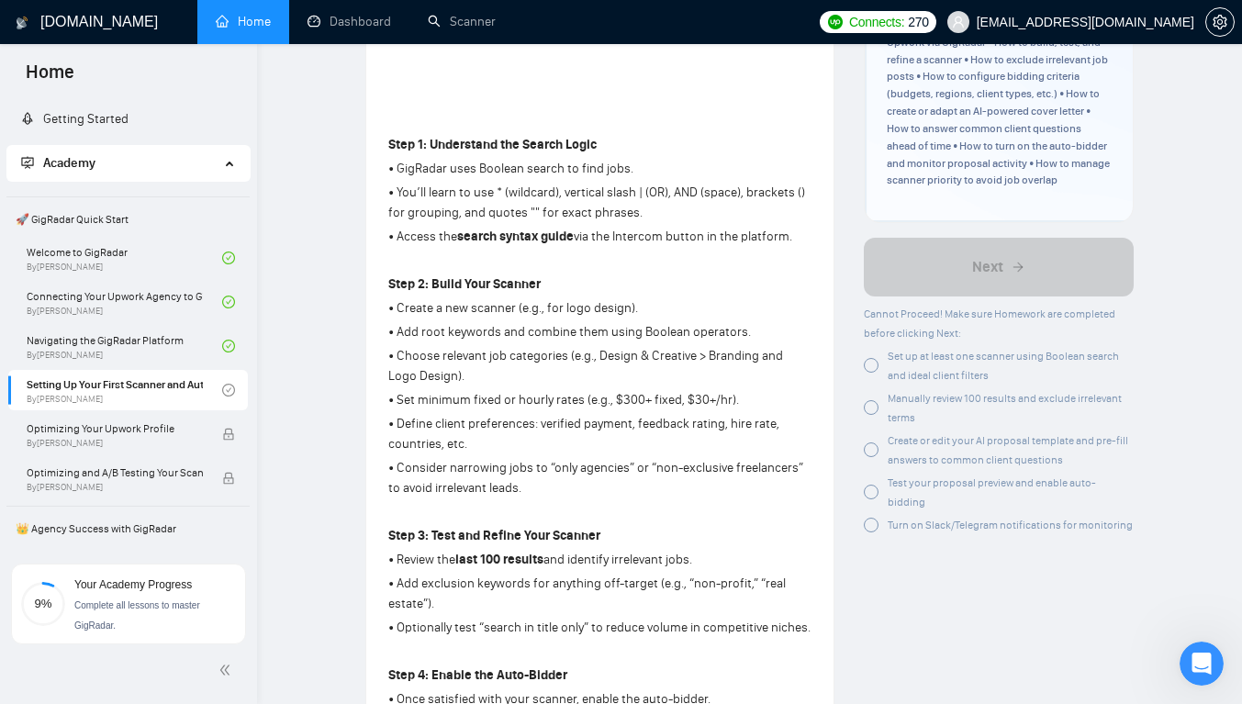
click at [952, 352] on span "Set up at least one scanner using Boolean search and ideal client filters" at bounding box center [1002, 366] width 231 height 32
click at [923, 393] on div "Manually review 100 results and exclude irrelevant terms" at bounding box center [1010, 407] width 246 height 39
click at [870, 358] on div at bounding box center [871, 365] width 15 height 15
click at [871, 442] on div at bounding box center [871, 449] width 15 height 15
click at [871, 485] on div at bounding box center [871, 492] width 15 height 15
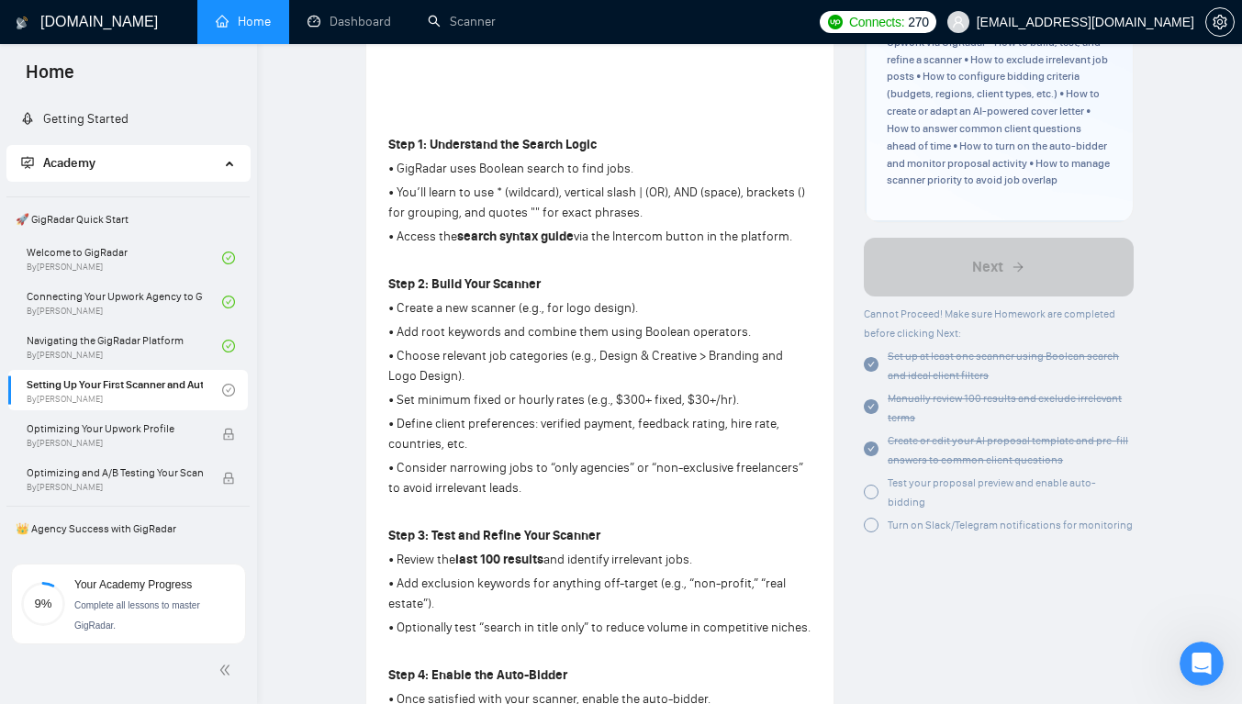
click at [868, 485] on div at bounding box center [871, 492] width 15 height 15
click at [866, 518] on div at bounding box center [871, 525] width 15 height 15
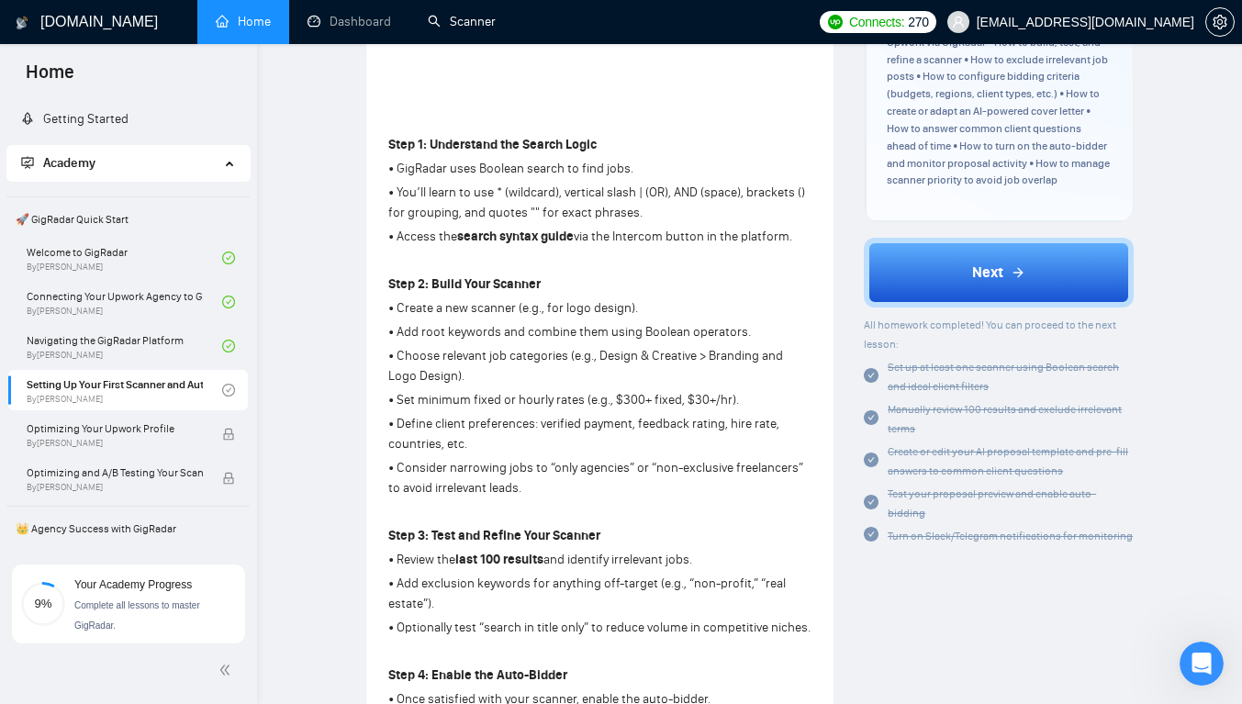
click at [460, 24] on link "Scanner" at bounding box center [462, 22] width 68 height 16
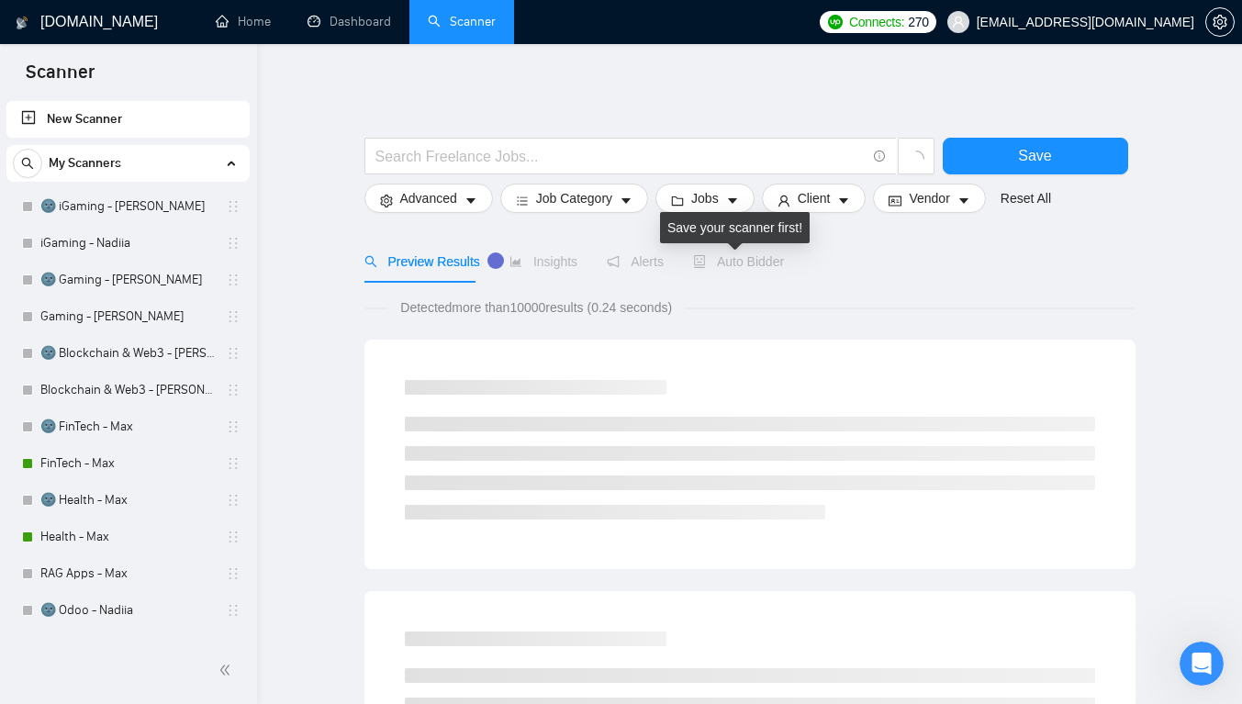
click at [754, 270] on div "Auto Bidder" at bounding box center [738, 261] width 91 height 20
click at [742, 271] on div "Auto Bidder" at bounding box center [754, 261] width 91 height 20
click at [759, 259] on span "Auto Bidder" at bounding box center [754, 261] width 91 height 15
click at [756, 266] on span "Auto Bidder" at bounding box center [754, 261] width 91 height 15
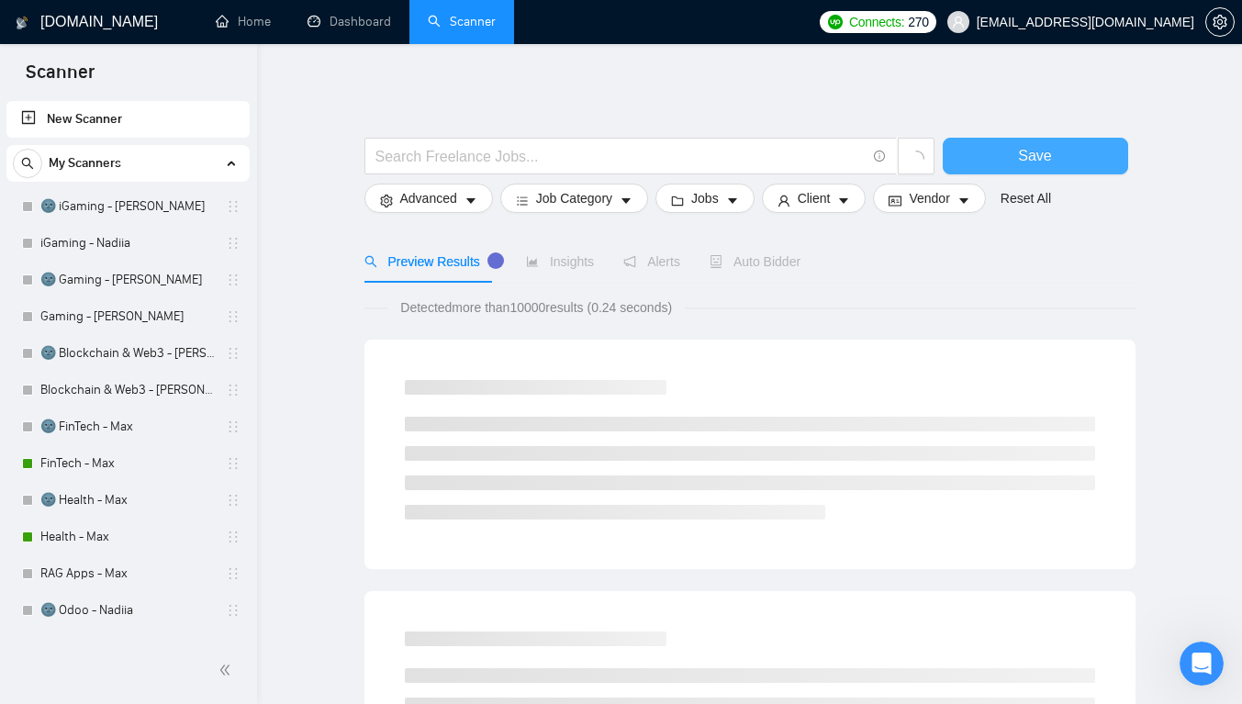
click at [1108, 161] on button "Save" at bounding box center [1035, 156] width 185 height 37
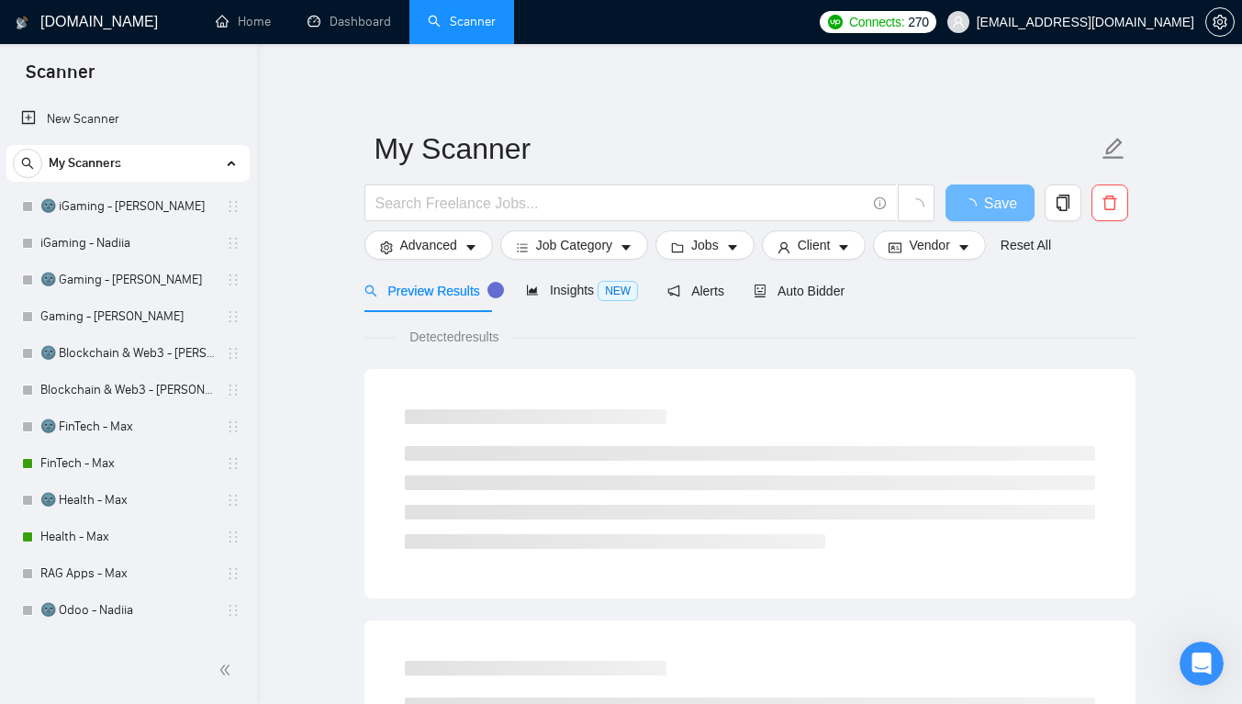
click at [764, 279] on div "Auto Bidder" at bounding box center [798, 290] width 91 height 43
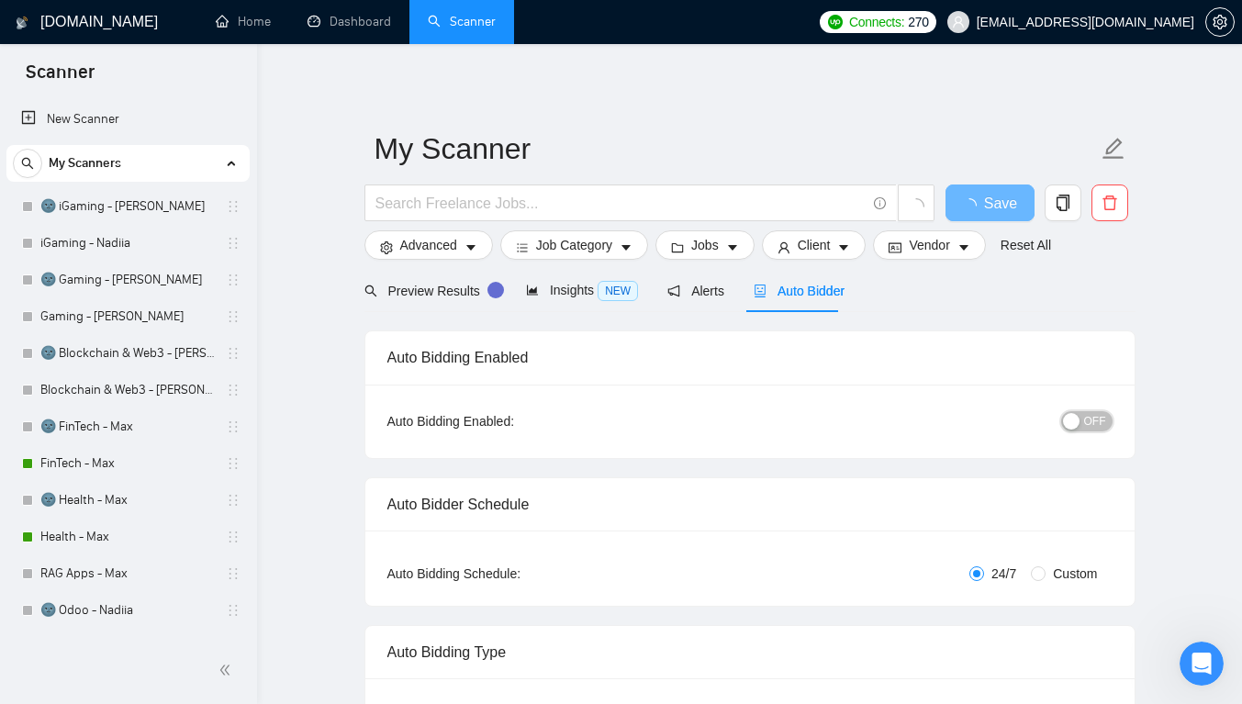
click at [1083, 423] on button "OFF" at bounding box center [1086, 421] width 51 height 20
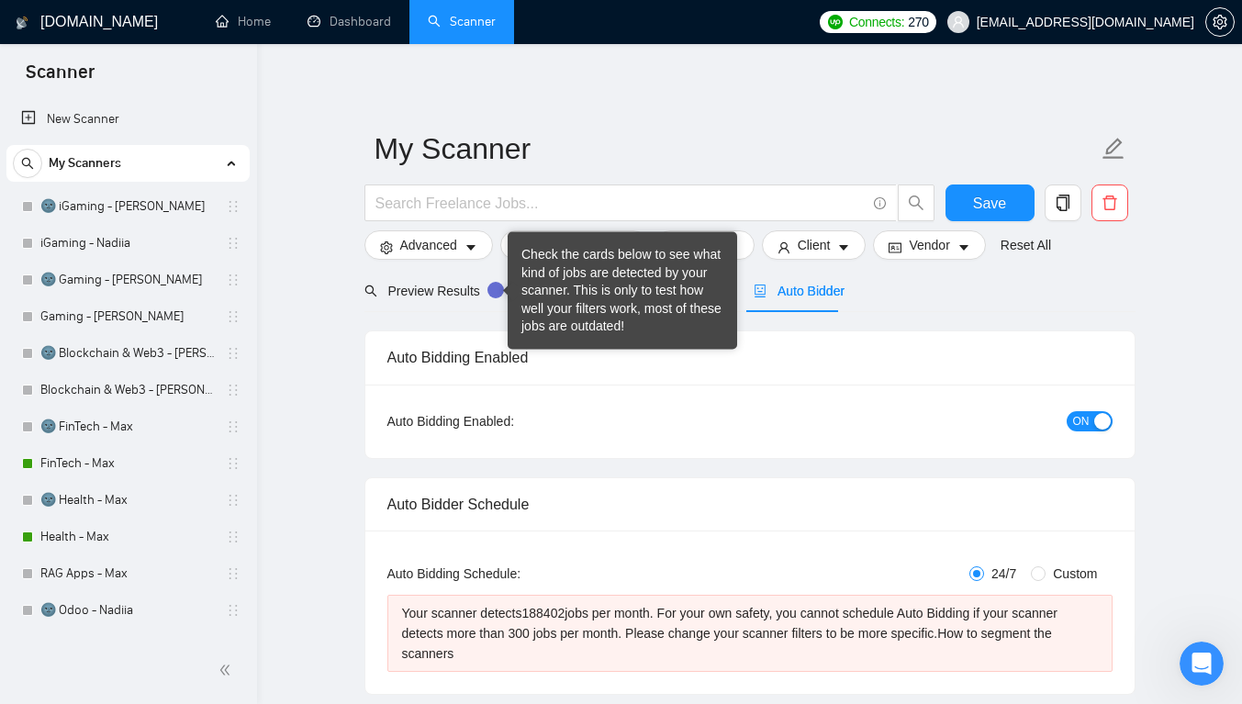
click at [489, 285] on div "Tooltip anchor" at bounding box center [495, 290] width 17 height 17
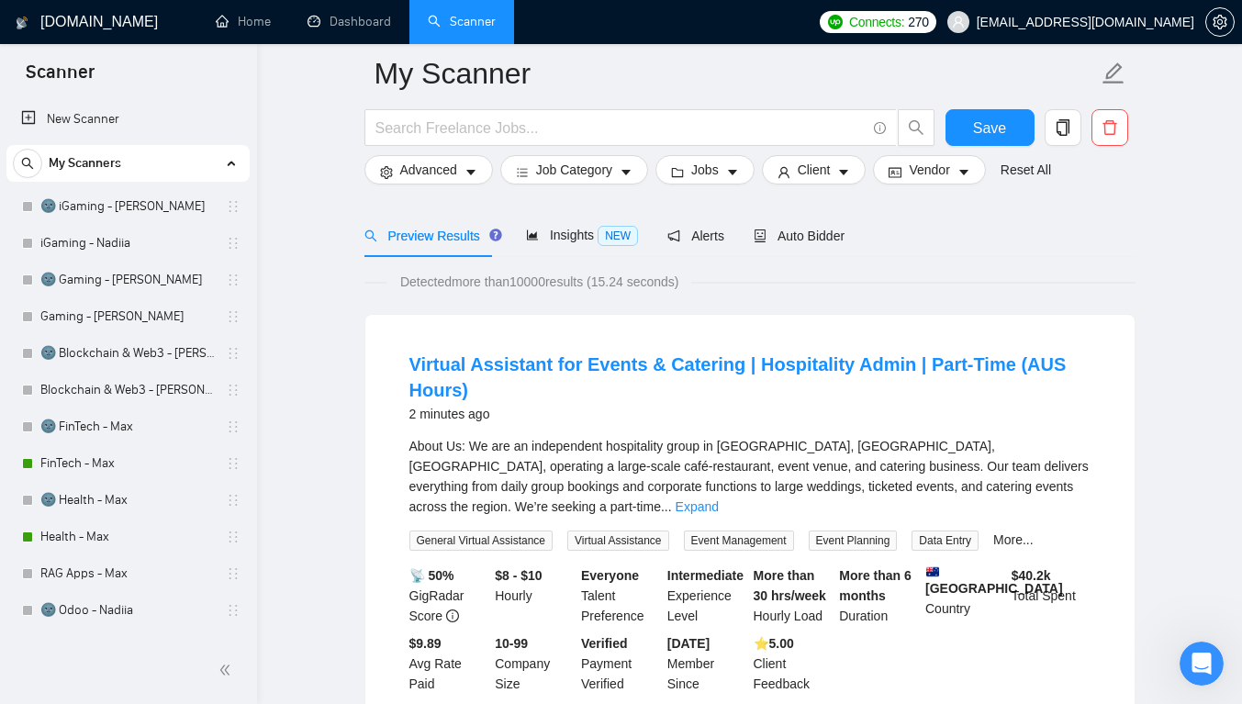
scroll to position [209, 0]
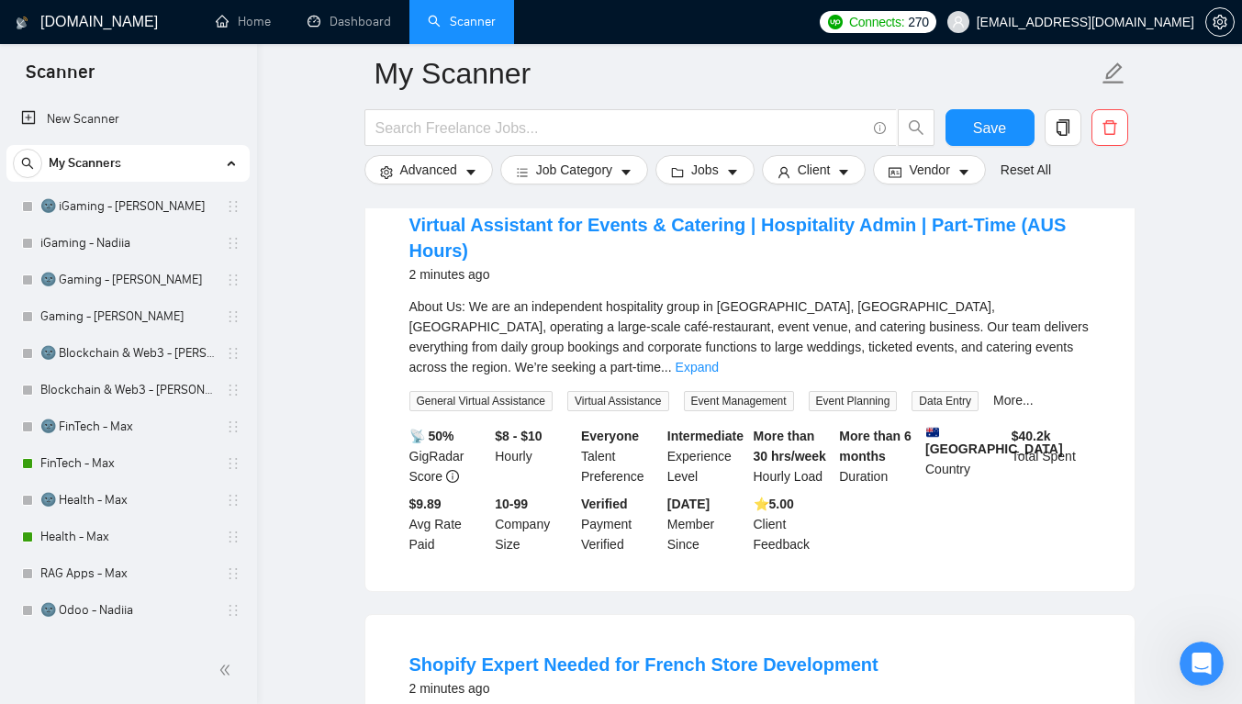
click at [719, 360] on link "Expand" at bounding box center [696, 367] width 43 height 15
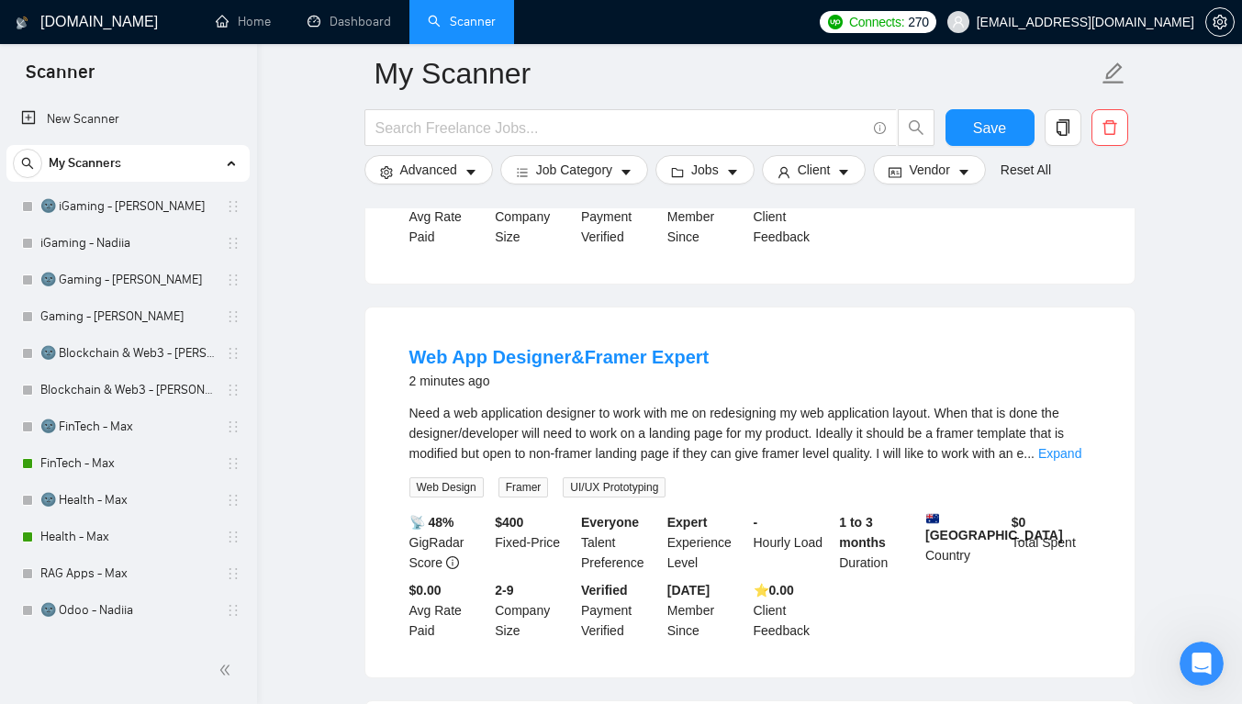
scroll to position [1399, 0]
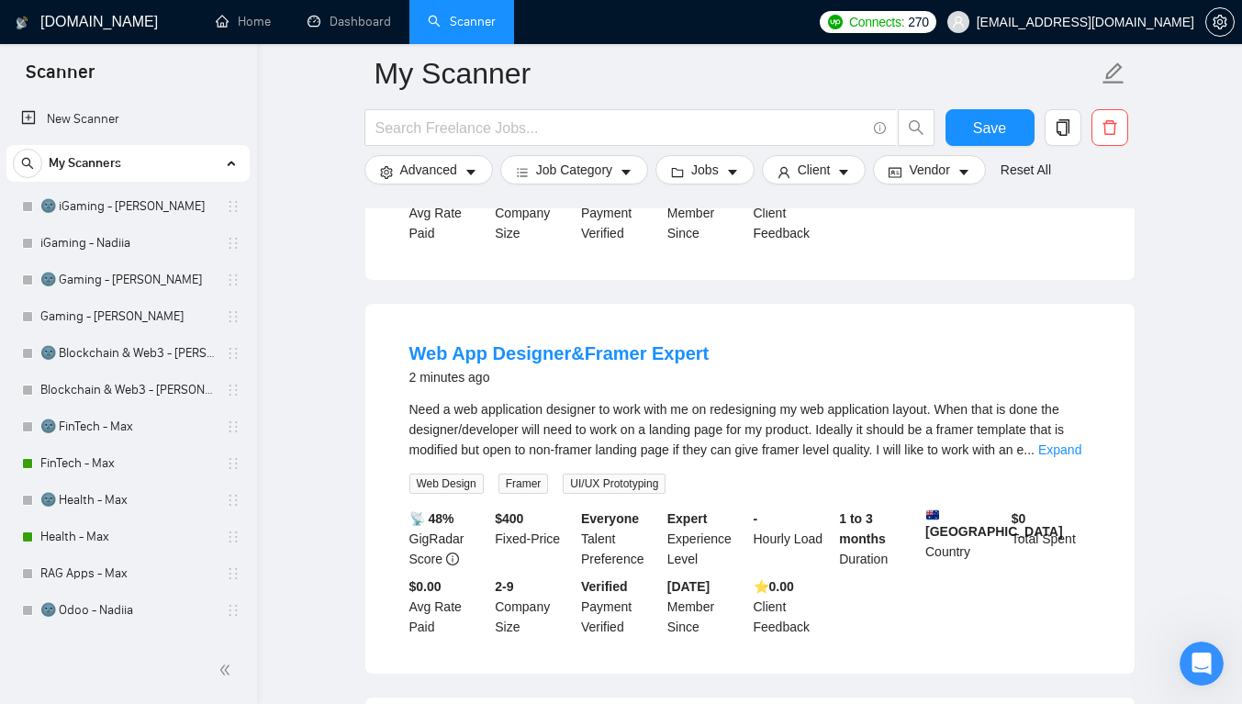
click at [1062, 442] on link "Expand" at bounding box center [1059, 449] width 43 height 15
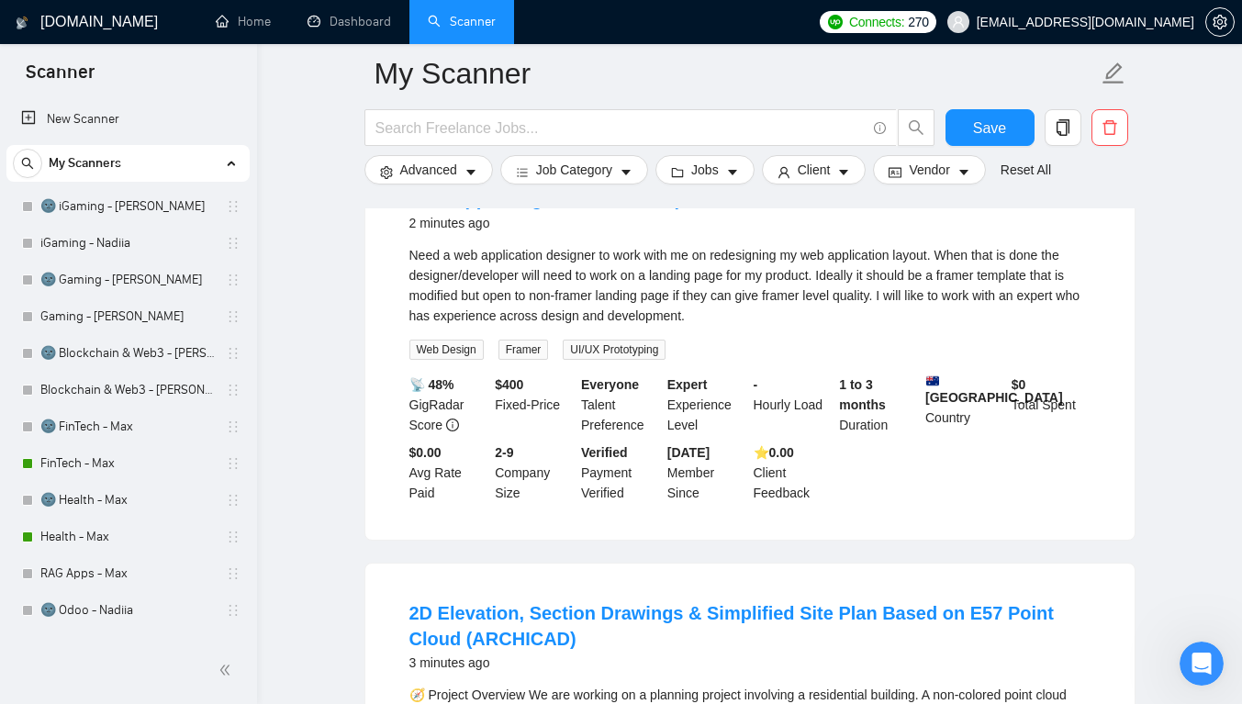
scroll to position [1559, 0]
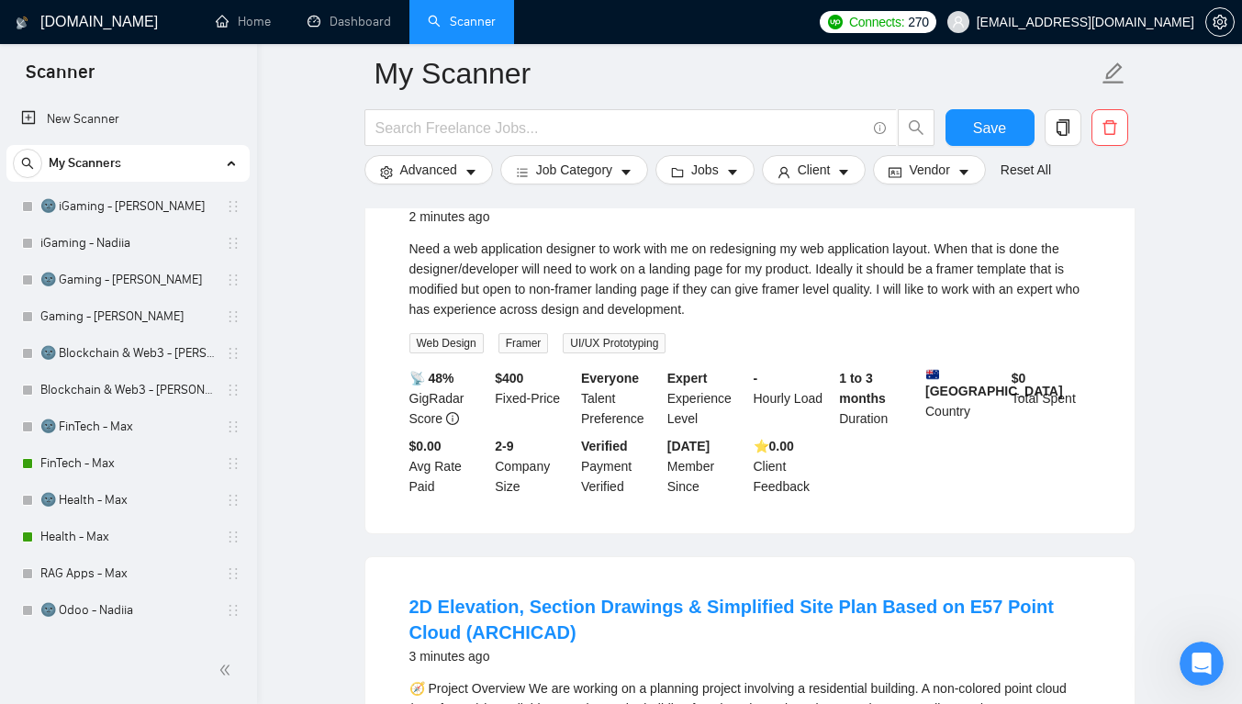
click at [997, 368] on b "[GEOGRAPHIC_DATA]" at bounding box center [994, 383] width 138 height 30
click at [870, 308] on div "Need a web application designer to work with me on redesigning my web applicati…" at bounding box center [749, 296] width 681 height 115
click at [789, 307] on div "Need a web application designer to work with me on redesigning my web applicati…" at bounding box center [749, 296] width 681 height 115
click at [441, 168] on span "Advanced" at bounding box center [428, 170] width 57 height 20
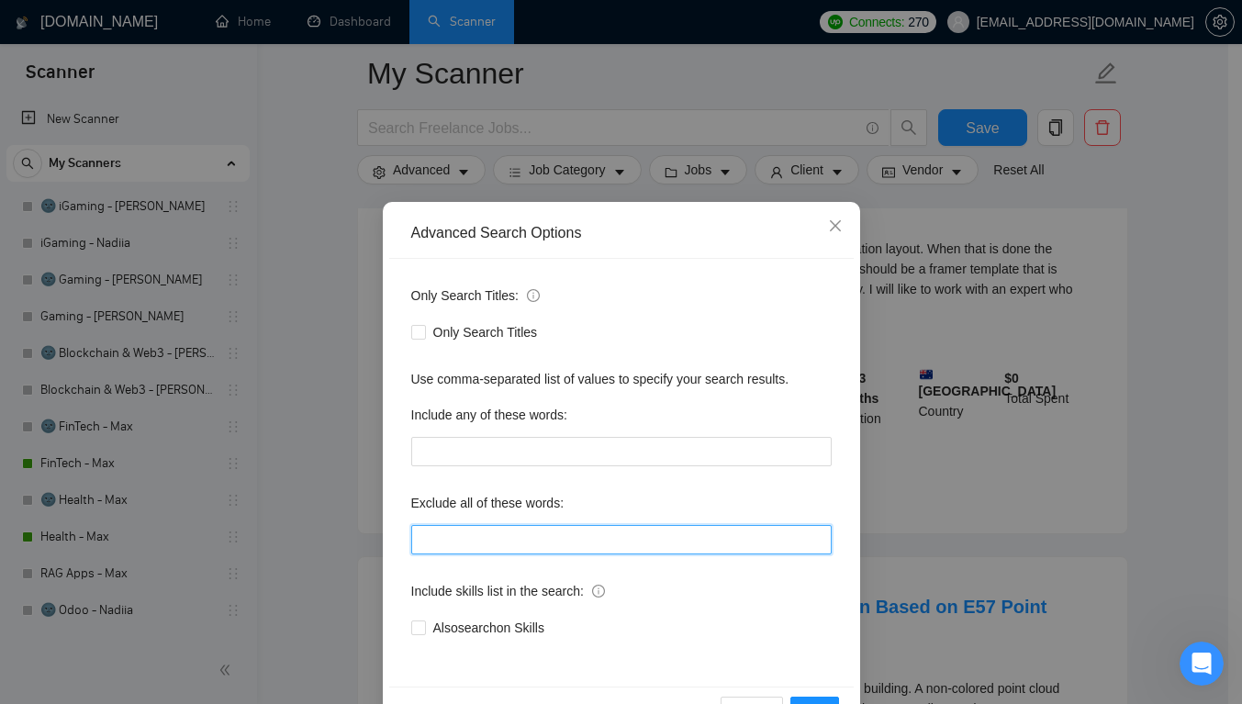
click at [463, 538] on input "text" at bounding box center [621, 539] width 420 height 29
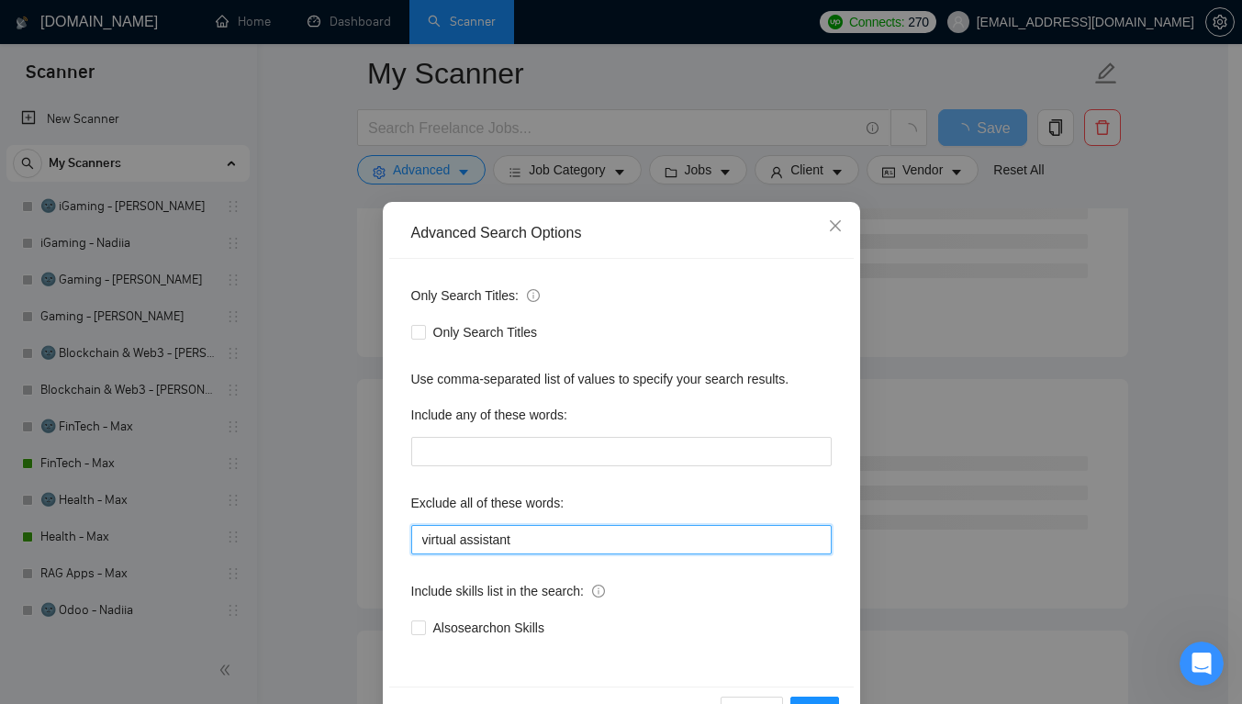
scroll to position [1811, 0]
type input "virtual assistant"
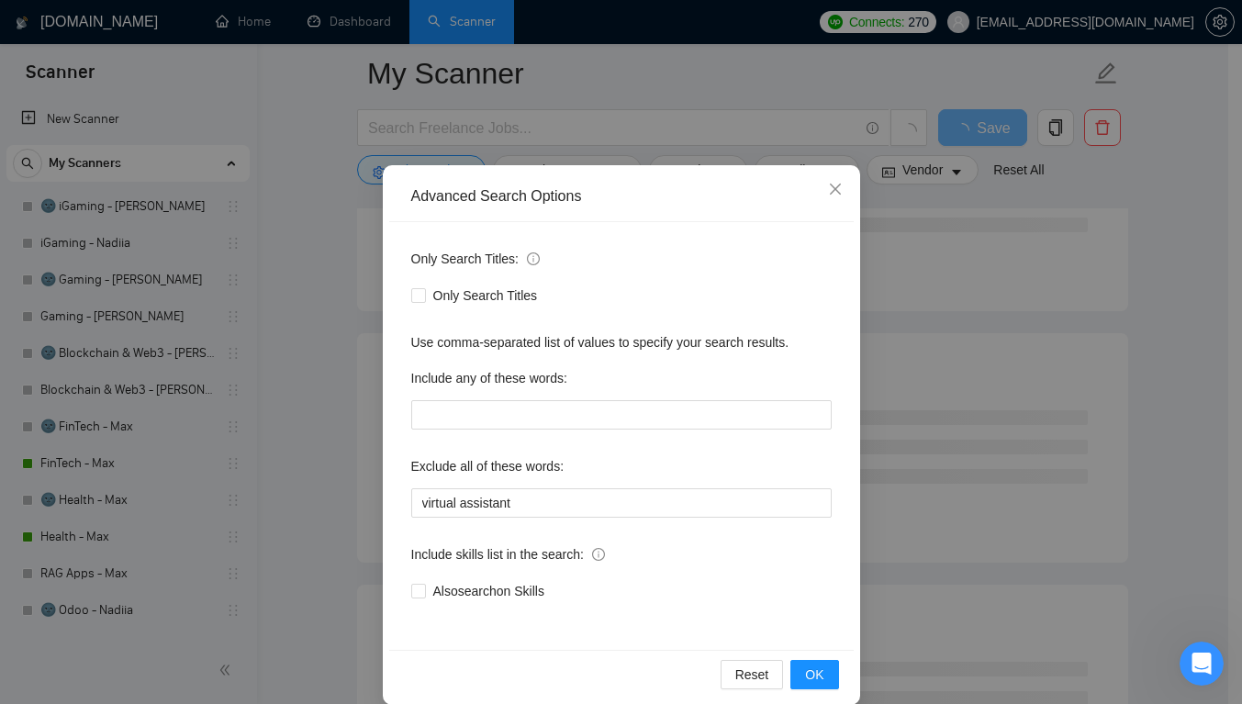
scroll to position [60, 0]
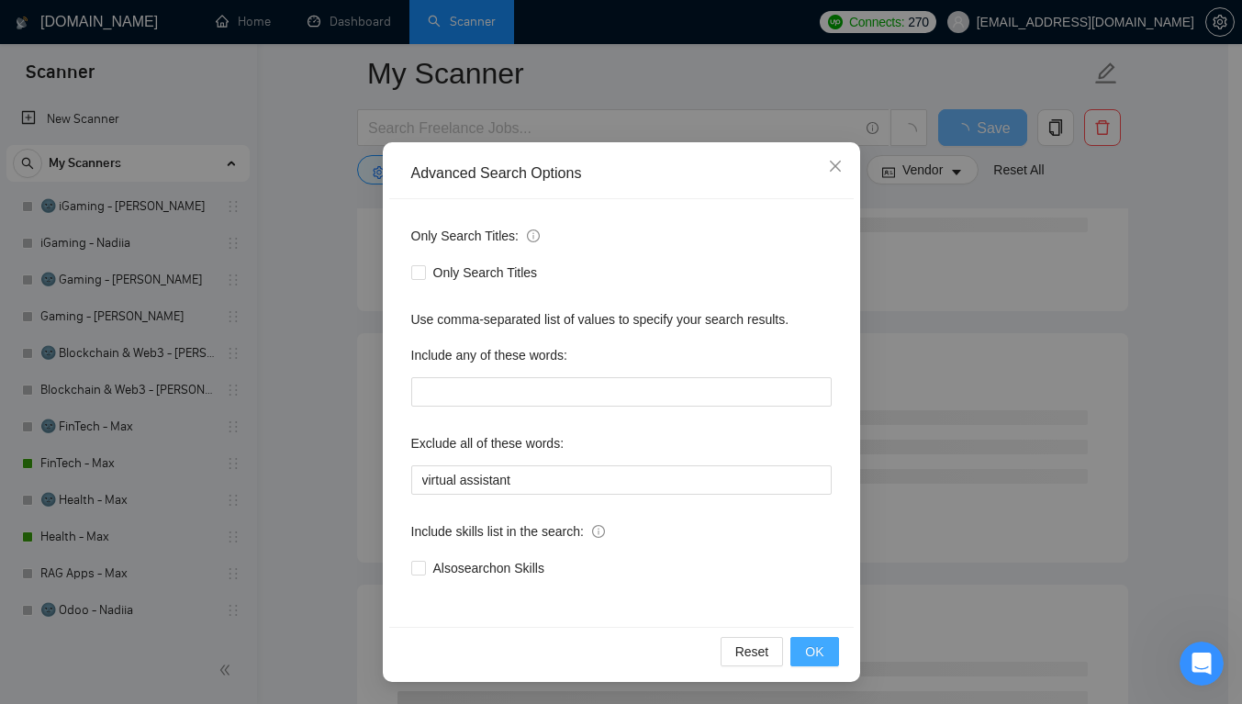
click at [805, 642] on span "OK" at bounding box center [814, 652] width 18 height 20
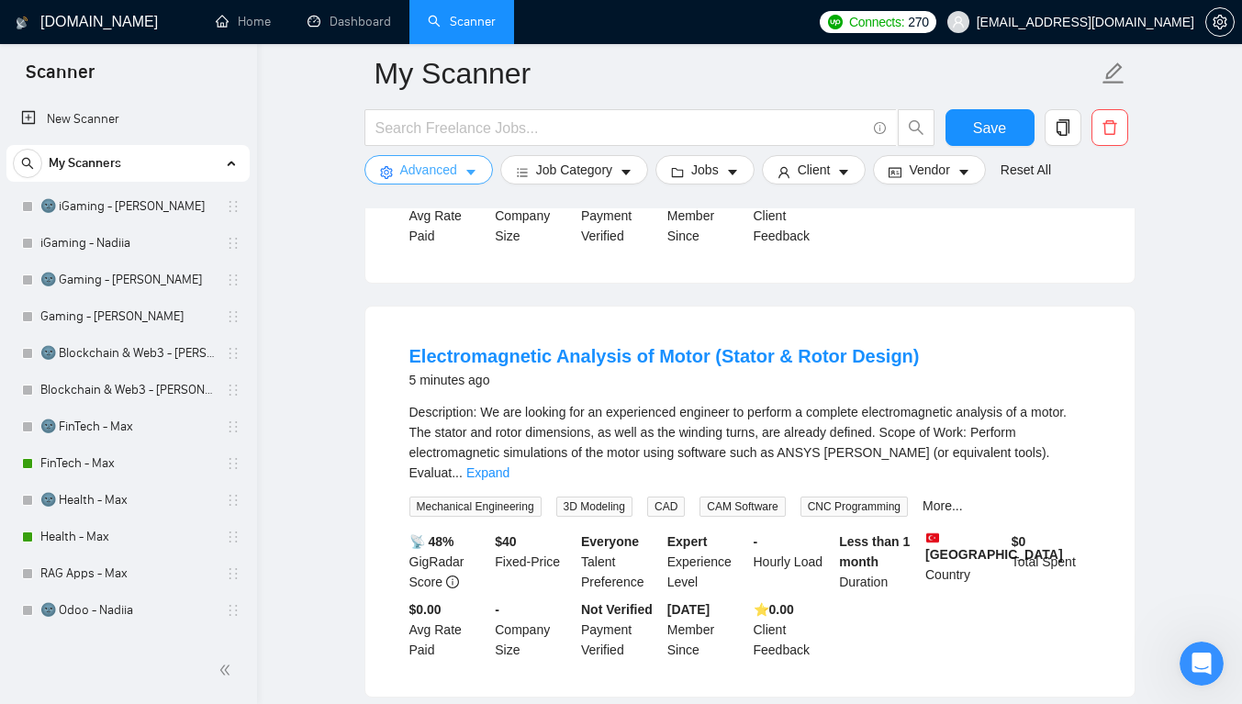
scroll to position [3787, 0]
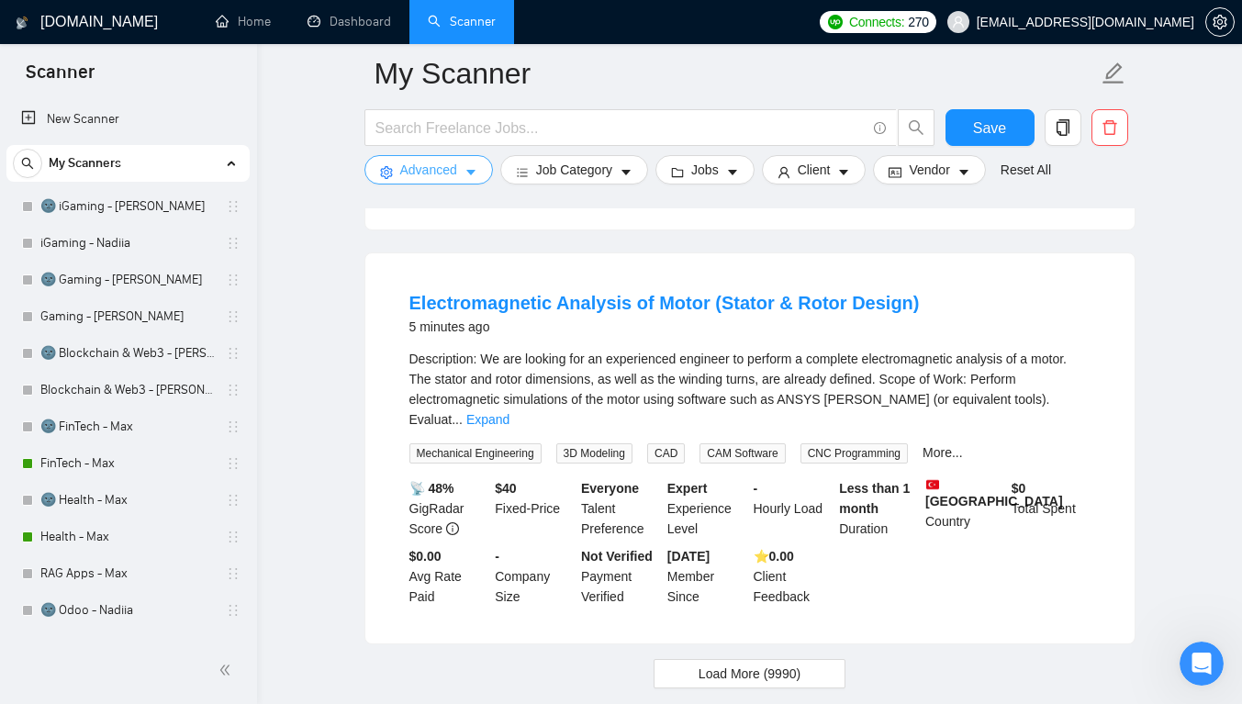
drag, startPoint x: 1246, startPoint y: 573, endPoint x: 39, endPoint y: 22, distance: 1326.6
click at [827, 659] on button "Load More (9990)" at bounding box center [749, 673] width 192 height 29
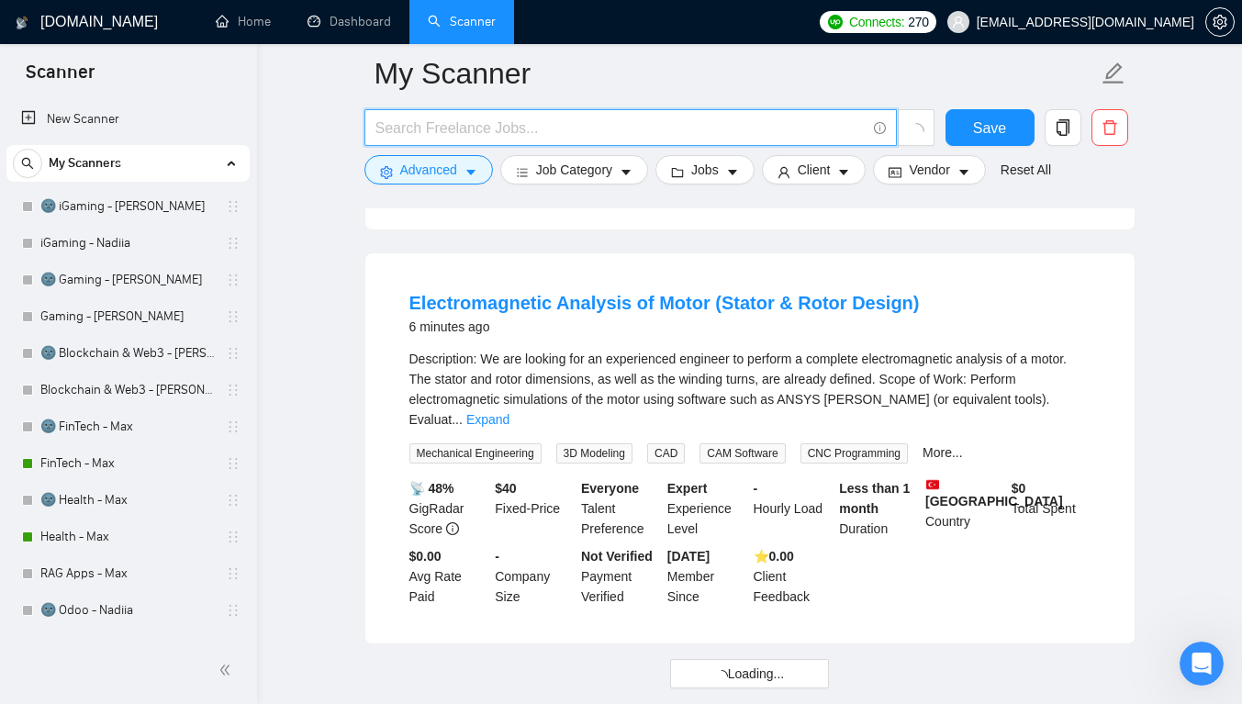
click at [539, 129] on input "text" at bounding box center [620, 128] width 490 height 23
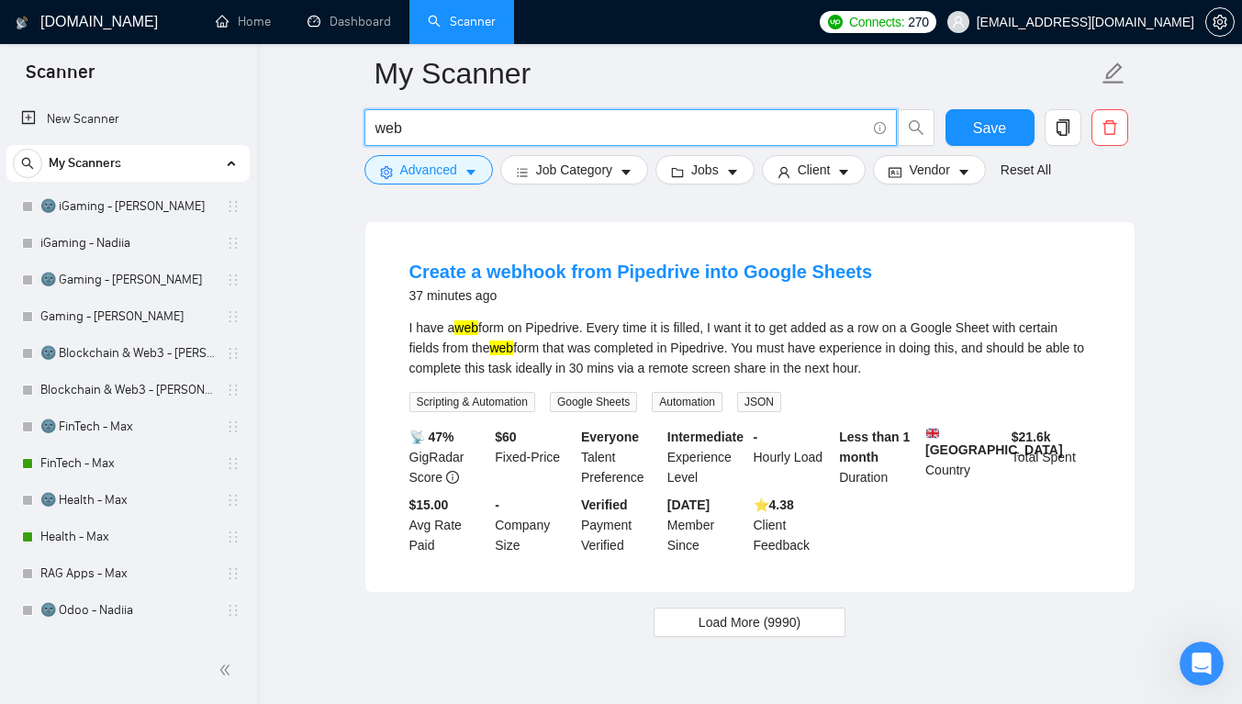
type input "web"
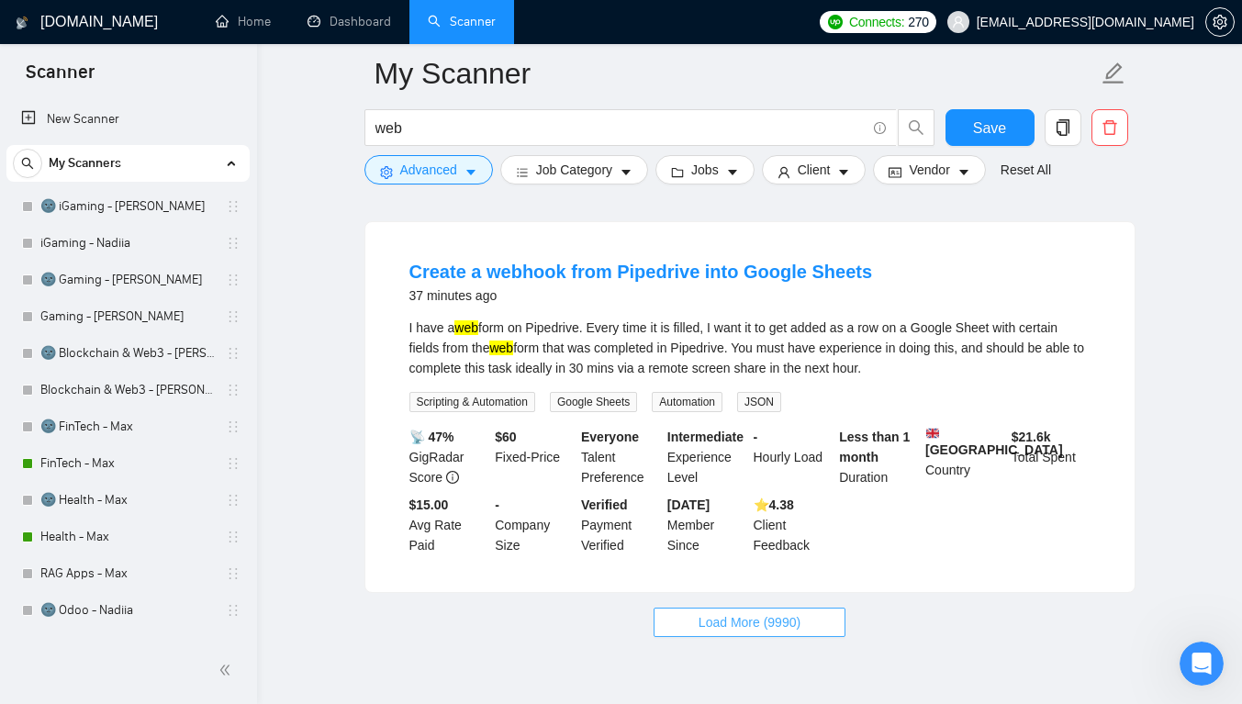
click at [718, 612] on span "Load More (9990)" at bounding box center [749, 622] width 102 height 20
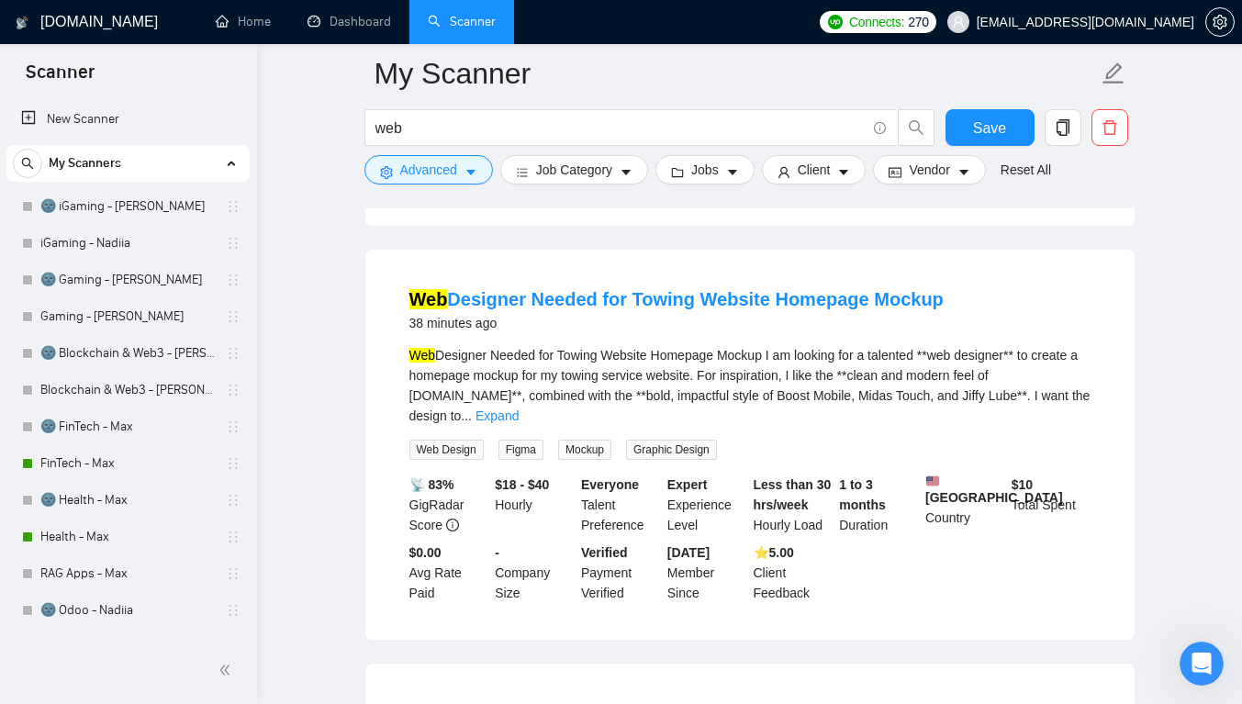
scroll to position [4299, 0]
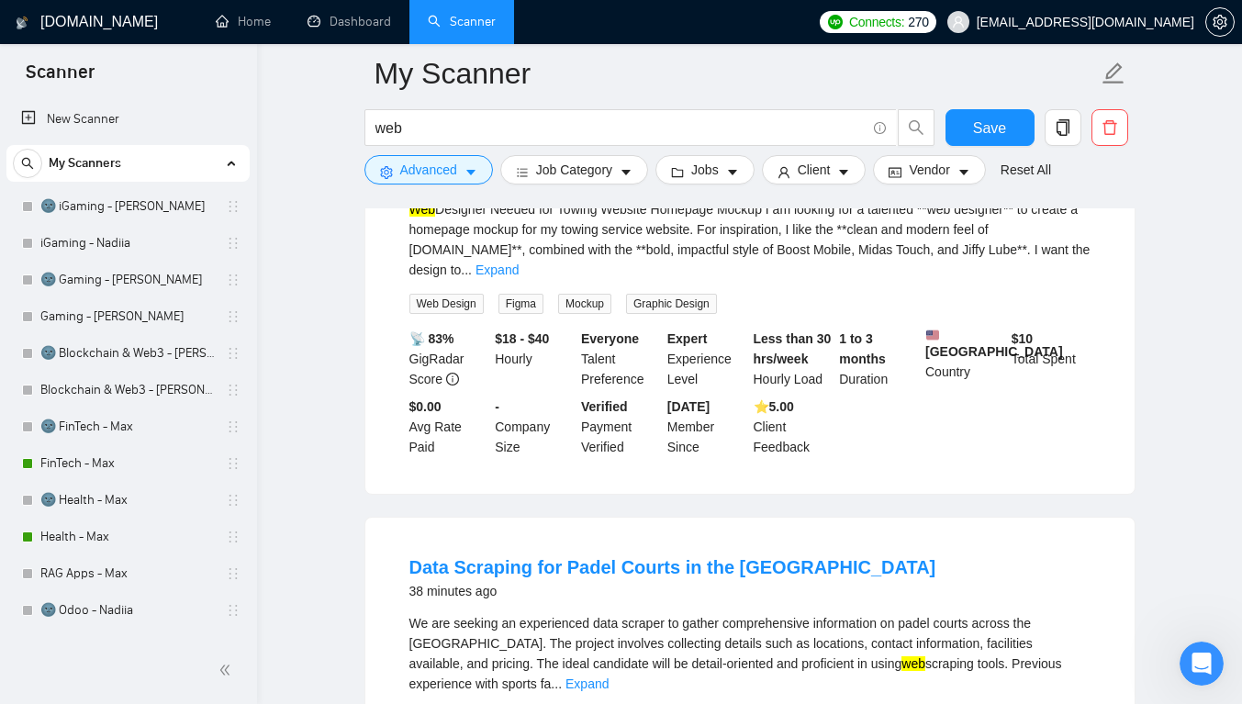
click at [519, 262] on link "Expand" at bounding box center [496, 269] width 43 height 15
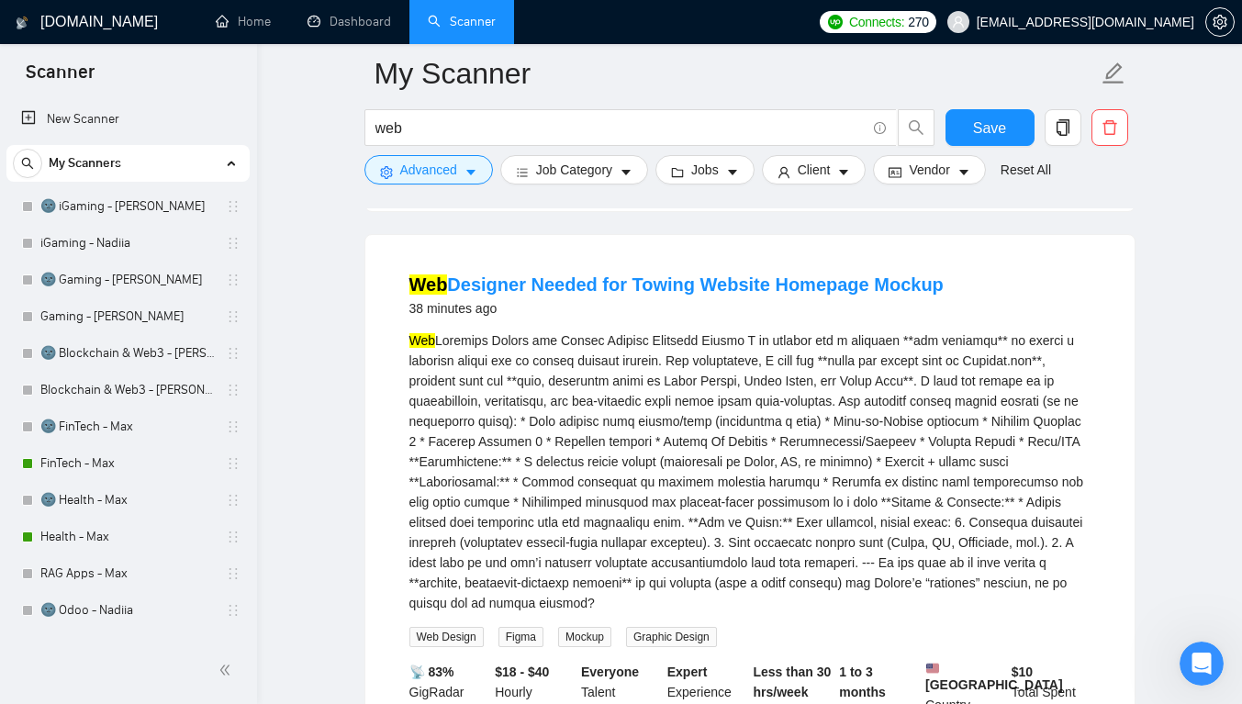
scroll to position [4185, 0]
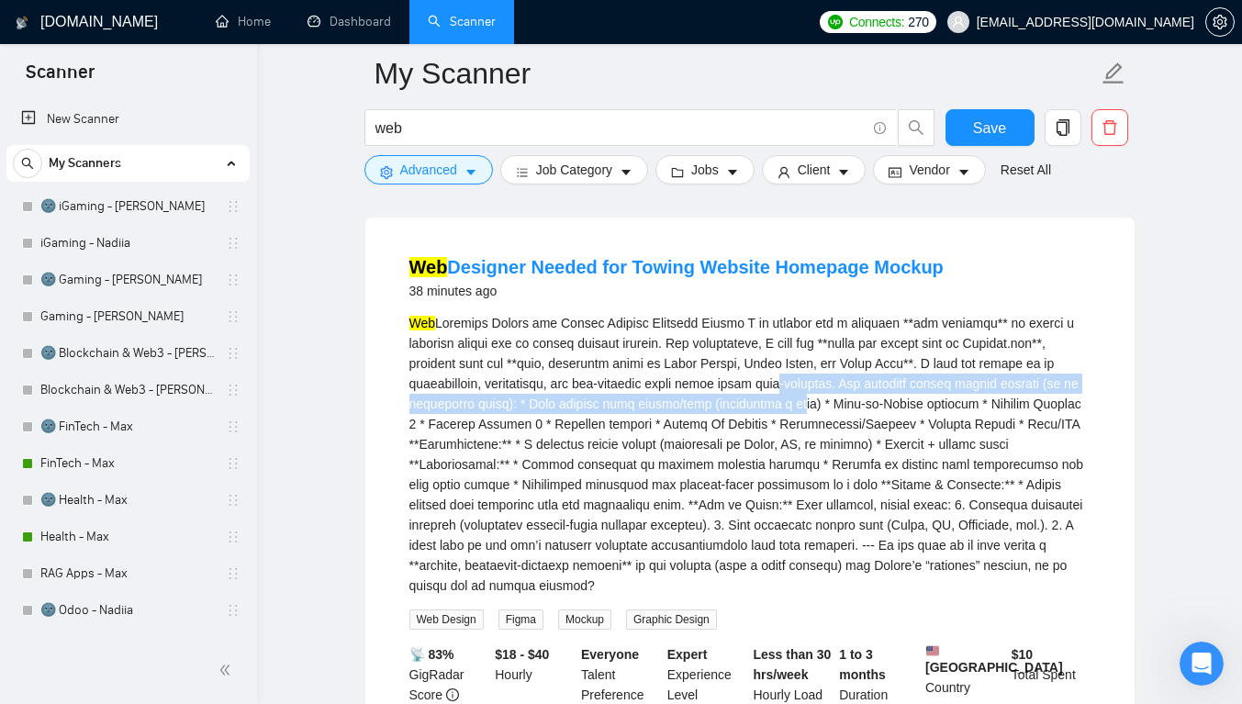
click at [768, 353] on div "Web" at bounding box center [749, 454] width 681 height 283
click at [734, 257] on link "Web Designer Needed for Towing Website Homepage Mockup" at bounding box center [676, 267] width 534 height 20
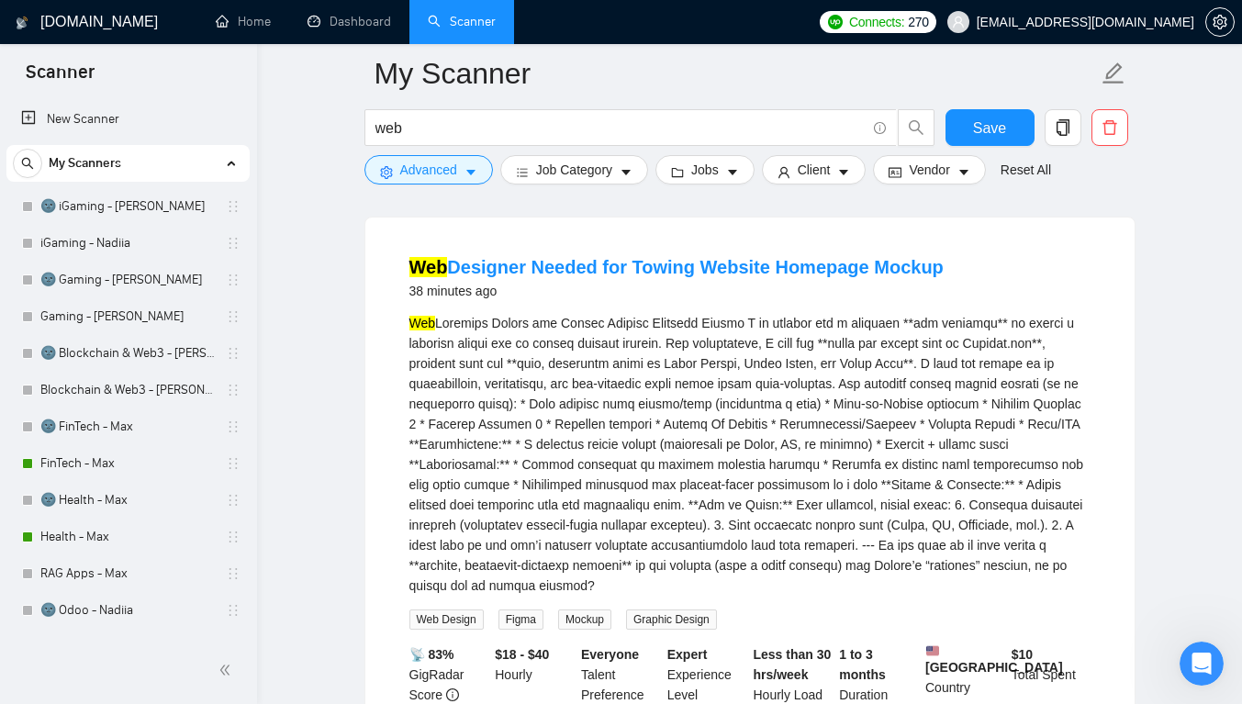
click at [305, 188] on main "My Scanner web Save Advanced Job Category Jobs Client Vendor Reset All Preview …" at bounding box center [749, 262] width 926 height 8748
click at [256, 29] on link "Home" at bounding box center [243, 22] width 55 height 16
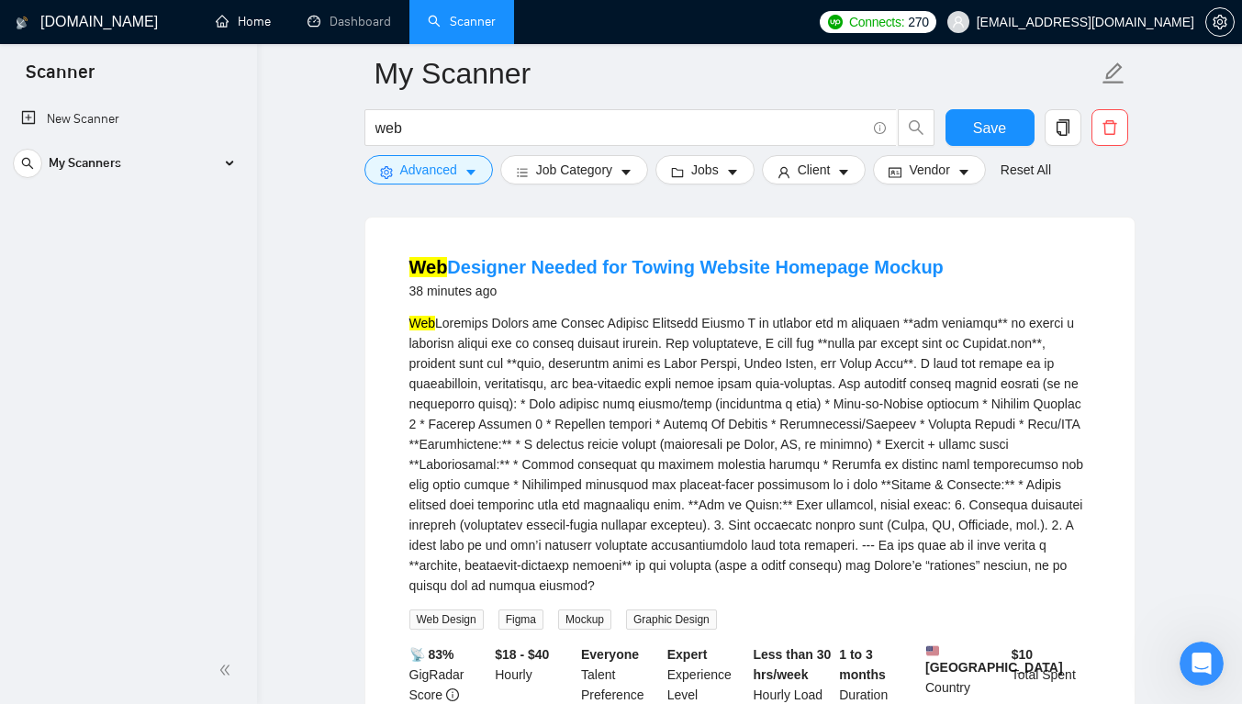
click at [264, 29] on link "Home" at bounding box center [243, 22] width 55 height 16
click at [1021, 130] on button "Save" at bounding box center [989, 127] width 89 height 37
click at [263, 28] on link "Home" at bounding box center [243, 22] width 55 height 16
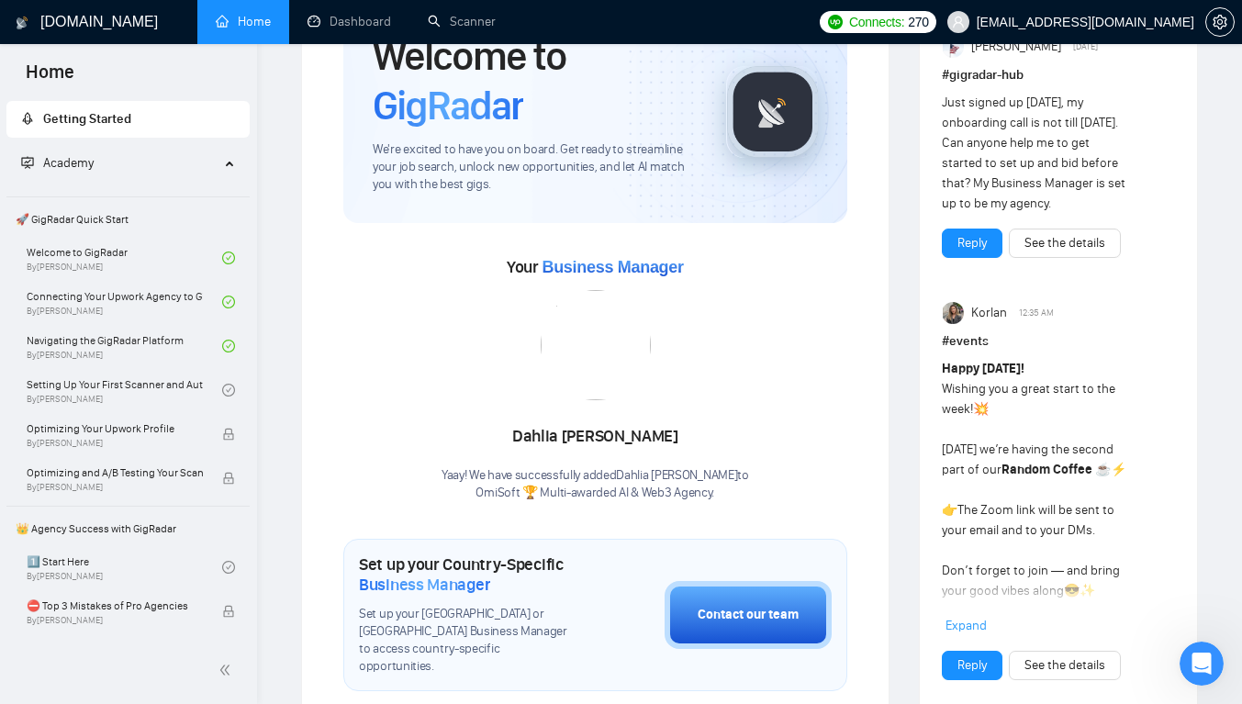
scroll to position [61, 0]
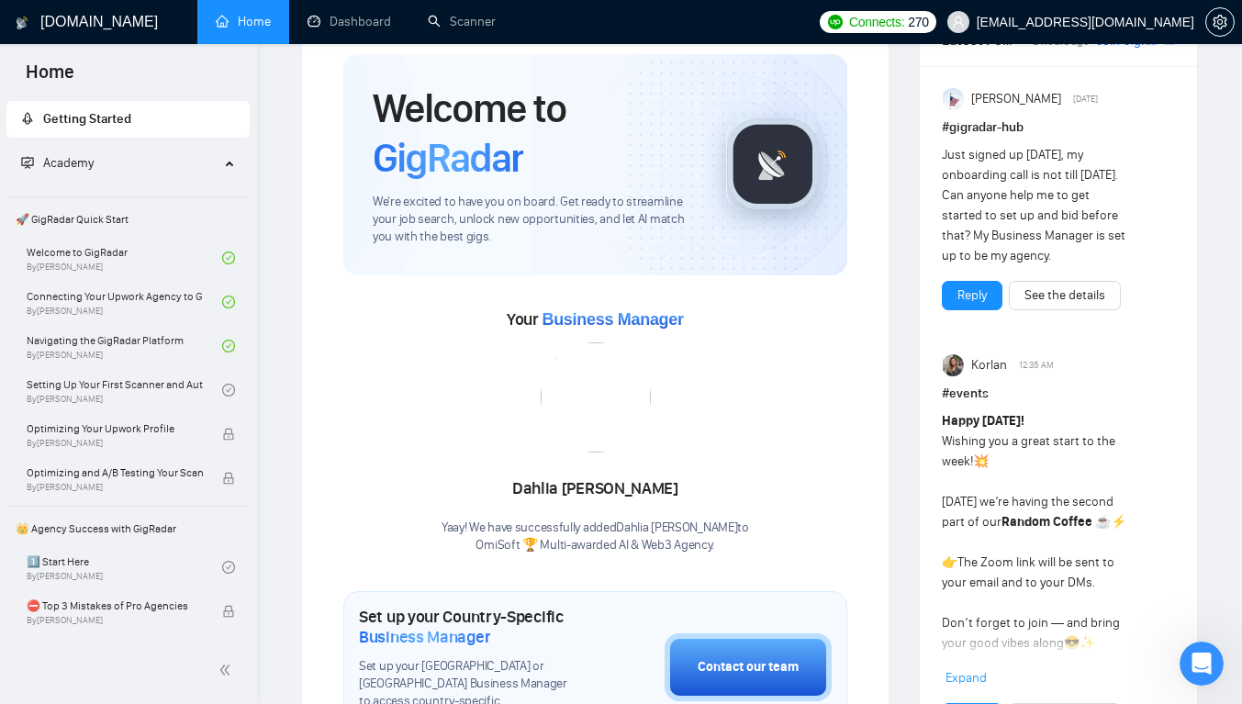
click at [98, 385] on link "Setting Up Your First Scanner and Auto-Bidder By [PERSON_NAME]" at bounding box center [124, 390] width 195 height 40
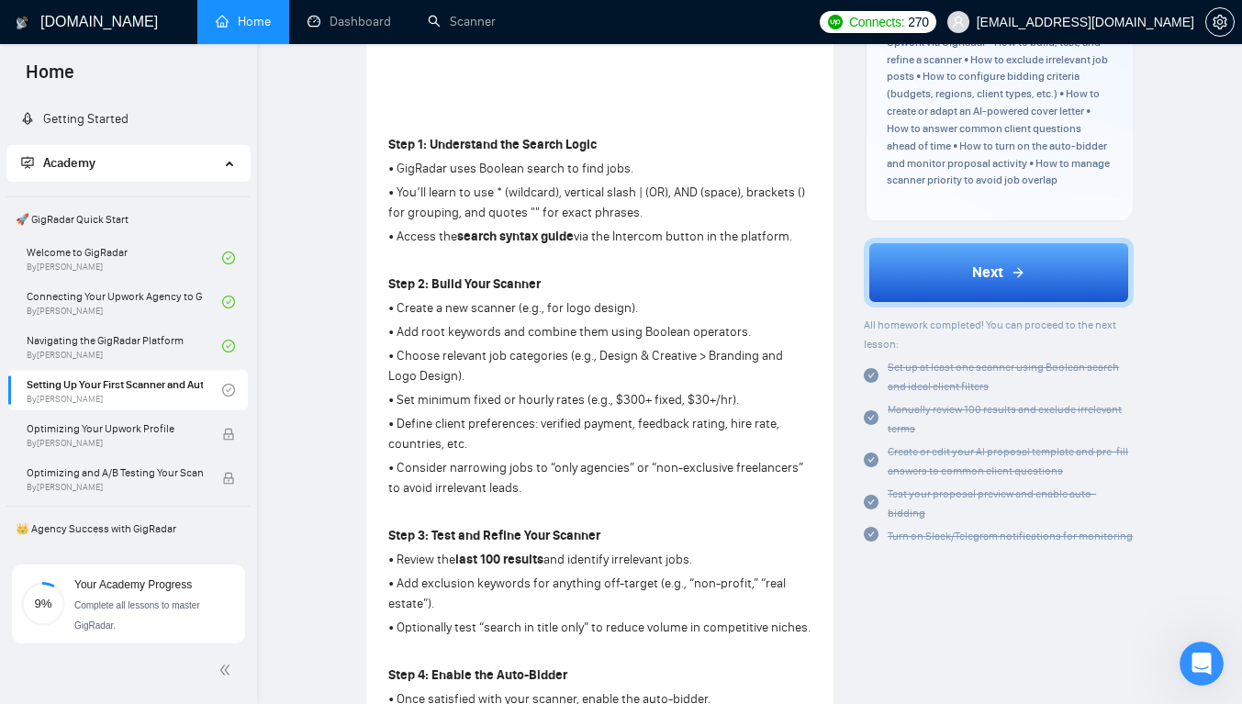
scroll to position [519, 0]
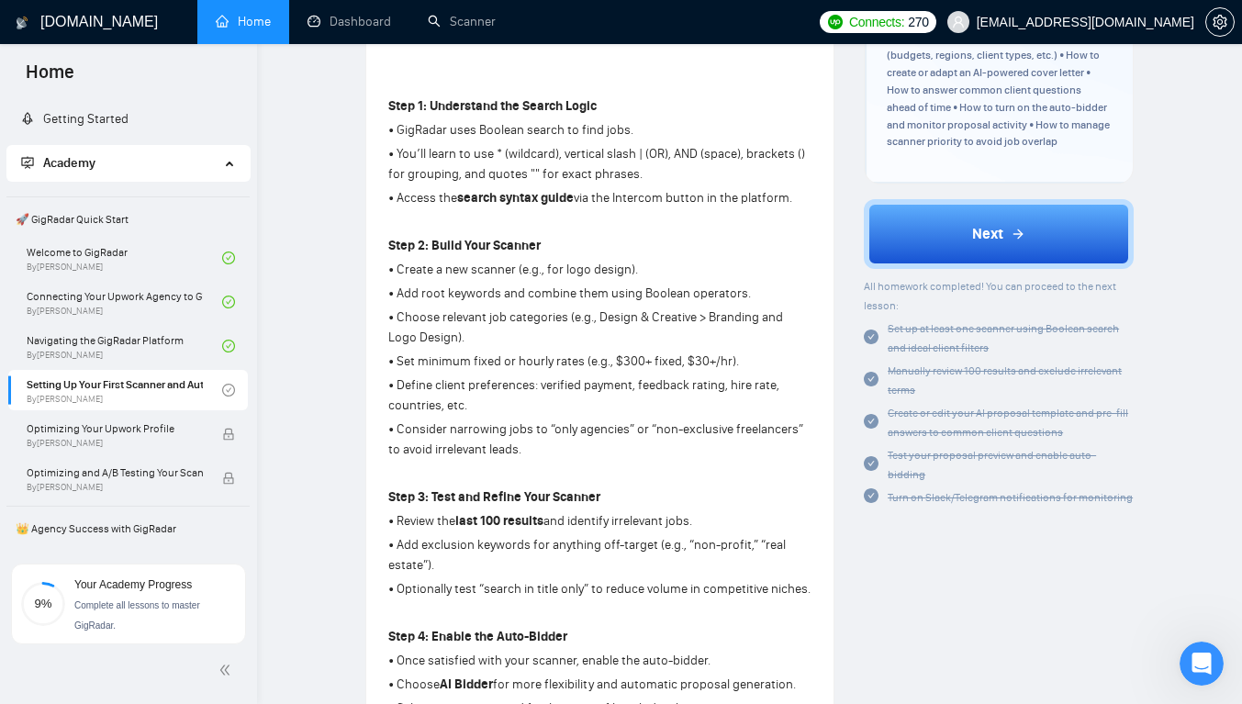
click at [891, 227] on button "Next" at bounding box center [999, 234] width 270 height 70
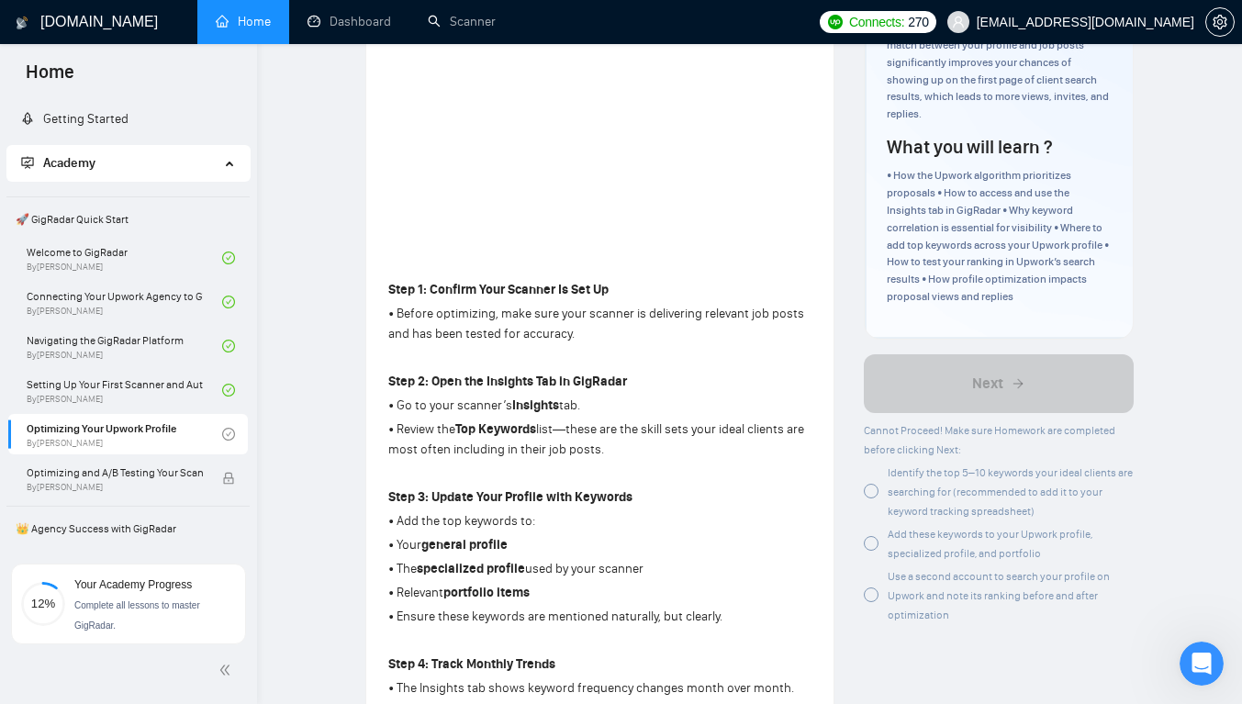
click at [168, 433] on link "Optimizing Your Upwork Profile By [PERSON_NAME]" at bounding box center [124, 434] width 195 height 40
click at [876, 486] on div at bounding box center [871, 491] width 15 height 15
click at [874, 541] on div at bounding box center [871, 543] width 15 height 15
click at [875, 590] on div at bounding box center [871, 594] width 15 height 15
click at [869, 593] on div at bounding box center [871, 594] width 15 height 15
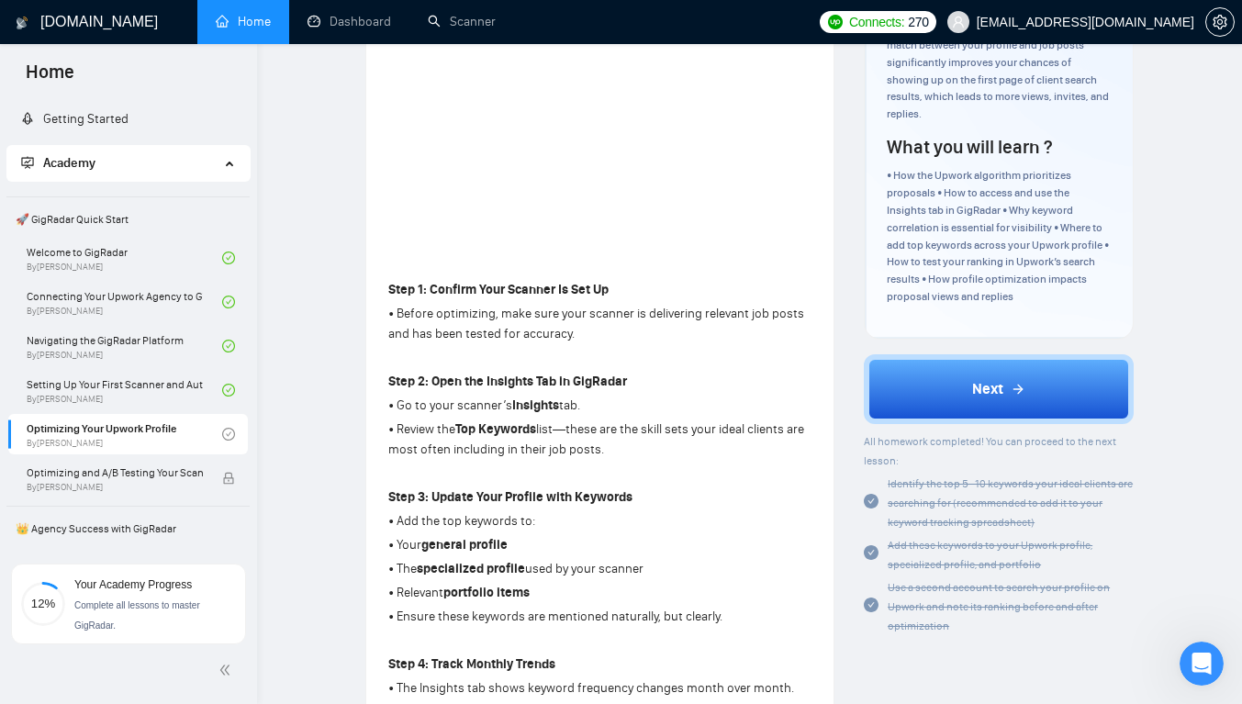
click at [939, 384] on button "Next" at bounding box center [999, 389] width 270 height 70
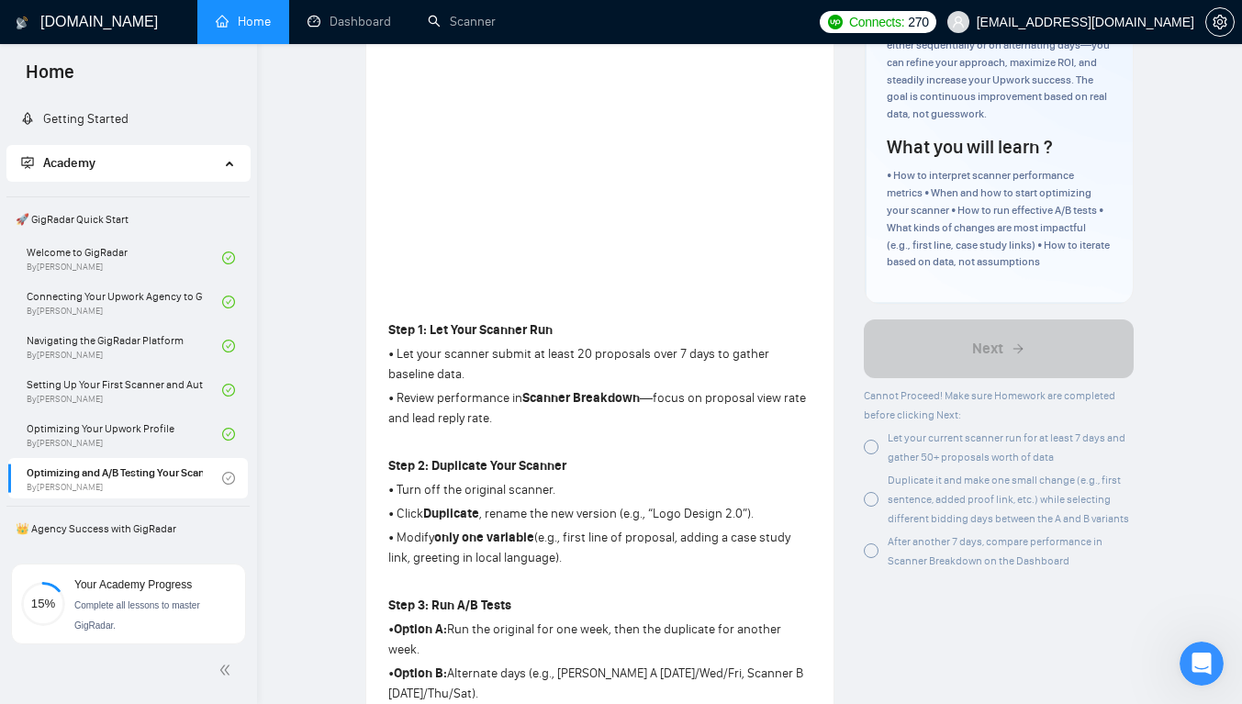
click at [789, 441] on p at bounding box center [599, 442] width 423 height 20
click at [910, 441] on span "Let your current scanner run for at least 7 days and gather 50+ proposals worth…" at bounding box center [1006, 447] width 238 height 32
click at [880, 494] on div "Duplicate it and make one small change (e.g., first sentence, added proof link,…" at bounding box center [999, 499] width 270 height 58
click at [869, 551] on div at bounding box center [871, 550] width 15 height 15
click at [872, 502] on div at bounding box center [871, 499] width 15 height 15
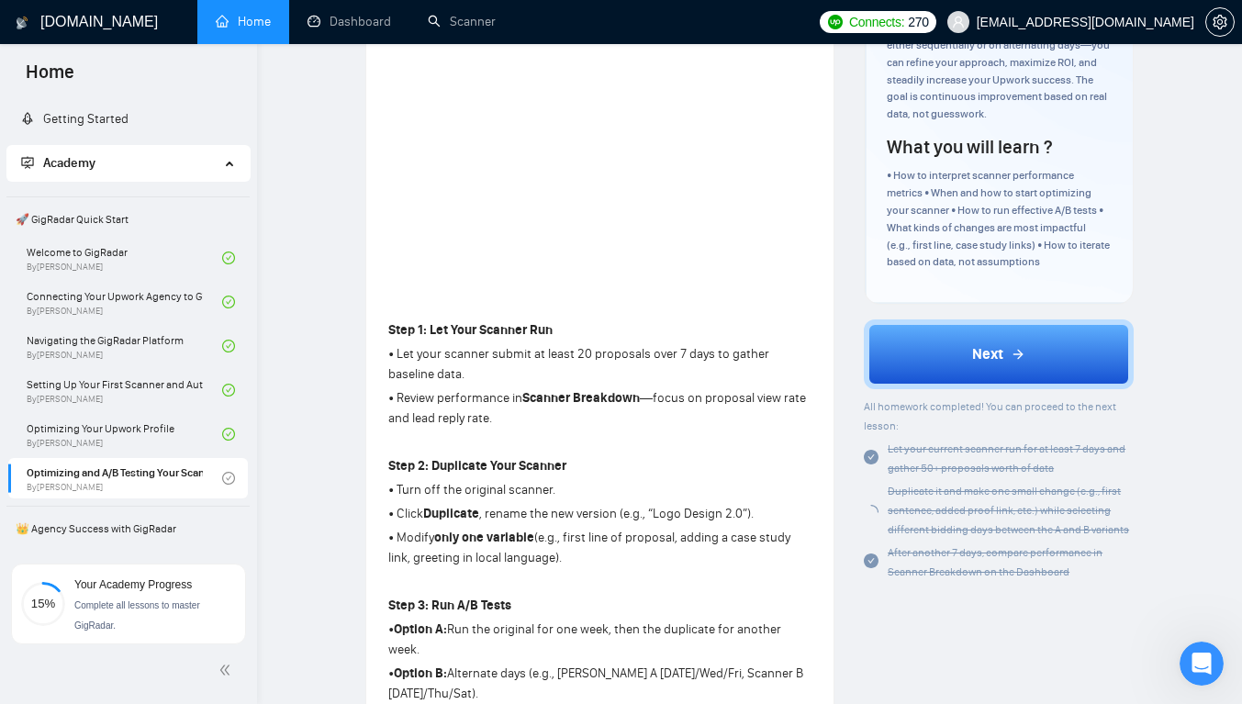
click at [872, 449] on div at bounding box center [871, 458] width 15 height 19
click at [928, 366] on button "Next" at bounding box center [999, 354] width 270 height 70
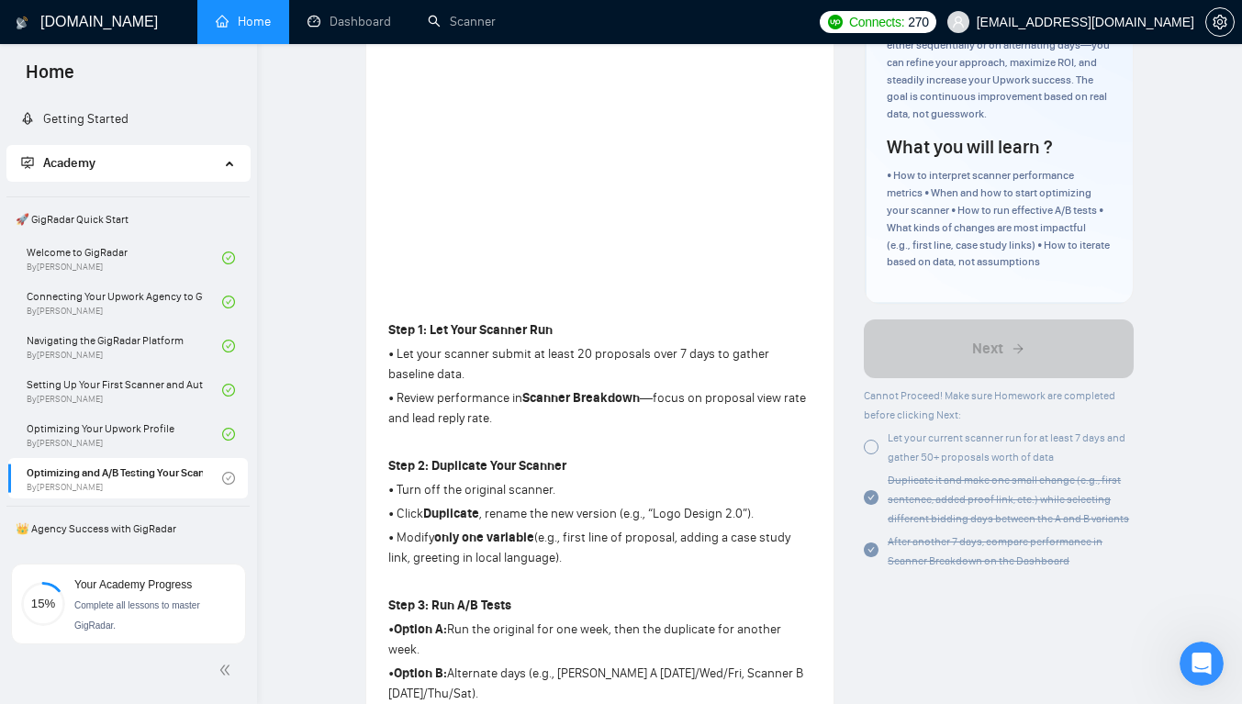
click at [868, 449] on div at bounding box center [871, 447] width 15 height 15
click at [875, 448] on div at bounding box center [871, 447] width 15 height 15
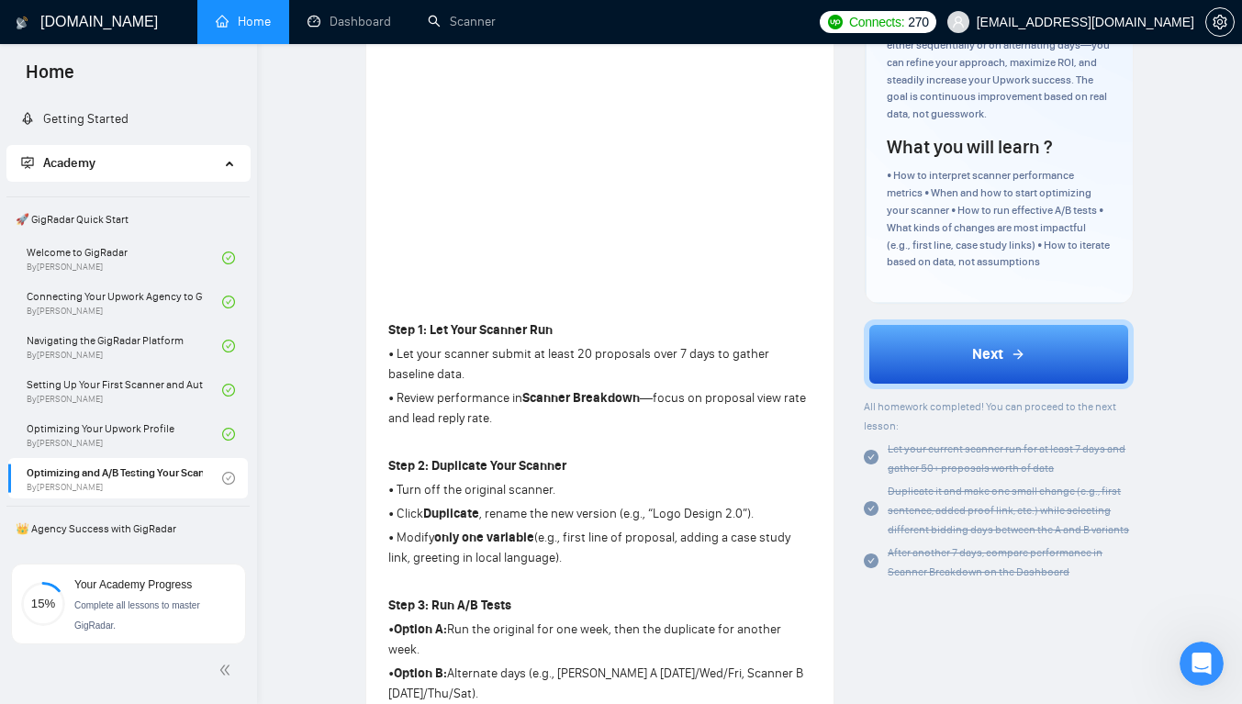
click at [1002, 363] on span "Next" at bounding box center [987, 354] width 31 height 22
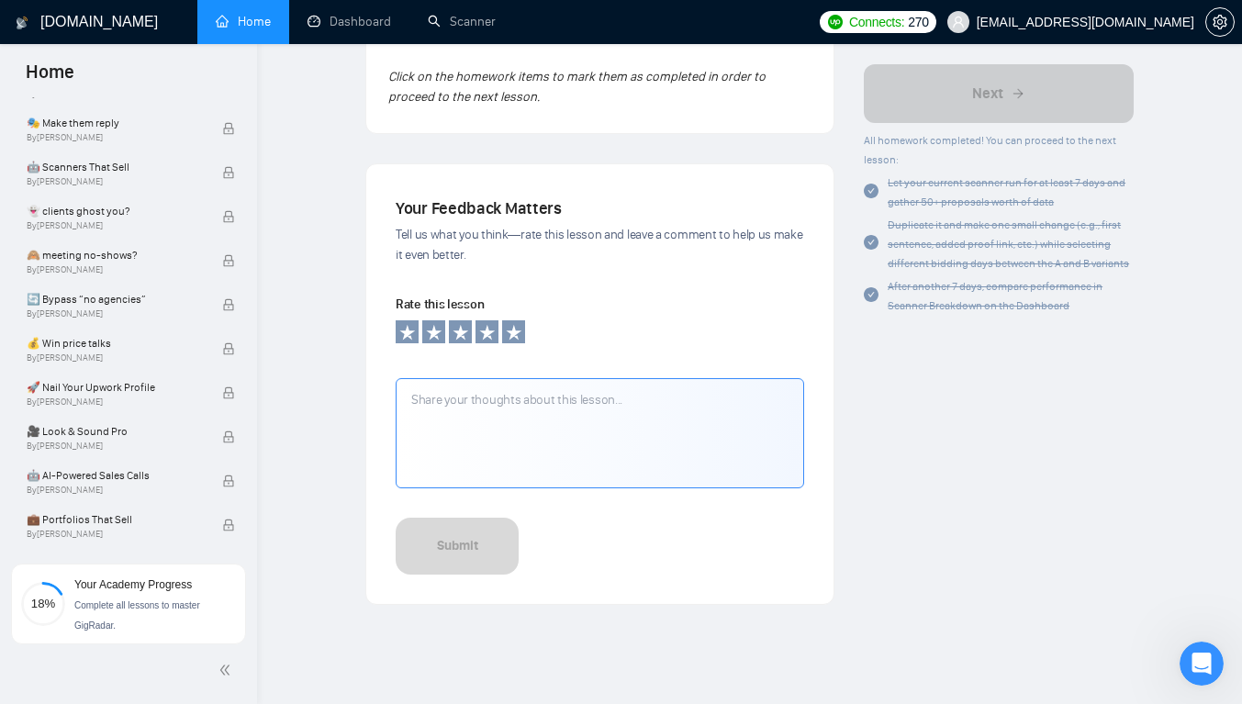
scroll to position [1597, 0]
